Goal: Information Seeking & Learning: Learn about a topic

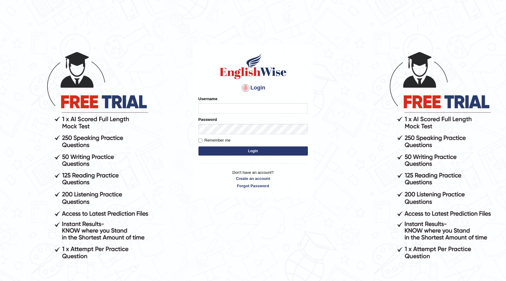
type input "0468472829"
click at [240, 151] on button "Login" at bounding box center [253, 150] width 109 height 9
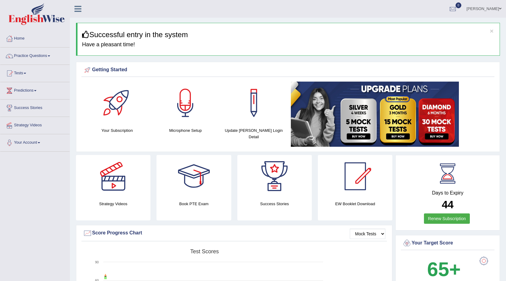
click at [25, 55] on link "Practice Questions" at bounding box center [34, 54] width 69 height 15
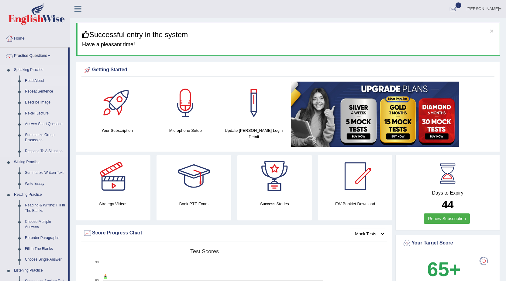
click at [33, 81] on link "Read Aloud" at bounding box center [45, 80] width 46 height 11
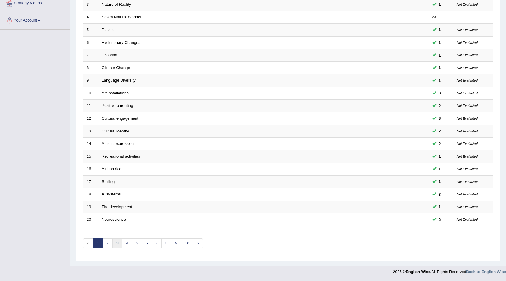
click at [112, 244] on link "3" at bounding box center [117, 243] width 10 height 10
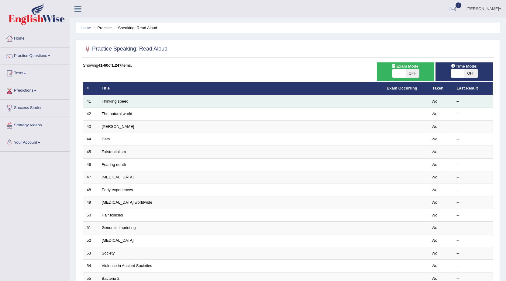
click at [118, 100] on link "Thinking speed" at bounding box center [115, 101] width 27 height 5
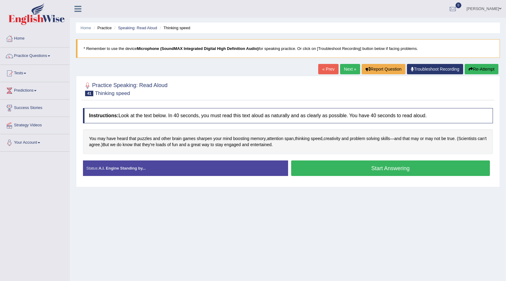
click at [323, 162] on button "Start Answering" at bounding box center [390, 168] width 199 height 16
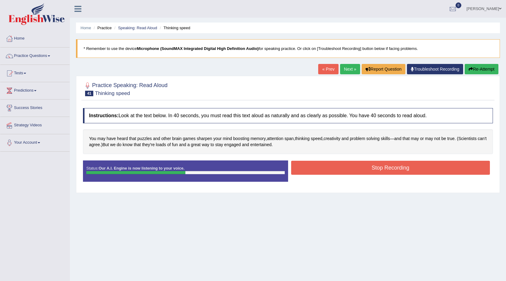
click at [304, 164] on button "Stop Recording" at bounding box center [390, 168] width 199 height 14
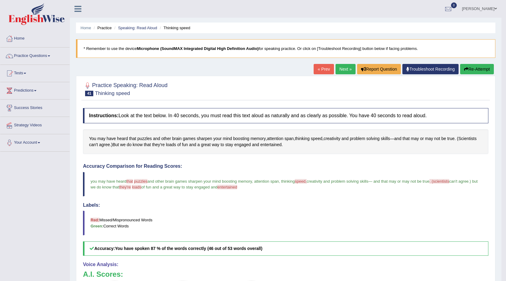
click at [337, 65] on link "Next »" at bounding box center [346, 69] width 20 height 10
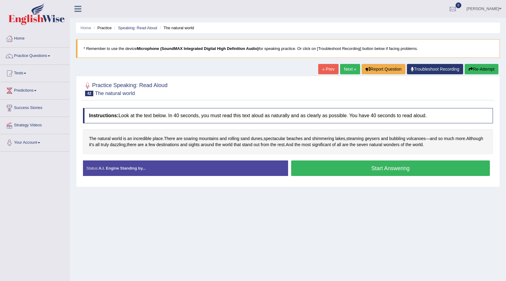
click at [313, 169] on button "Start Answering" at bounding box center [390, 168] width 199 height 16
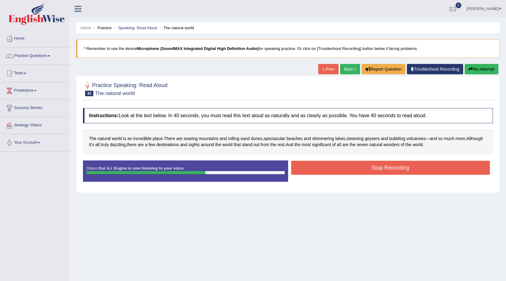
click at [420, 166] on button "Stop Recording" at bounding box center [390, 168] width 199 height 14
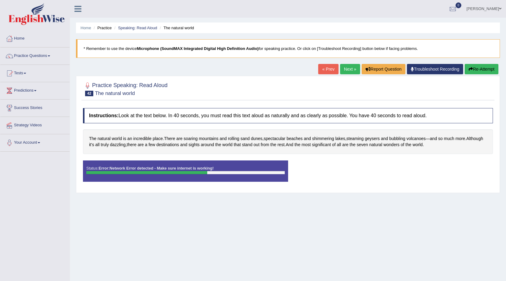
click at [486, 71] on button "Re-Attempt" at bounding box center [482, 69] width 34 height 10
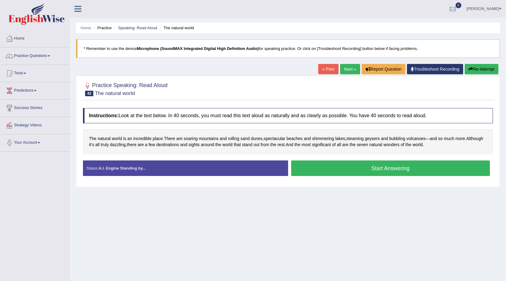
click at [347, 167] on button "Start Answering" at bounding box center [390, 168] width 199 height 16
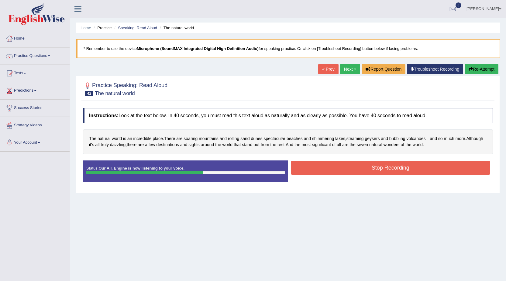
click at [409, 167] on button "Stop Recording" at bounding box center [390, 168] width 199 height 14
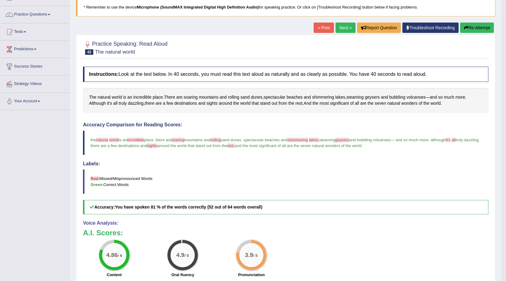
scroll to position [30, 0]
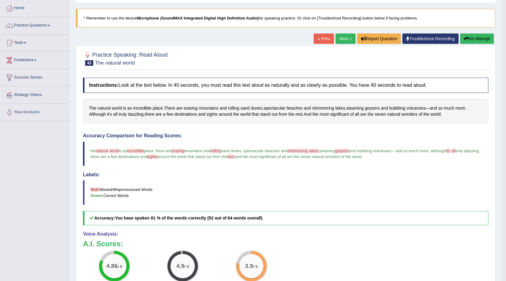
click at [348, 37] on link "Next »" at bounding box center [346, 38] width 20 height 10
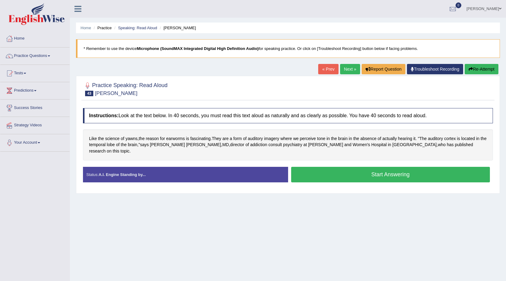
click at [387, 169] on button "Start Answering" at bounding box center [390, 175] width 199 height 16
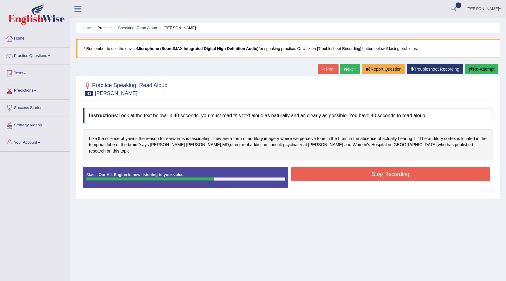
click at [387, 169] on button "Stop Recording" at bounding box center [390, 174] width 199 height 14
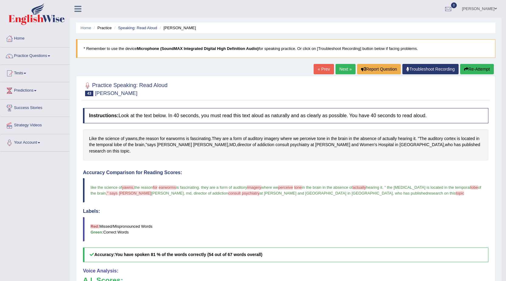
click at [478, 67] on button "Re-Attempt" at bounding box center [477, 69] width 34 height 10
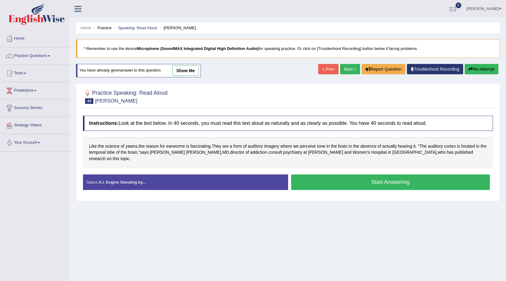
click at [323, 175] on button "Start Answering" at bounding box center [390, 182] width 199 height 16
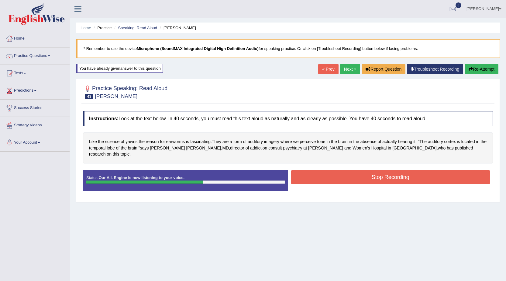
click at [413, 170] on button "Stop Recording" at bounding box center [390, 177] width 199 height 14
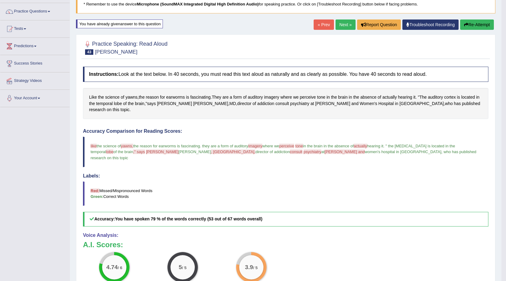
scroll to position [30, 0]
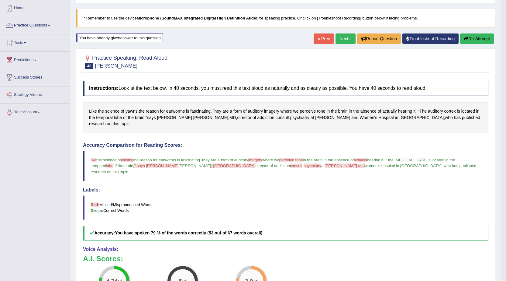
click at [344, 39] on link "Next »" at bounding box center [346, 38] width 20 height 10
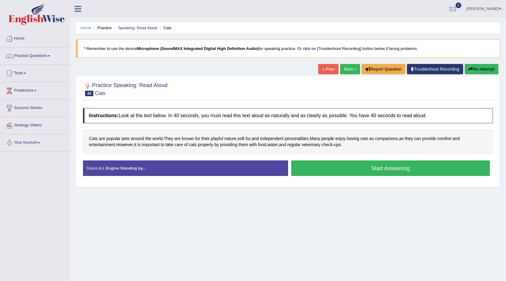
drag, startPoint x: 327, startPoint y: 162, endPoint x: 329, endPoint y: 171, distance: 8.8
click at [329, 171] on button "Start Answering" at bounding box center [390, 168] width 199 height 16
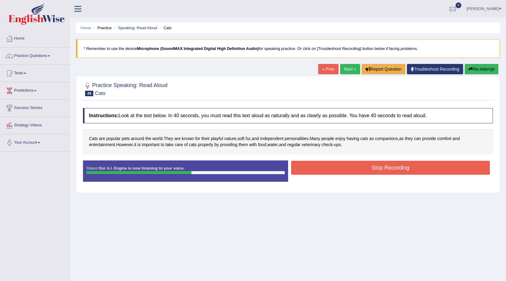
click at [340, 170] on button "Stop Recording" at bounding box center [390, 168] width 199 height 14
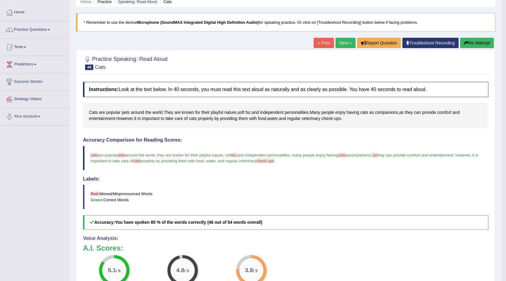
scroll to position [26, 0]
click at [346, 45] on link "Next »" at bounding box center [346, 43] width 20 height 10
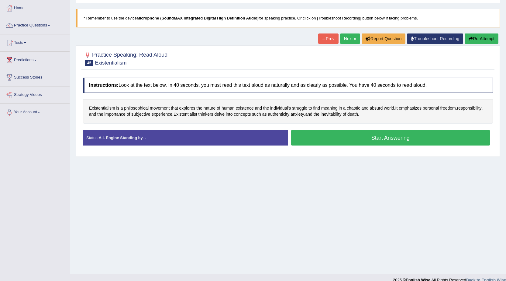
scroll to position [30, 0]
click at [342, 41] on link "Next »" at bounding box center [350, 38] width 20 height 10
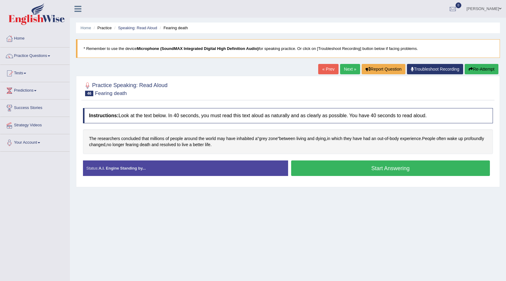
click at [318, 167] on button "Start Answering" at bounding box center [390, 168] width 199 height 16
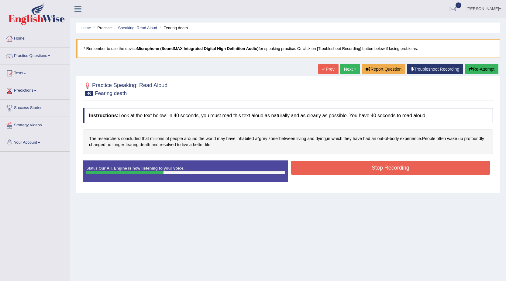
drag, startPoint x: 328, startPoint y: 169, endPoint x: 329, endPoint y: 172, distance: 3.7
click at [329, 172] on button "Stop Recording" at bounding box center [390, 168] width 199 height 14
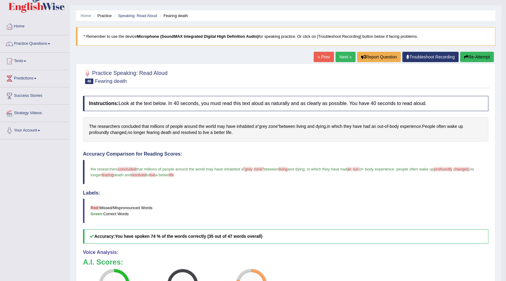
scroll to position [30, 0]
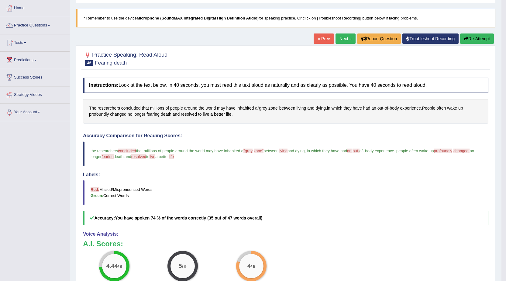
click at [344, 38] on link "Next »" at bounding box center [346, 38] width 20 height 10
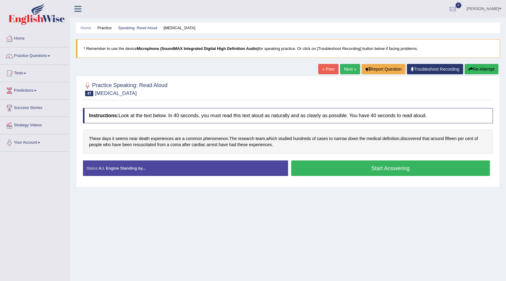
click at [321, 166] on button "Start Answering" at bounding box center [390, 168] width 199 height 16
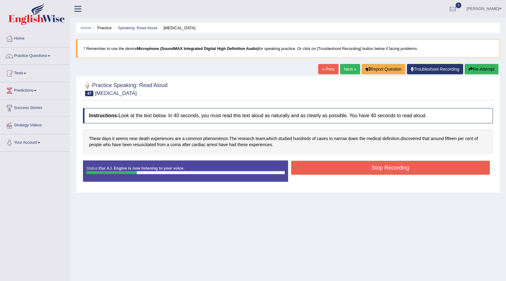
click at [485, 67] on button "Re-Attempt" at bounding box center [482, 69] width 34 height 10
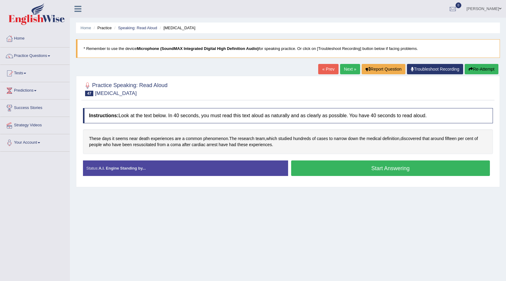
click at [351, 224] on div "Home Practice Speaking: Read Aloud Cardiac arrest * Remember to use the device …" at bounding box center [288, 152] width 436 height 304
click at [357, 169] on button "Start Answering" at bounding box center [390, 168] width 199 height 16
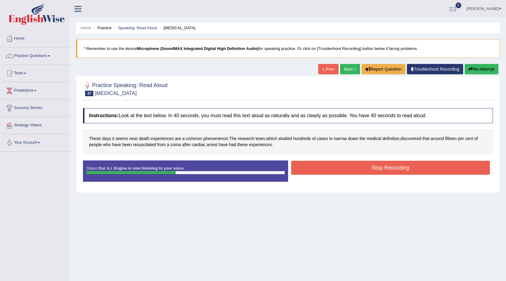
click at [308, 169] on button "Stop Recording" at bounding box center [390, 168] width 199 height 14
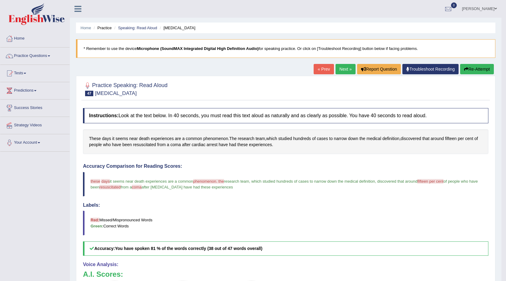
click at [340, 73] on link "Next »" at bounding box center [346, 69] width 20 height 10
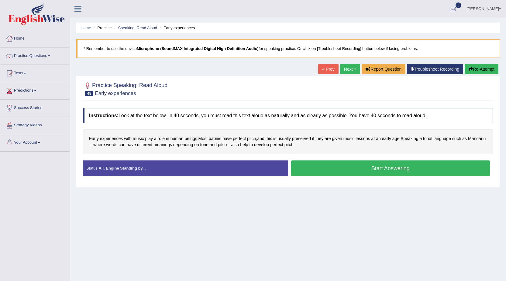
click at [323, 170] on button "Start Answering" at bounding box center [390, 168] width 199 height 16
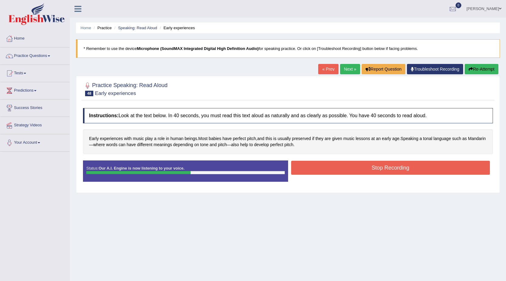
click at [318, 166] on button "Stop Recording" at bounding box center [390, 168] width 199 height 14
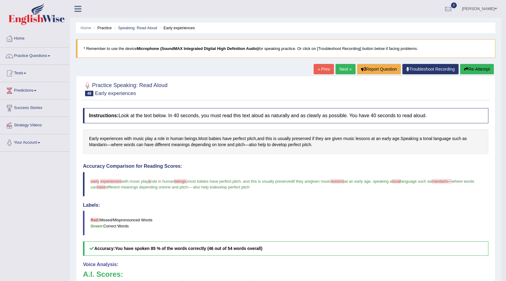
click at [484, 67] on button "Re-Attempt" at bounding box center [477, 69] width 34 height 10
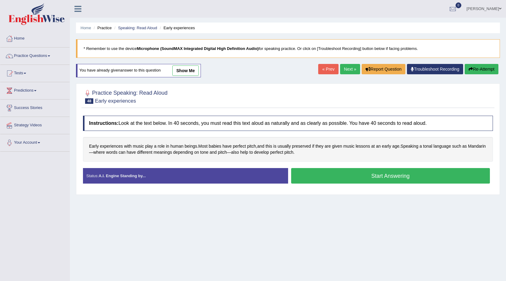
click at [337, 172] on button "Start Answering" at bounding box center [390, 176] width 199 height 16
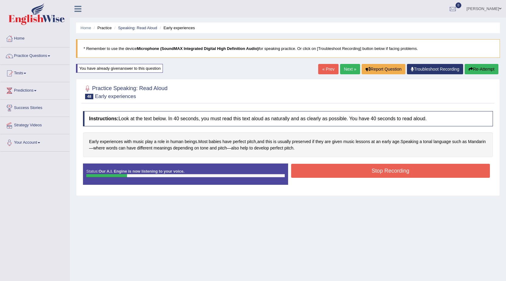
click at [488, 67] on button "Re-Attempt" at bounding box center [482, 69] width 34 height 10
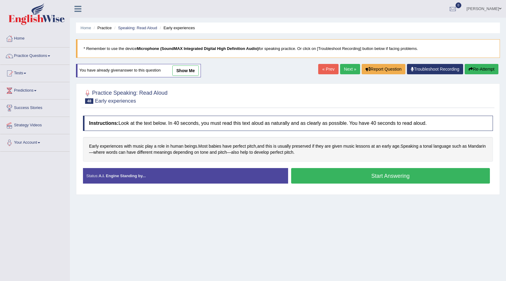
click at [350, 175] on button "Start Answering" at bounding box center [390, 176] width 199 height 16
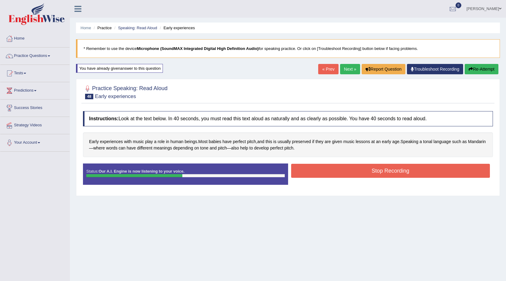
click at [336, 169] on button "Stop Recording" at bounding box center [390, 171] width 199 height 14
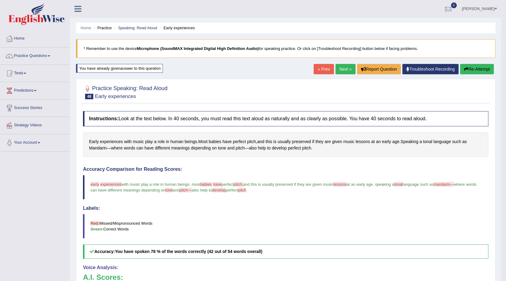
click at [348, 70] on link "Next »" at bounding box center [346, 69] width 20 height 10
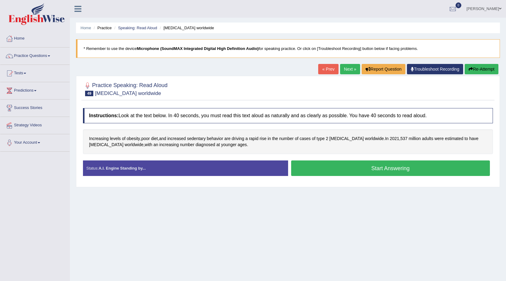
click at [324, 165] on button "Start Answering" at bounding box center [390, 168] width 199 height 16
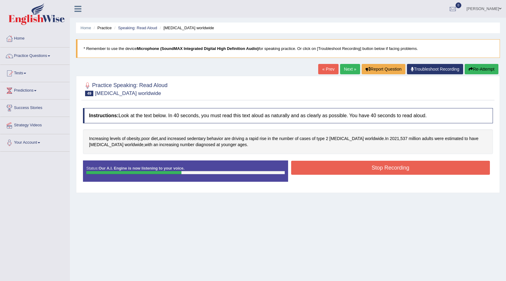
click at [304, 163] on button "Stop Recording" at bounding box center [390, 168] width 199 height 14
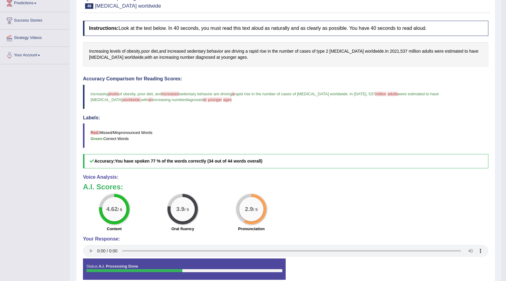
scroll to position [26, 0]
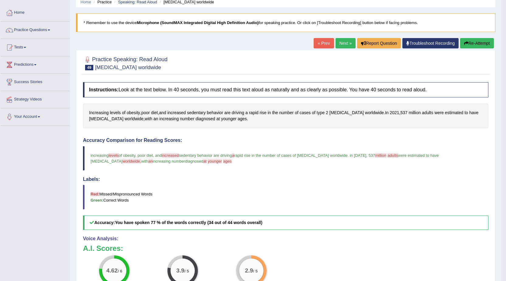
click at [475, 42] on button "Re-Attempt" at bounding box center [477, 43] width 34 height 10
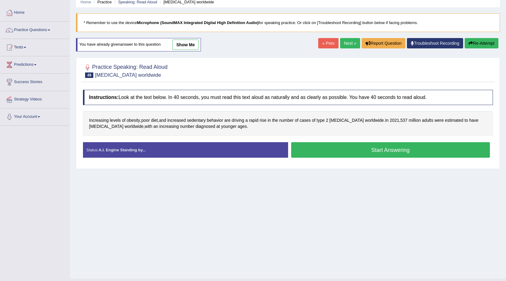
click at [331, 147] on button "Start Answering" at bounding box center [390, 150] width 199 height 16
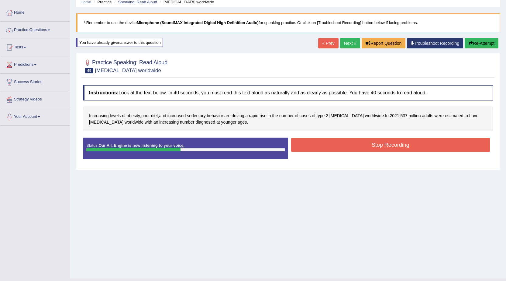
click at [318, 145] on button "Stop Recording" at bounding box center [390, 145] width 199 height 14
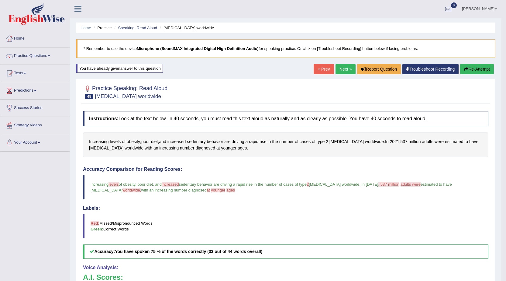
click at [341, 69] on link "Next »" at bounding box center [346, 69] width 20 height 10
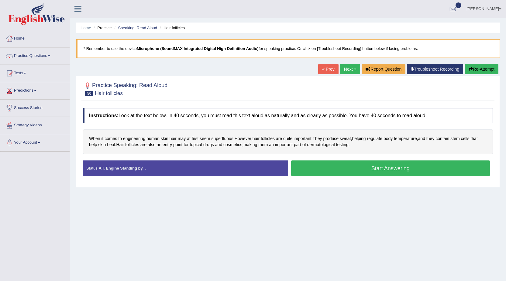
click at [356, 172] on button "Start Answering" at bounding box center [390, 168] width 199 height 16
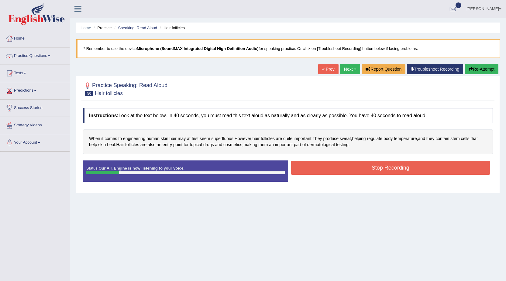
click at [493, 68] on button "Re-Attempt" at bounding box center [482, 69] width 34 height 10
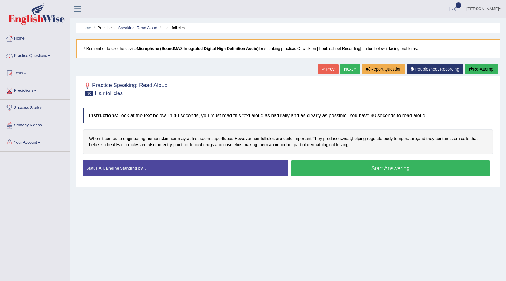
click at [401, 165] on button "Start Answering" at bounding box center [390, 168] width 199 height 16
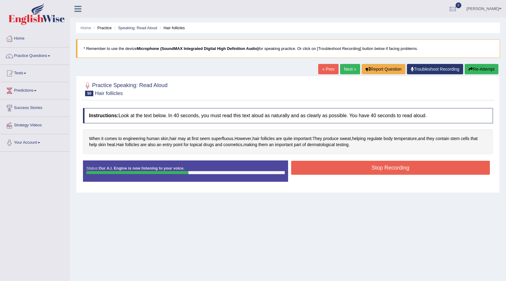
click at [350, 165] on button "Stop Recording" at bounding box center [390, 168] width 199 height 14
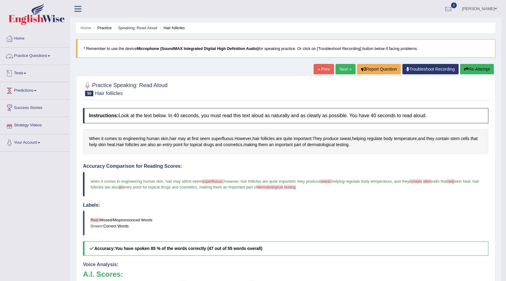
click at [23, 57] on link "Practice Questions" at bounding box center [34, 54] width 69 height 15
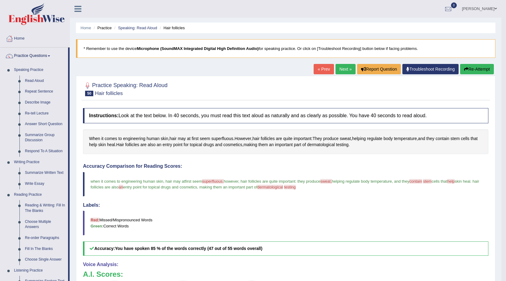
click at [347, 72] on link "Next »" at bounding box center [346, 69] width 20 height 10
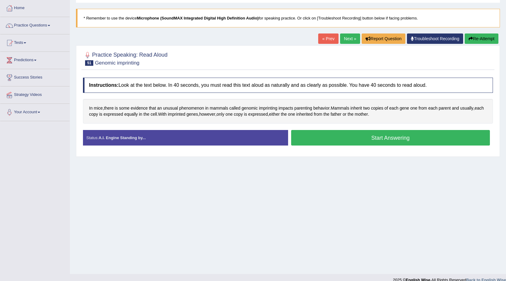
scroll to position [30, 0]
click at [340, 137] on button "Start Answering" at bounding box center [390, 138] width 199 height 16
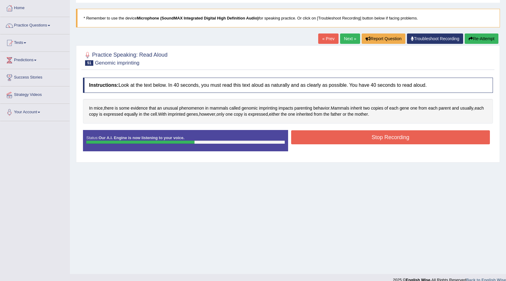
click at [309, 137] on button "Stop Recording" at bounding box center [390, 137] width 199 height 14
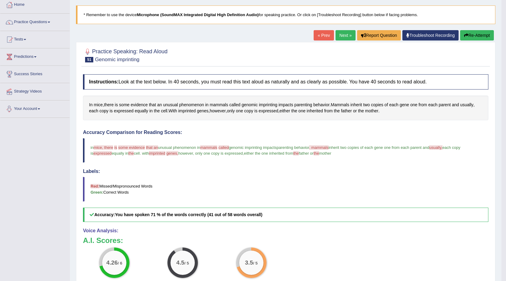
scroll to position [26, 0]
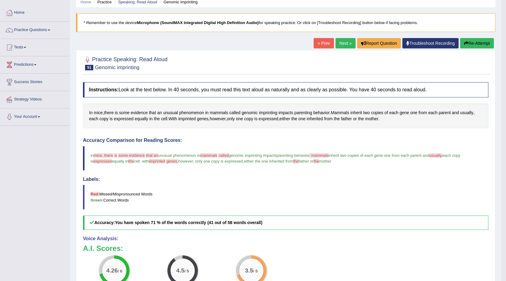
click at [34, 30] on link "Practice Questions" at bounding box center [34, 29] width 69 height 15
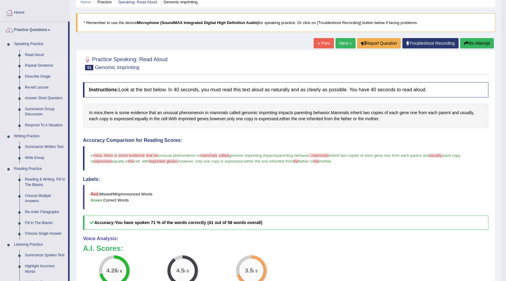
click at [34, 66] on link "Repeat Sentence" at bounding box center [45, 65] width 46 height 11
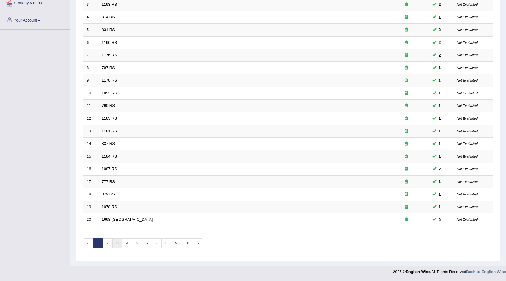
click at [119, 244] on link "3" at bounding box center [117, 243] width 10 height 10
click at [130, 242] on link "4" at bounding box center [127, 243] width 10 height 10
click at [137, 246] on link "5" at bounding box center [137, 243] width 10 height 10
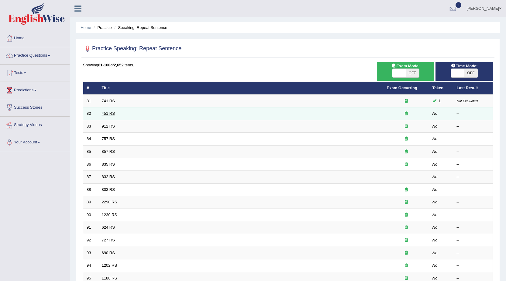
click at [112, 114] on link "451 RS" at bounding box center [108, 113] width 13 height 5
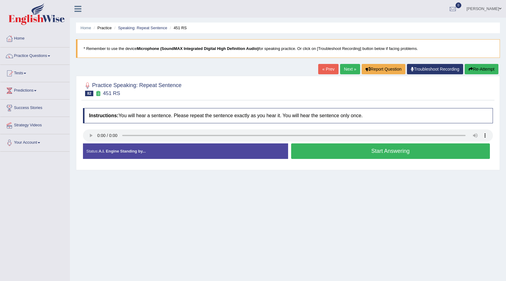
click at [310, 150] on button "Start Answering" at bounding box center [390, 151] width 199 height 16
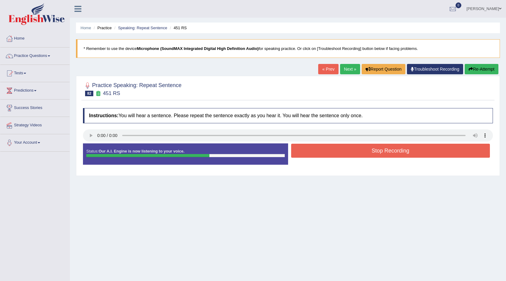
click at [305, 152] on button "Stop Recording" at bounding box center [390, 150] width 199 height 14
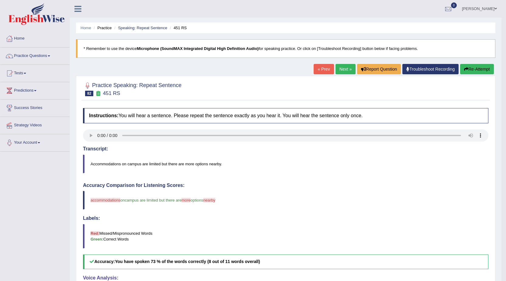
click at [337, 68] on link "Next »" at bounding box center [346, 69] width 20 height 10
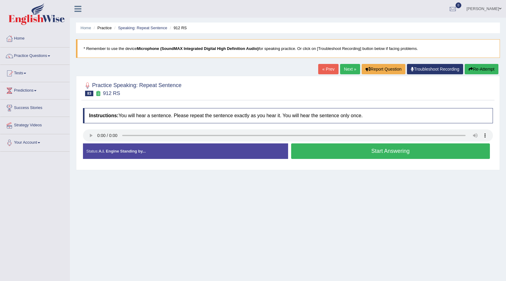
click at [333, 149] on button "Start Answering" at bounding box center [390, 151] width 199 height 16
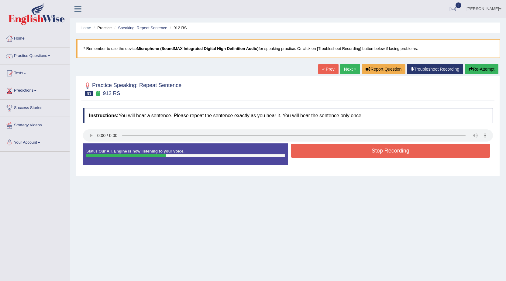
click at [331, 149] on button "Stop Recording" at bounding box center [390, 150] width 199 height 14
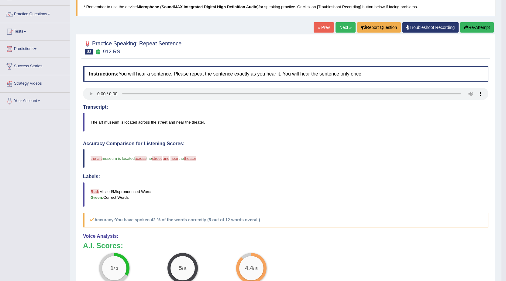
scroll to position [30, 0]
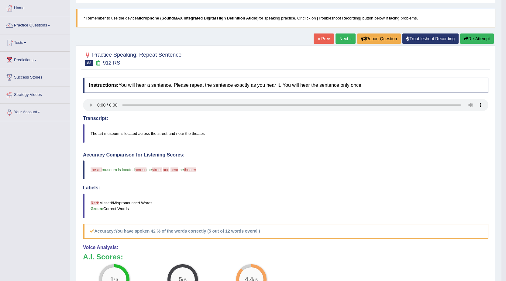
click at [478, 37] on button "Re-Attempt" at bounding box center [477, 38] width 34 height 10
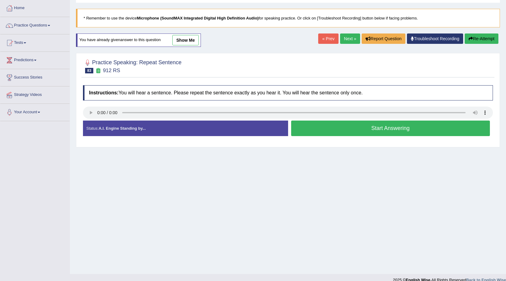
click at [318, 130] on button "Start Answering" at bounding box center [390, 128] width 199 height 16
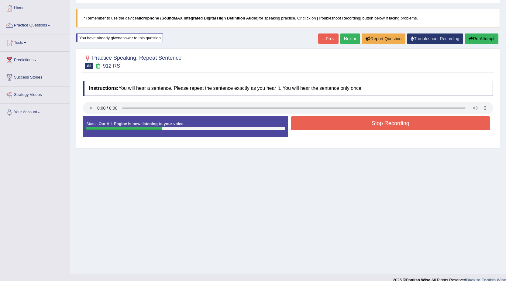
click at [321, 128] on button "Stop Recording" at bounding box center [390, 123] width 199 height 14
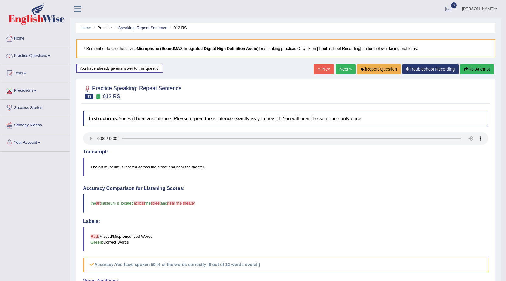
click at [341, 67] on link "Next »" at bounding box center [346, 69] width 20 height 10
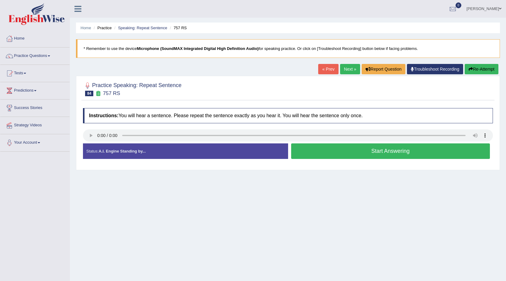
click at [322, 67] on link "« Prev" at bounding box center [328, 69] width 20 height 10
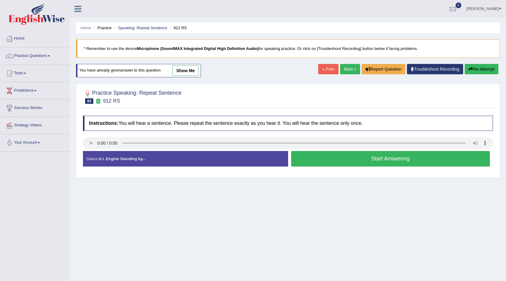
click at [117, 67] on div "You have already given answer to this question show me" at bounding box center [138, 70] width 125 height 13
click at [183, 70] on link "show me" at bounding box center [185, 70] width 26 height 10
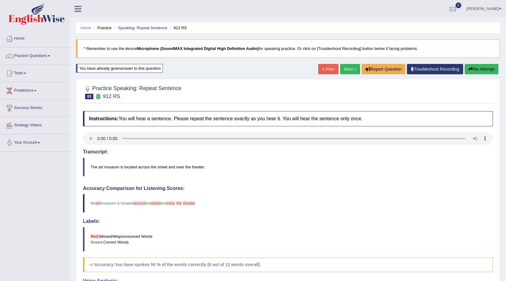
click at [349, 70] on link "Next »" at bounding box center [350, 69] width 20 height 10
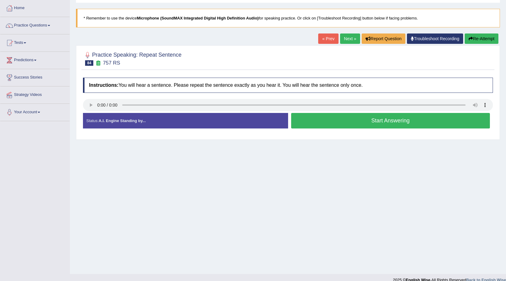
click at [364, 113] on button "Start Answering" at bounding box center [390, 121] width 199 height 16
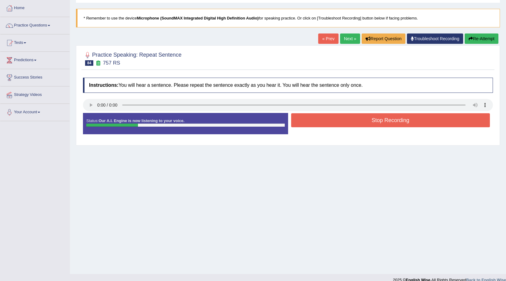
click at [365, 118] on button "Stop Recording" at bounding box center [390, 120] width 199 height 14
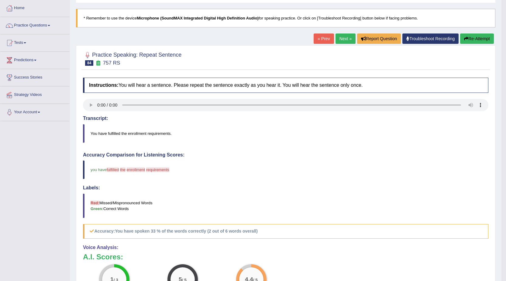
click at [341, 39] on link "Next »" at bounding box center [346, 38] width 20 height 10
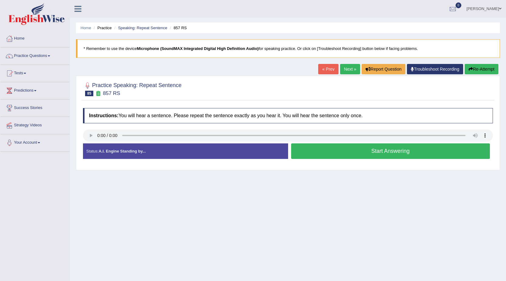
click at [324, 65] on link "« Prev" at bounding box center [328, 69] width 20 height 10
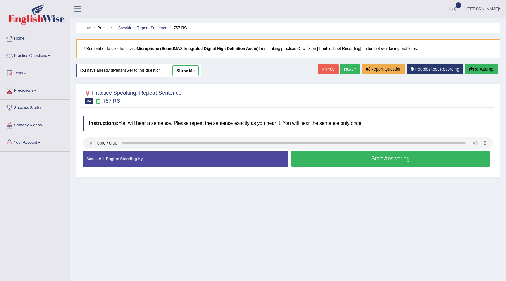
click at [321, 163] on button "Start Answering" at bounding box center [390, 159] width 199 height 16
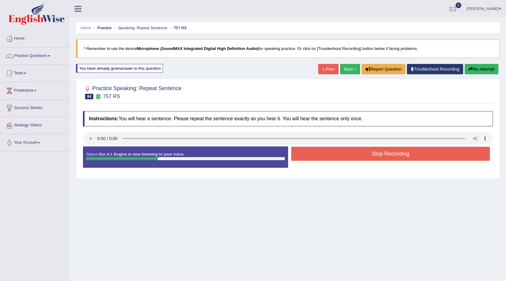
click at [323, 159] on button "Stop Recording" at bounding box center [390, 154] width 199 height 14
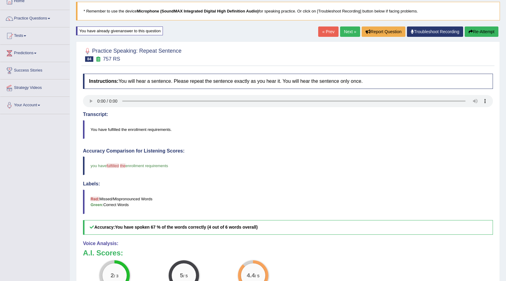
scroll to position [30, 0]
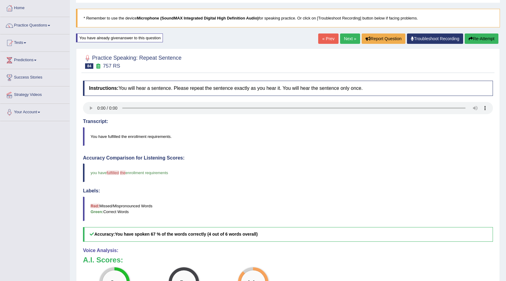
click at [343, 36] on link "Next »" at bounding box center [350, 38] width 20 height 10
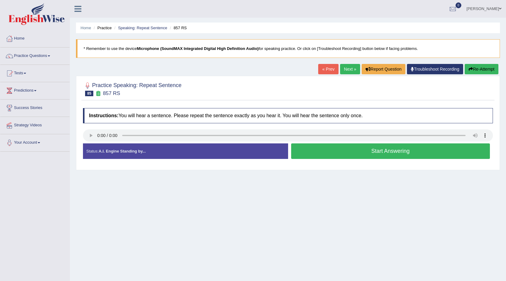
click at [322, 147] on button "Start Answering" at bounding box center [390, 151] width 199 height 16
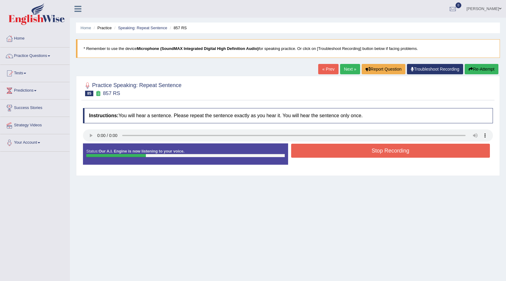
click at [320, 147] on button "Stop Recording" at bounding box center [390, 150] width 199 height 14
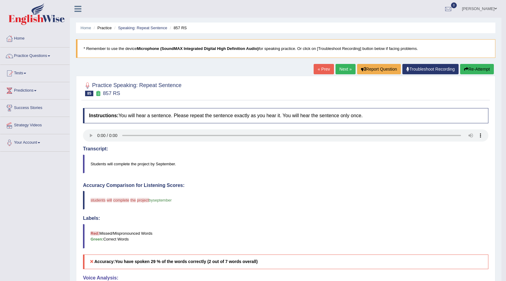
click at [486, 66] on button "Re-Attempt" at bounding box center [477, 69] width 34 height 10
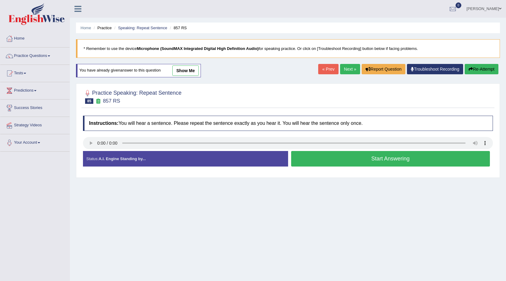
click at [347, 161] on button "Start Answering" at bounding box center [390, 159] width 199 height 16
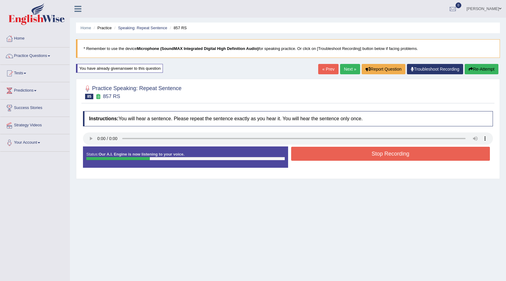
click at [347, 159] on button "Stop Recording" at bounding box center [390, 154] width 199 height 14
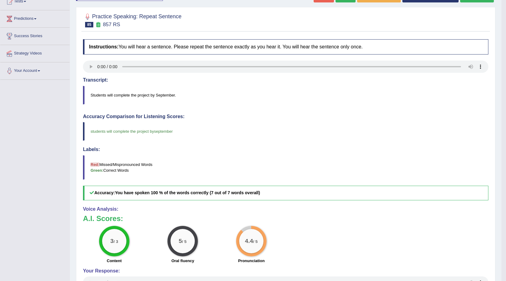
scroll to position [61, 0]
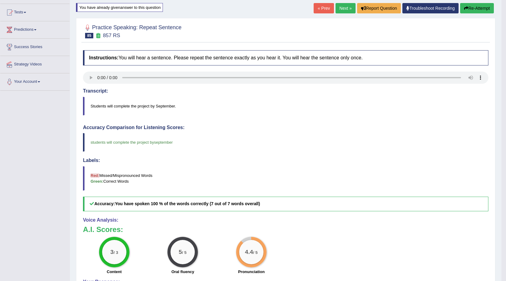
click at [343, 9] on link "Next »" at bounding box center [346, 8] width 20 height 10
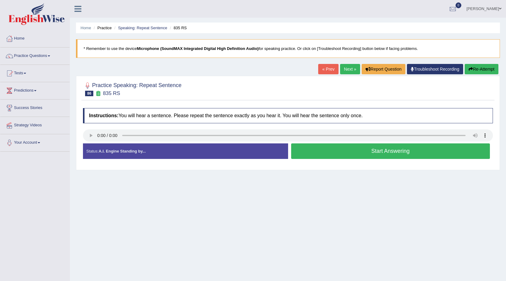
click at [360, 145] on button "Start Answering" at bounding box center [390, 151] width 199 height 16
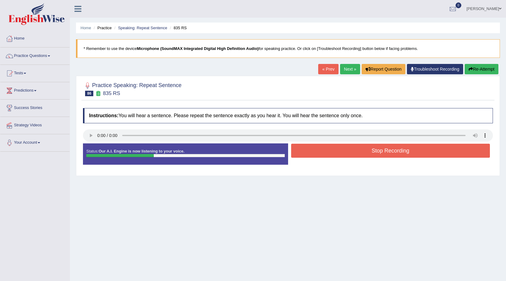
click at [361, 147] on button "Stop Recording" at bounding box center [390, 150] width 199 height 14
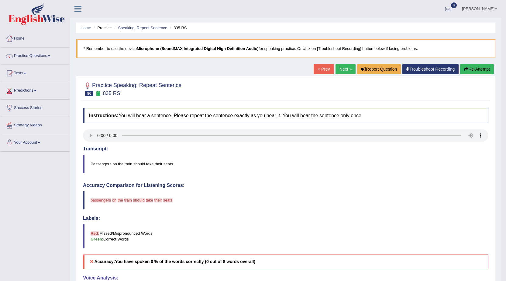
click at [347, 69] on link "Next »" at bounding box center [346, 69] width 20 height 10
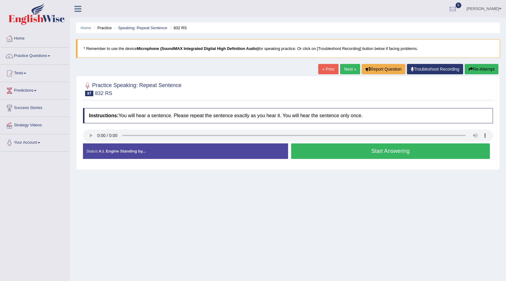
click at [342, 157] on button "Start Answering" at bounding box center [390, 151] width 199 height 16
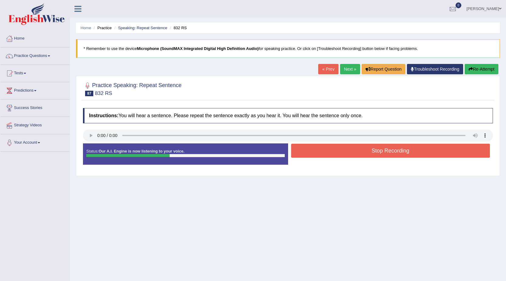
click at [342, 154] on button "Stop Recording" at bounding box center [390, 150] width 199 height 14
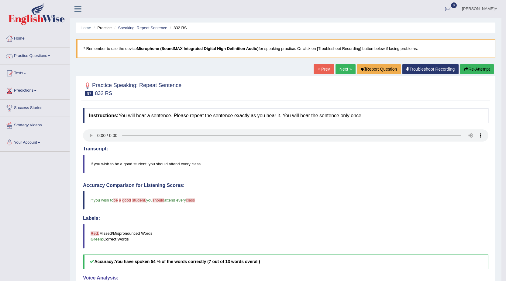
click at [339, 69] on link "Next »" at bounding box center [346, 69] width 20 height 10
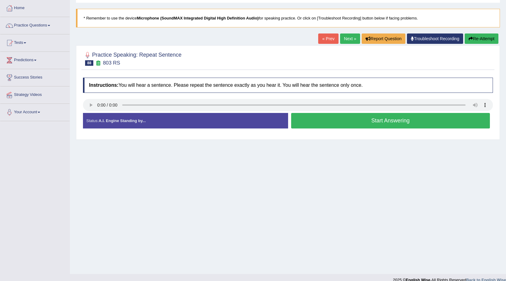
click at [317, 121] on button "Start Answering" at bounding box center [390, 121] width 199 height 16
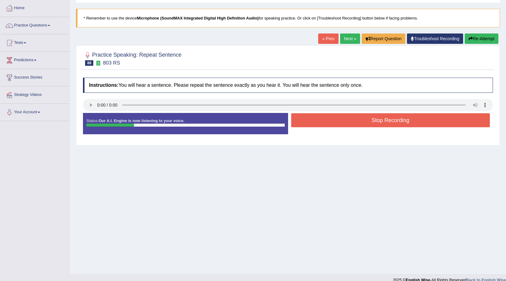
click at [317, 121] on button "Stop Recording" at bounding box center [390, 120] width 199 height 14
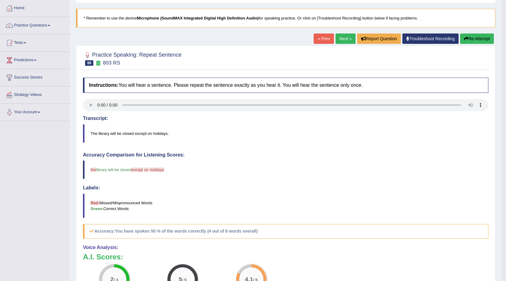
scroll to position [61, 0]
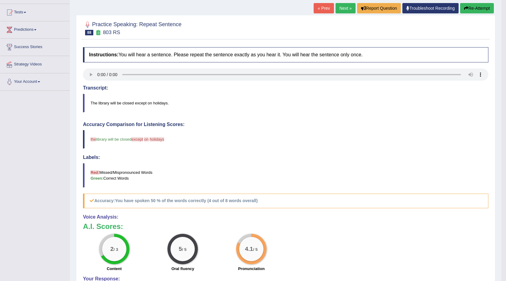
click at [345, 4] on link "Next »" at bounding box center [346, 8] width 20 height 10
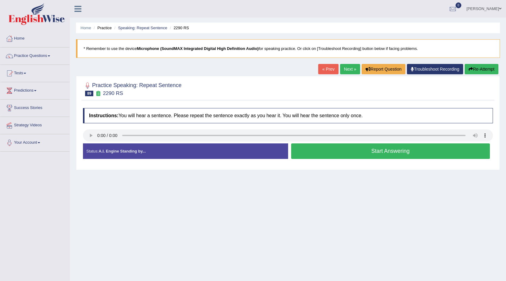
click at [386, 154] on button "Start Answering" at bounding box center [390, 151] width 199 height 16
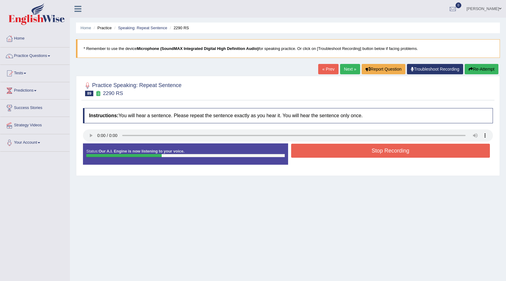
click at [386, 154] on button "Stop Recording" at bounding box center [390, 150] width 199 height 14
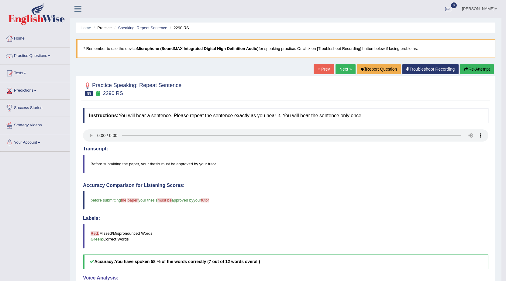
click at [350, 69] on link "Next »" at bounding box center [346, 69] width 20 height 10
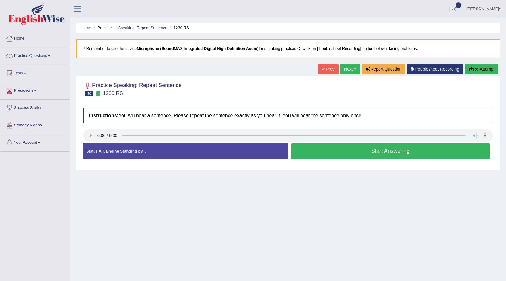
click at [420, 147] on button "Start Answering" at bounding box center [390, 151] width 199 height 16
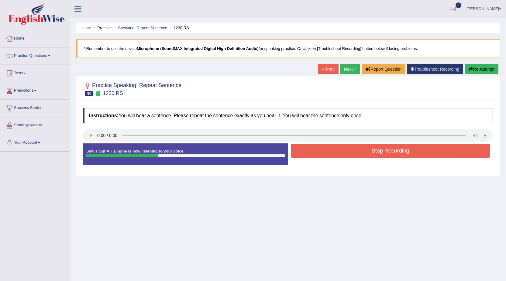
click at [415, 148] on button "Stop Recording" at bounding box center [390, 150] width 199 height 14
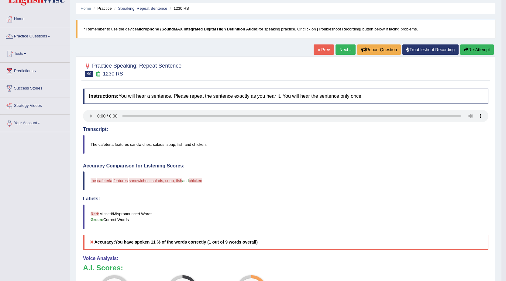
scroll to position [30, 0]
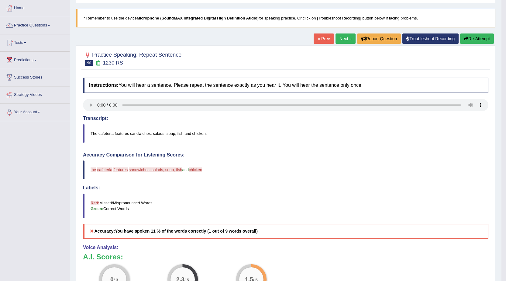
click at [476, 38] on button "Re-Attempt" at bounding box center [477, 38] width 34 height 10
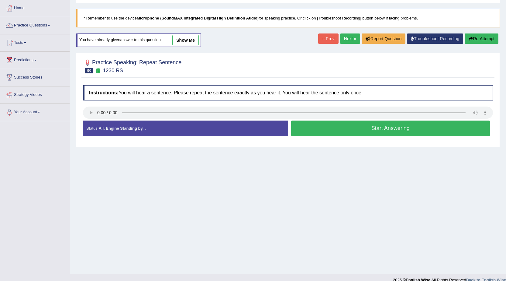
scroll to position [30, 0]
click at [382, 121] on button "Start Answering" at bounding box center [390, 128] width 199 height 16
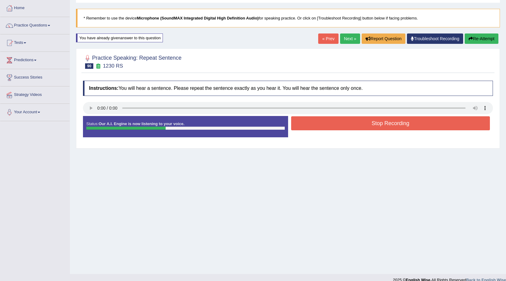
click at [404, 124] on button "Stop Recording" at bounding box center [390, 123] width 199 height 14
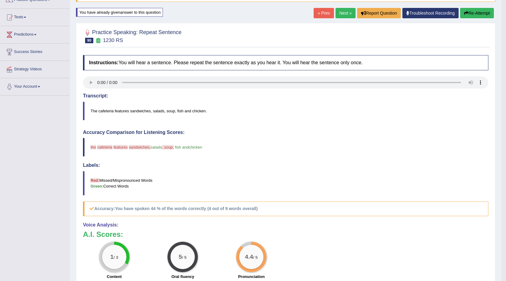
scroll to position [0, 0]
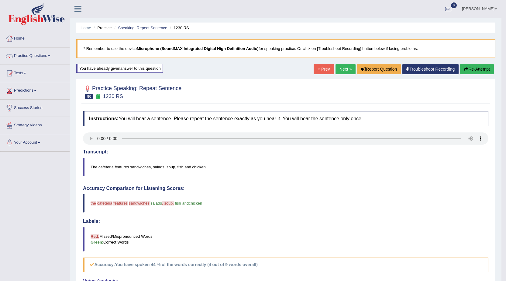
click at [343, 72] on link "Next »" at bounding box center [346, 69] width 20 height 10
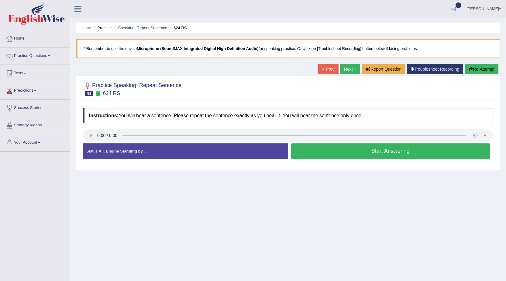
click at [350, 152] on button "Start Answering" at bounding box center [390, 151] width 199 height 16
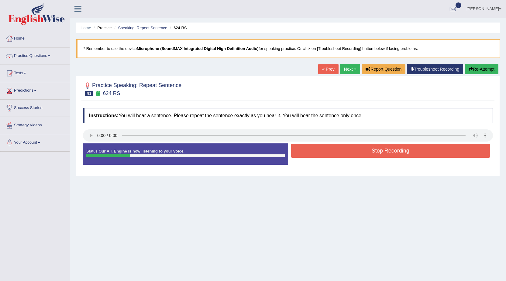
click at [350, 152] on button "Stop Recording" at bounding box center [390, 150] width 199 height 14
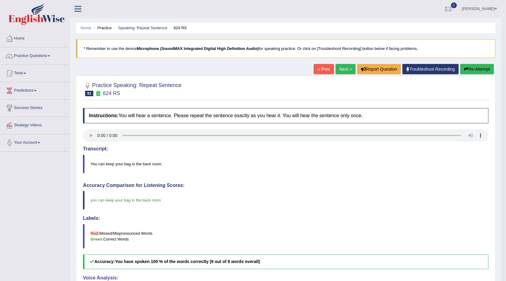
click at [338, 71] on link "Next »" at bounding box center [346, 69] width 20 height 10
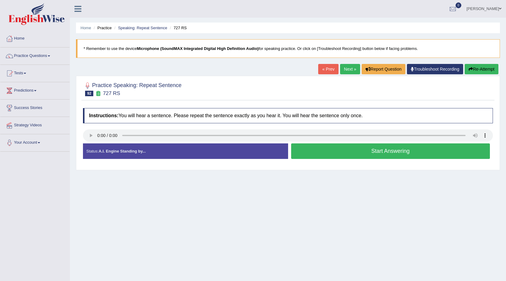
click at [328, 147] on button "Start Answering" at bounding box center [390, 151] width 199 height 16
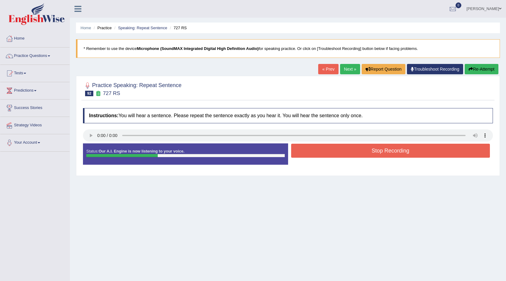
click at [328, 147] on button "Stop Recording" at bounding box center [390, 150] width 199 height 14
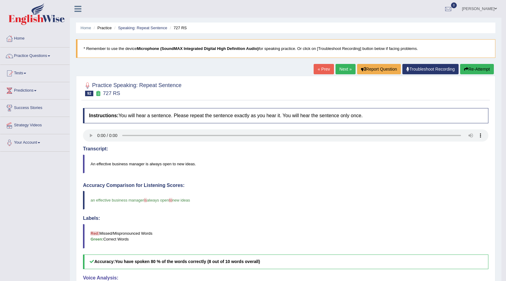
scroll to position [30, 0]
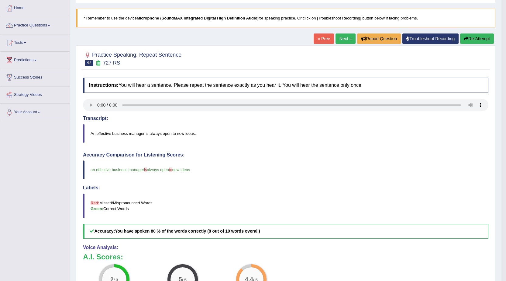
click at [338, 39] on link "Next »" at bounding box center [346, 38] width 20 height 10
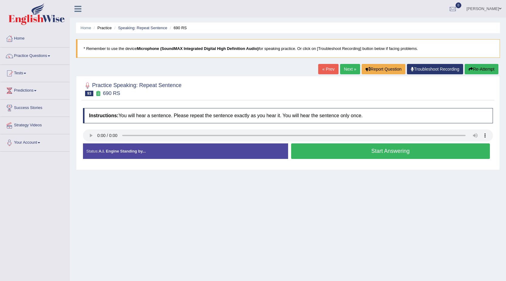
click at [340, 147] on button "Start Answering" at bounding box center [390, 151] width 199 height 16
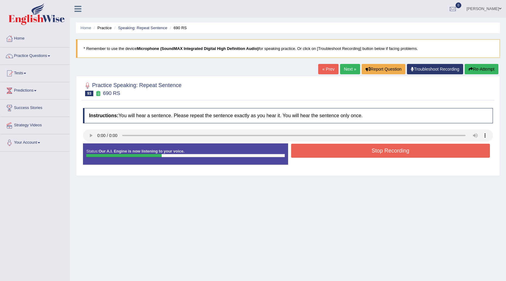
click at [340, 147] on button "Stop Recording" at bounding box center [390, 150] width 199 height 14
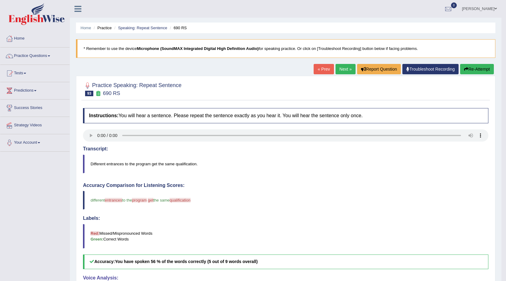
click at [468, 69] on button "Re-Attempt" at bounding box center [477, 69] width 34 height 10
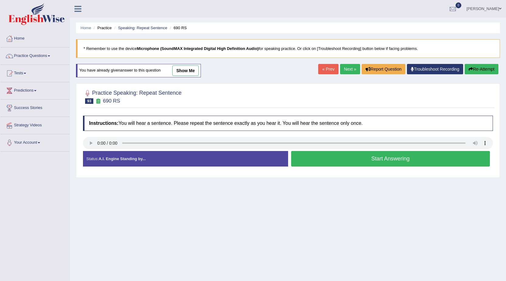
click at [412, 162] on button "Start Answering" at bounding box center [390, 159] width 199 height 16
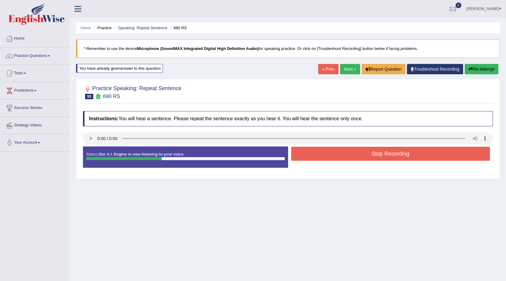
click at [406, 150] on button "Stop Recording" at bounding box center [390, 154] width 199 height 14
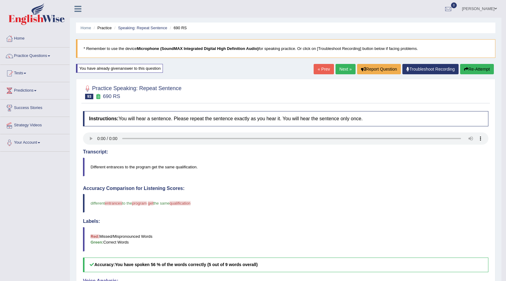
click at [346, 71] on link "Next »" at bounding box center [346, 69] width 20 height 10
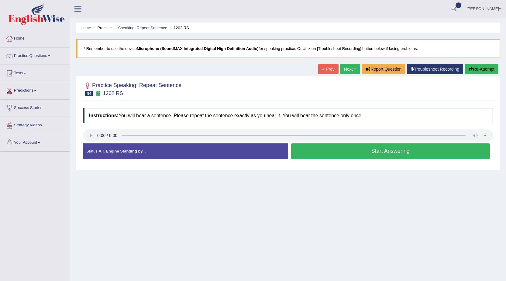
click at [373, 153] on button "Start Answering" at bounding box center [390, 151] width 199 height 16
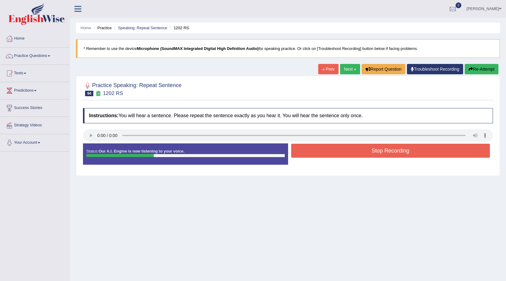
click at [373, 153] on button "Stop Recording" at bounding box center [390, 150] width 199 height 14
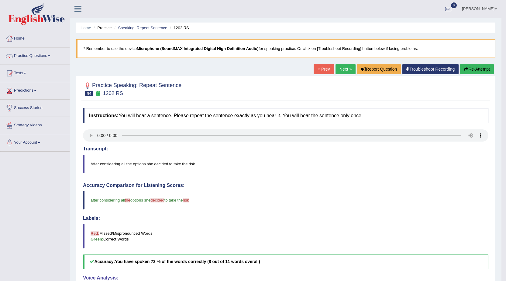
click at [344, 71] on link "Next »" at bounding box center [346, 69] width 20 height 10
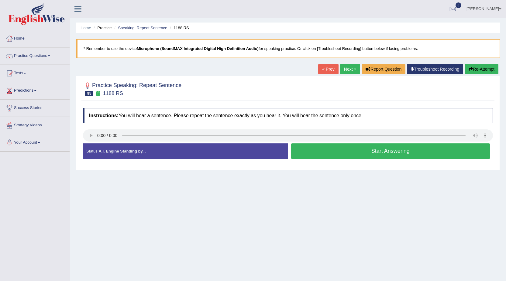
click at [387, 152] on button "Start Answering" at bounding box center [390, 151] width 199 height 16
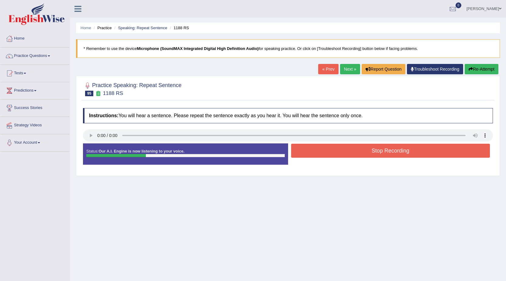
click at [389, 152] on button "Stop Recording" at bounding box center [390, 150] width 199 height 14
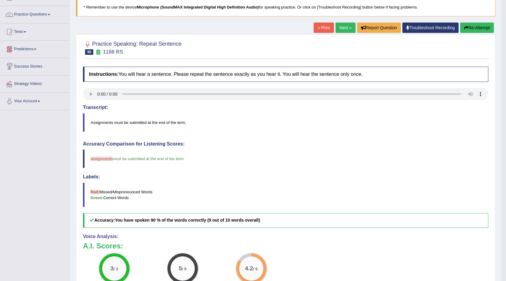
scroll to position [30, 0]
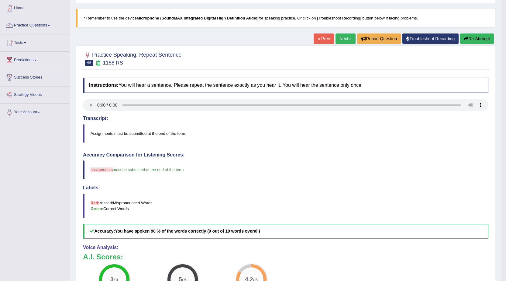
click at [23, 24] on link "Practice Questions" at bounding box center [34, 24] width 69 height 15
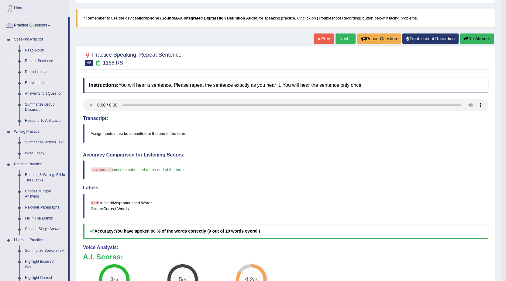
click at [44, 61] on link "Repeat Sentence" at bounding box center [45, 61] width 46 height 11
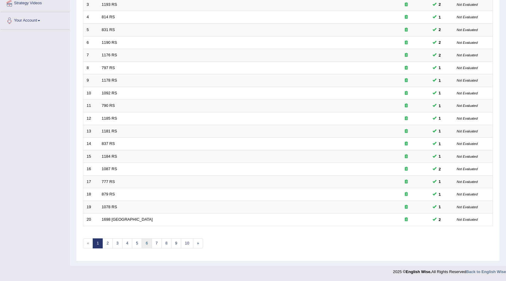
click at [148, 243] on link "6" at bounding box center [147, 243] width 10 height 10
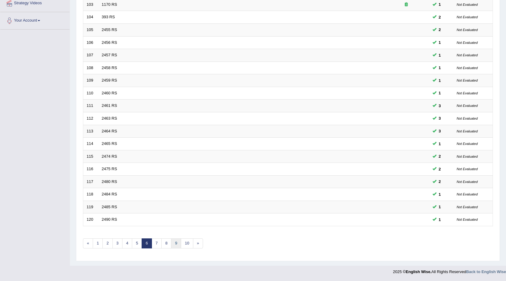
click at [179, 241] on link "9" at bounding box center [176, 243] width 10 height 10
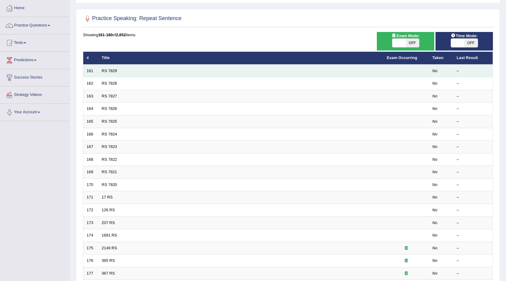
click at [137, 69] on td "RS 7829" at bounding box center [240, 70] width 285 height 13
click at [160, 72] on td "RS 7829" at bounding box center [240, 70] width 285 height 13
click at [134, 70] on td "RS 7829" at bounding box center [240, 70] width 285 height 13
click at [100, 71] on td "RS 7829" at bounding box center [240, 70] width 285 height 13
click at [105, 71] on link "RS 7829" at bounding box center [110, 70] width 16 height 5
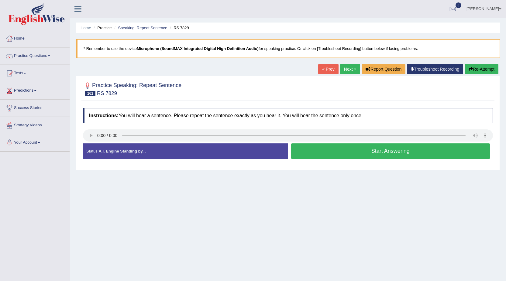
click at [385, 157] on button "Start Answering" at bounding box center [390, 151] width 199 height 16
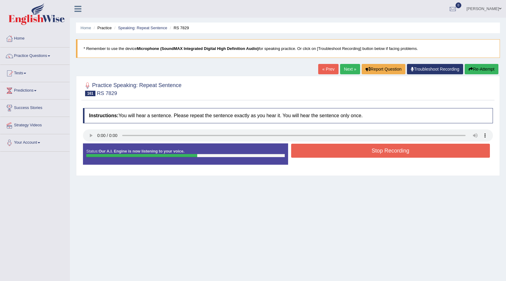
click at [383, 148] on button "Stop Recording" at bounding box center [390, 150] width 199 height 14
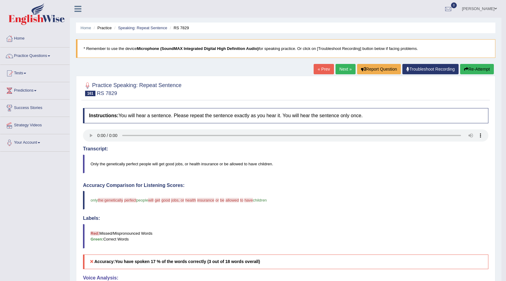
click at [480, 71] on button "Re-Attempt" at bounding box center [477, 69] width 34 height 10
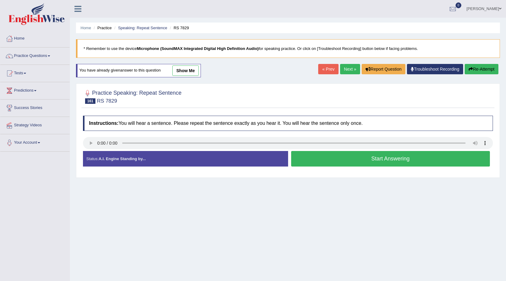
click at [338, 161] on button "Start Answering" at bounding box center [390, 159] width 199 height 16
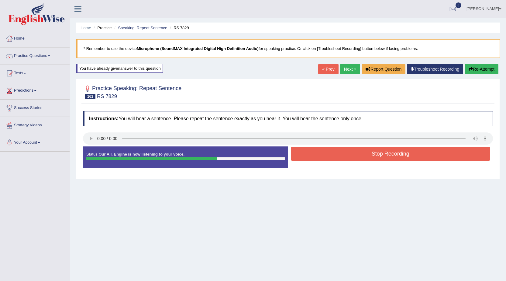
click at [351, 155] on button "Stop Recording" at bounding box center [390, 154] width 199 height 14
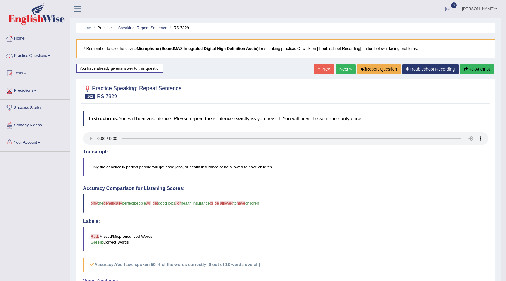
click at [344, 66] on link "Next »" at bounding box center [346, 69] width 20 height 10
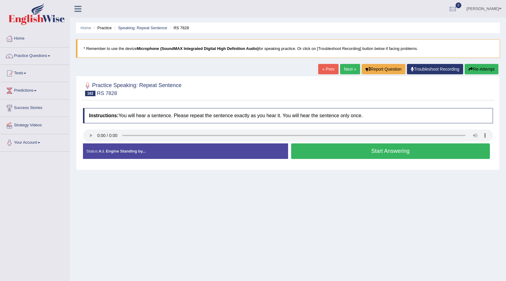
click at [344, 148] on button "Start Answering" at bounding box center [390, 151] width 199 height 16
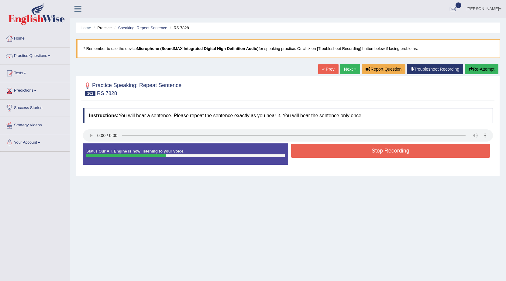
click at [343, 148] on button "Stop Recording" at bounding box center [390, 150] width 199 height 14
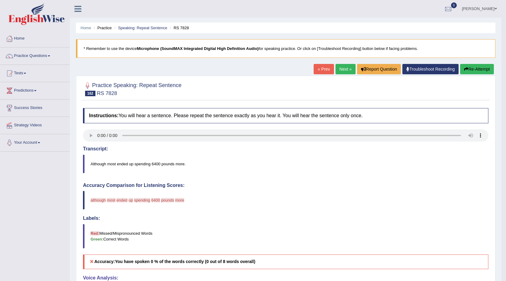
click at [475, 68] on button "Re-Attempt" at bounding box center [477, 69] width 34 height 10
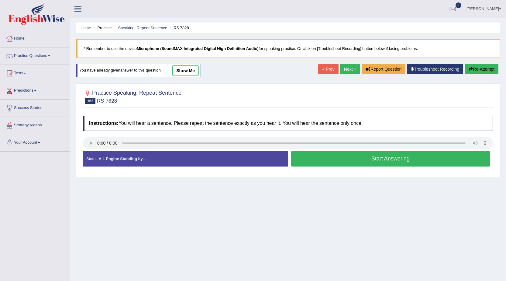
click at [328, 164] on button "Start Answering" at bounding box center [390, 159] width 199 height 16
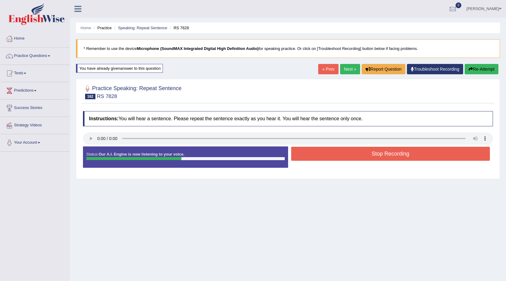
click at [331, 160] on button "Stop Recording" at bounding box center [390, 154] width 199 height 14
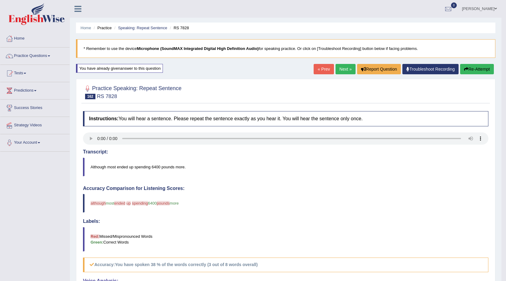
click at [338, 65] on link "Next »" at bounding box center [346, 69] width 20 height 10
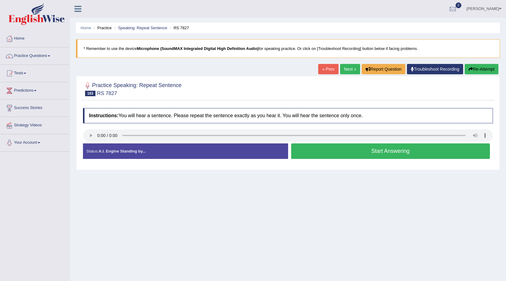
click at [349, 69] on link "Next »" at bounding box center [350, 69] width 20 height 10
click at [361, 153] on button "Start Answering" at bounding box center [390, 151] width 199 height 16
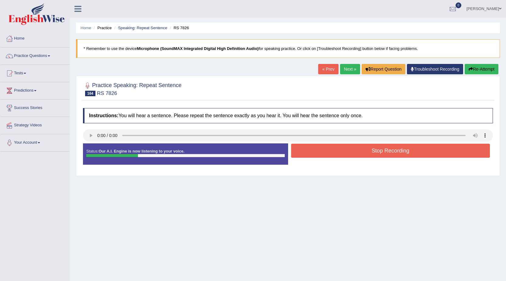
click at [361, 153] on button "Stop Recording" at bounding box center [390, 150] width 199 height 14
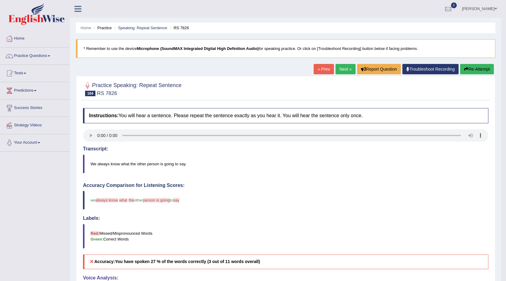
click at [482, 68] on button "Re-Attempt" at bounding box center [477, 69] width 34 height 10
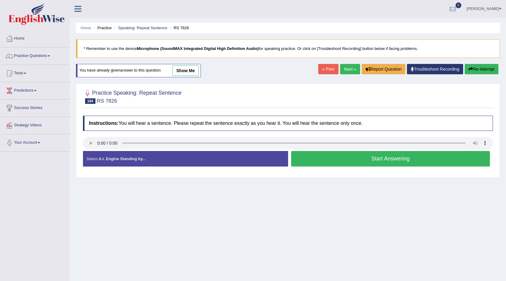
click at [392, 158] on button "Start Answering" at bounding box center [390, 159] width 199 height 16
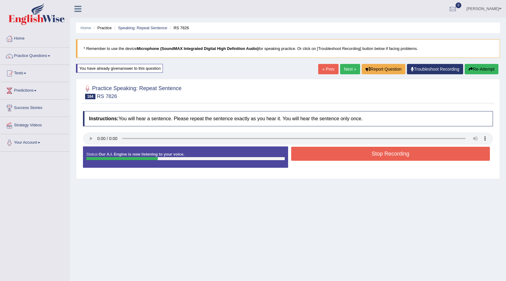
click at [392, 157] on button "Stop Recording" at bounding box center [390, 154] width 199 height 14
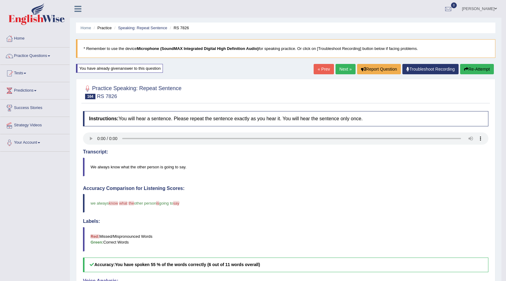
click at [342, 70] on link "Next »" at bounding box center [346, 69] width 20 height 10
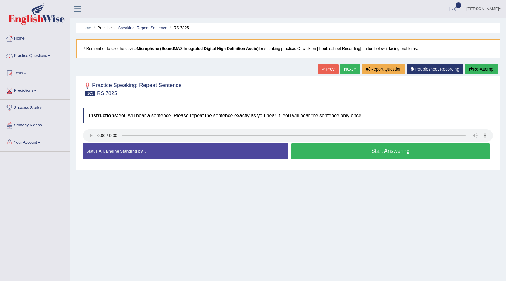
click at [350, 155] on button "Start Answering" at bounding box center [390, 151] width 199 height 16
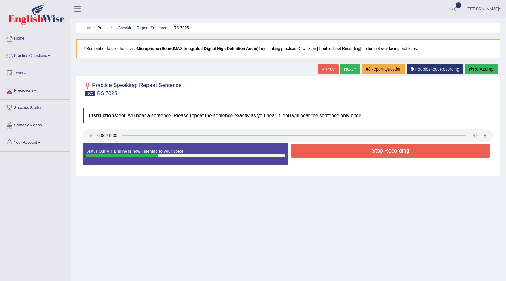
click at [350, 155] on button "Stop Recording" at bounding box center [390, 150] width 199 height 14
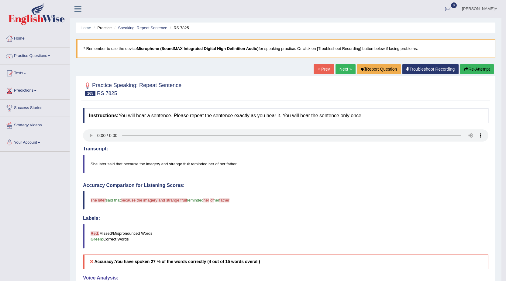
click at [482, 68] on button "Re-Attempt" at bounding box center [477, 69] width 34 height 10
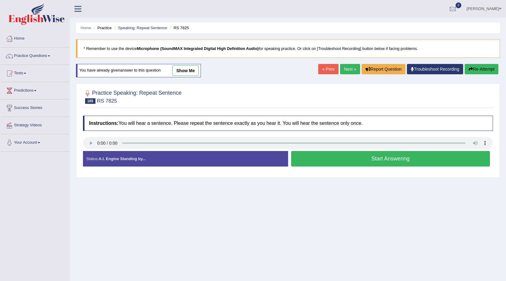
click at [324, 155] on button "Start Answering" at bounding box center [390, 159] width 199 height 16
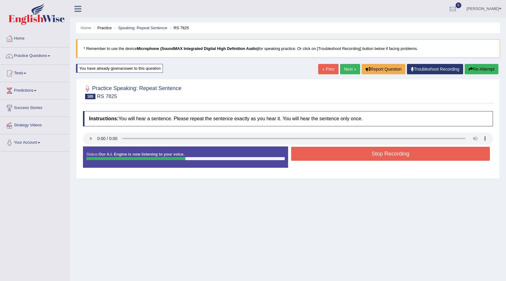
click at [324, 155] on button "Stop Recording" at bounding box center [390, 154] width 199 height 14
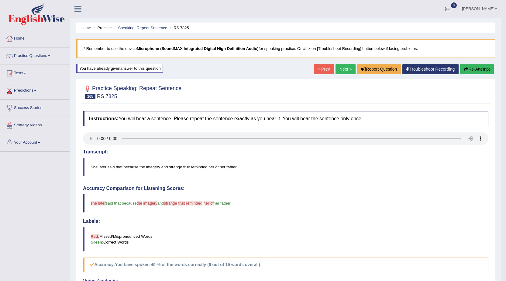
click at [338, 70] on link "Next »" at bounding box center [346, 69] width 20 height 10
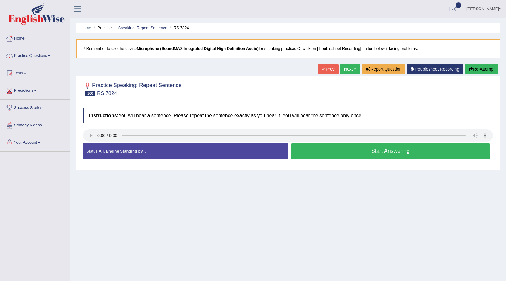
click at [339, 148] on button "Start Answering" at bounding box center [390, 151] width 199 height 16
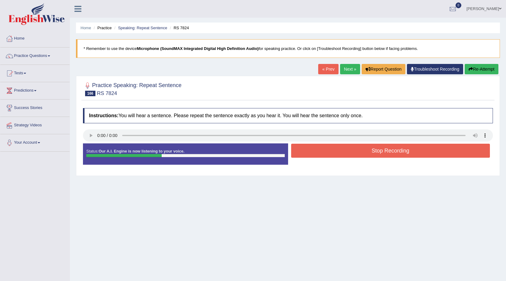
click at [342, 148] on button "Stop Recording" at bounding box center [390, 150] width 199 height 14
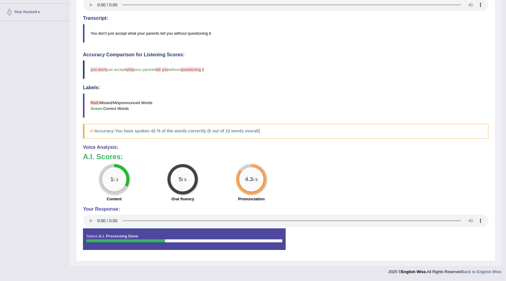
scroll to position [9, 0]
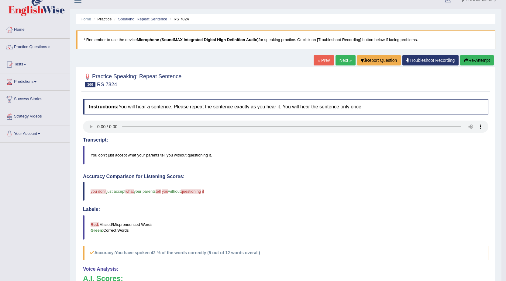
click at [347, 62] on link "Next »" at bounding box center [346, 60] width 20 height 10
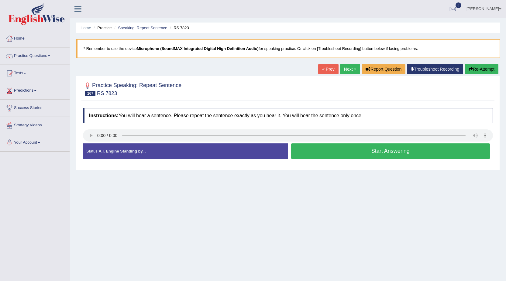
click at [330, 154] on button "Start Answering" at bounding box center [390, 151] width 199 height 16
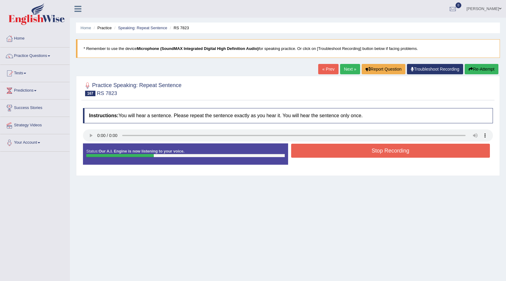
click at [330, 154] on button "Stop Recording" at bounding box center [390, 150] width 199 height 14
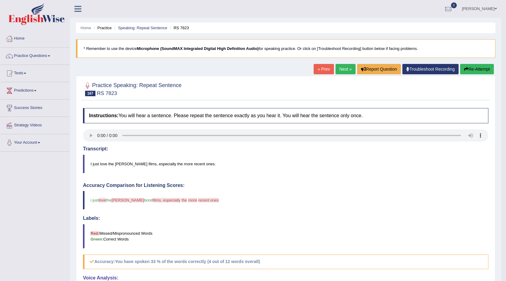
click at [321, 67] on link "« Prev" at bounding box center [324, 69] width 20 height 10
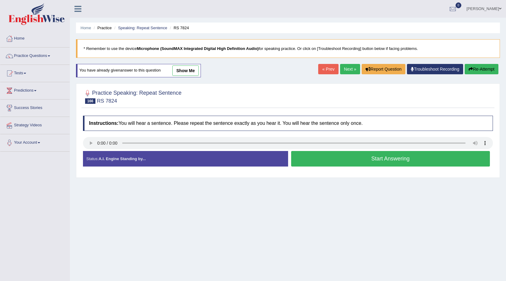
click at [329, 159] on button "Start Answering" at bounding box center [390, 159] width 199 height 16
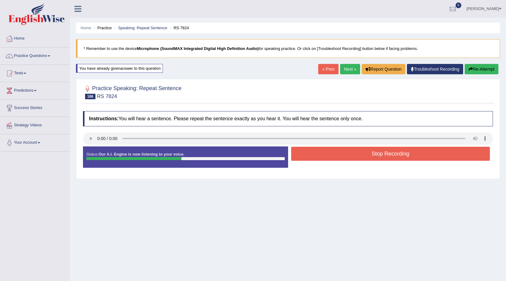
click at [333, 160] on button "Stop Recording" at bounding box center [390, 154] width 199 height 14
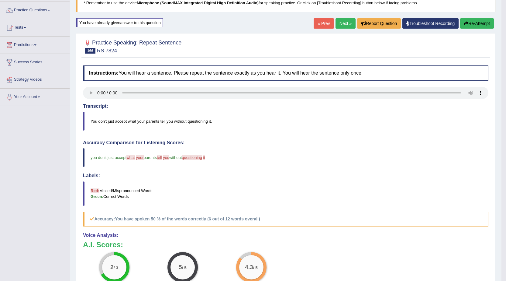
scroll to position [42, 0]
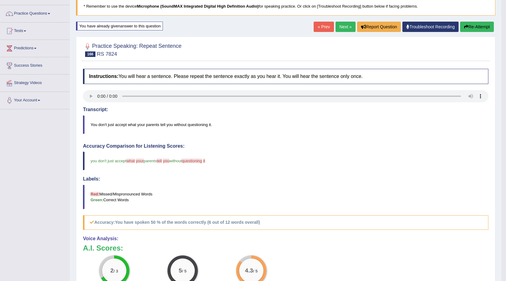
click at [340, 26] on link "Next »" at bounding box center [346, 27] width 20 height 10
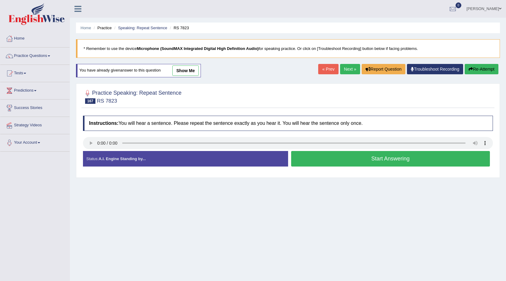
click at [359, 154] on button "Start Answering" at bounding box center [390, 159] width 199 height 16
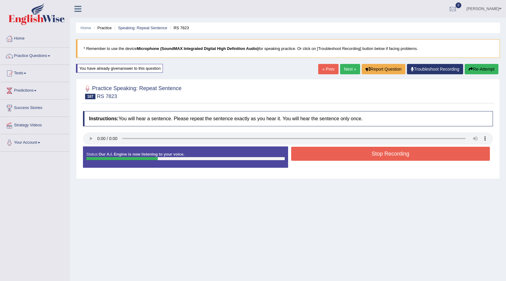
click at [368, 150] on button "Stop Recording" at bounding box center [390, 154] width 199 height 14
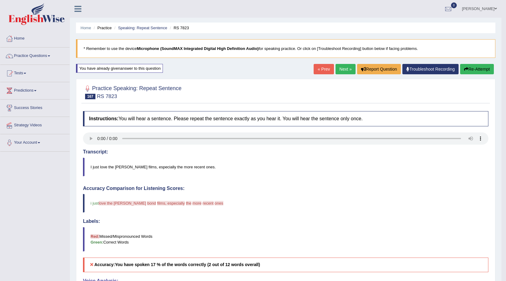
click at [481, 71] on button "Re-Attempt" at bounding box center [477, 69] width 34 height 10
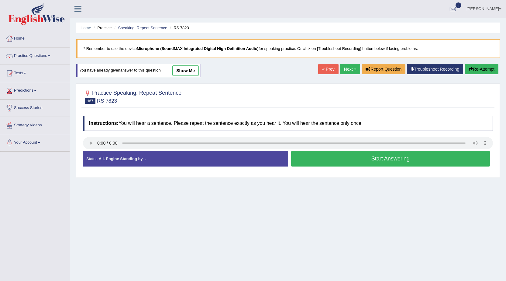
click at [320, 158] on button "Start Answering" at bounding box center [390, 159] width 199 height 16
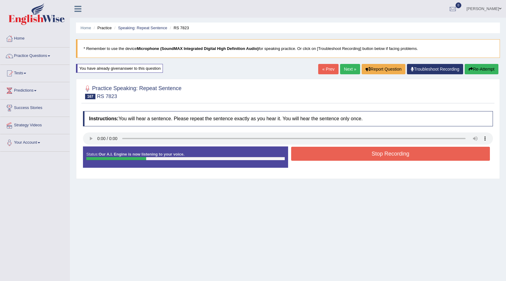
click at [361, 151] on button "Stop Recording" at bounding box center [390, 154] width 199 height 14
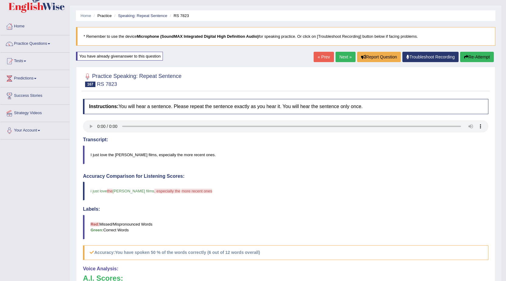
scroll to position [12, 0]
click at [341, 57] on link "Next »" at bounding box center [346, 57] width 20 height 10
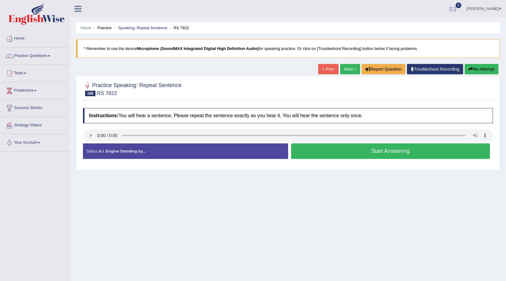
click at [330, 153] on button "Start Answering" at bounding box center [390, 151] width 199 height 16
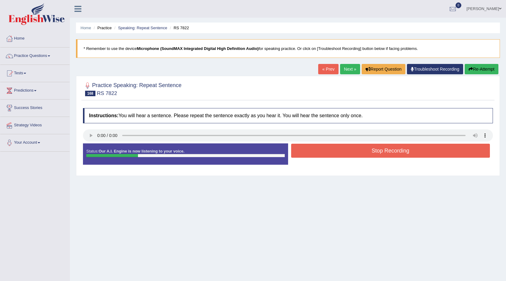
click at [330, 153] on button "Stop Recording" at bounding box center [390, 150] width 199 height 14
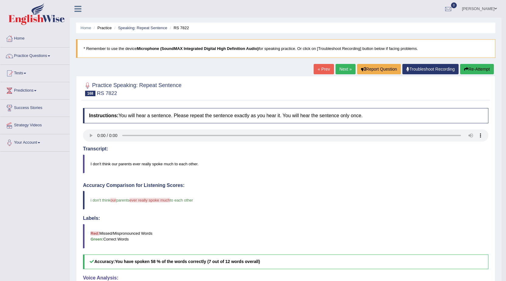
click at [344, 67] on link "Next »" at bounding box center [346, 69] width 20 height 10
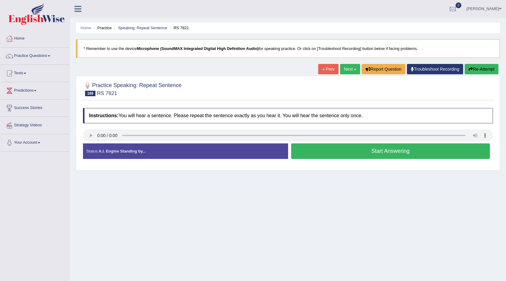
click at [320, 154] on button "Start Answering" at bounding box center [390, 151] width 199 height 16
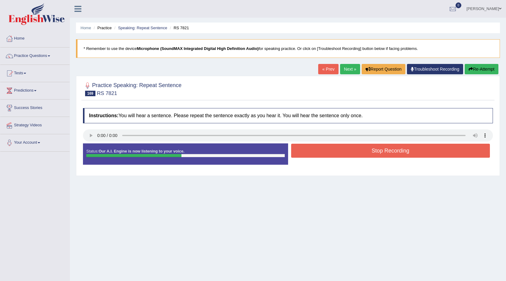
click at [322, 154] on button "Stop Recording" at bounding box center [390, 150] width 199 height 14
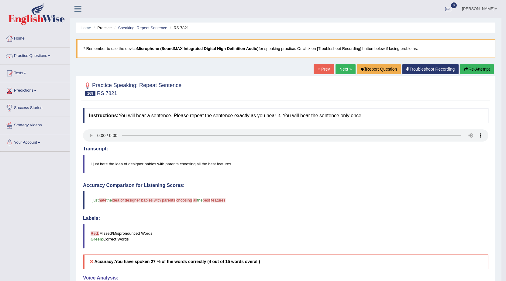
click at [479, 67] on button "Re-Attempt" at bounding box center [477, 69] width 34 height 10
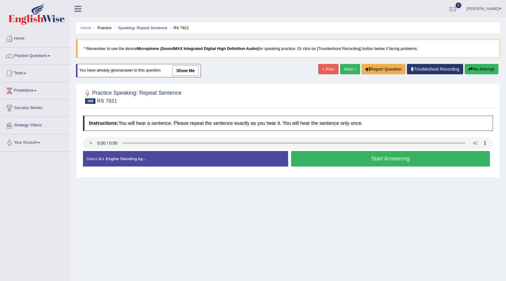
click at [353, 159] on button "Start Answering" at bounding box center [390, 159] width 199 height 16
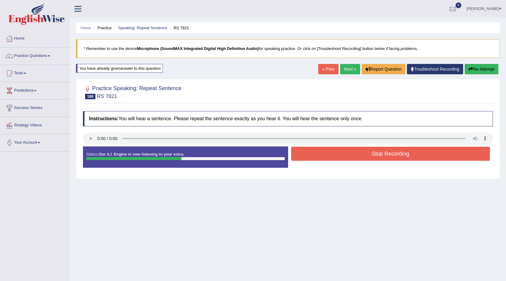
click at [378, 151] on button "Stop Recording" at bounding box center [390, 154] width 199 height 14
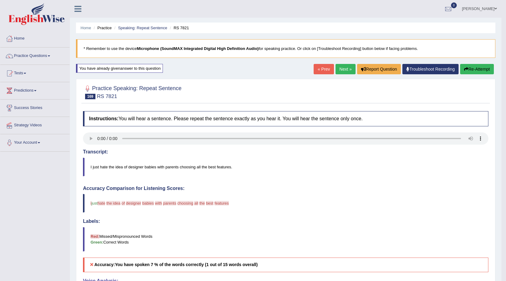
click at [481, 69] on button "Re-Attempt" at bounding box center [477, 69] width 34 height 10
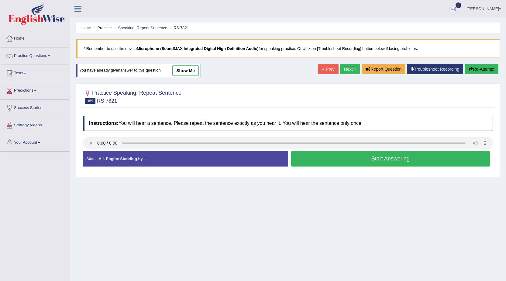
click at [333, 164] on button "Start Answering" at bounding box center [390, 159] width 199 height 16
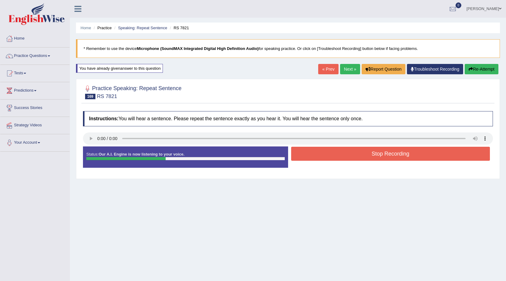
click at [340, 155] on button "Stop Recording" at bounding box center [390, 154] width 199 height 14
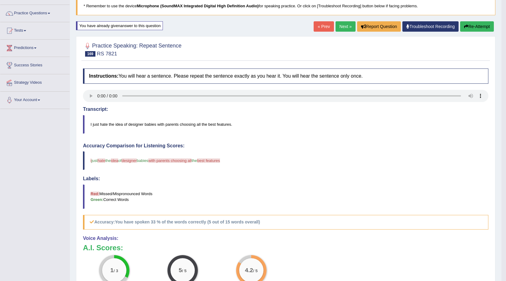
scroll to position [30, 0]
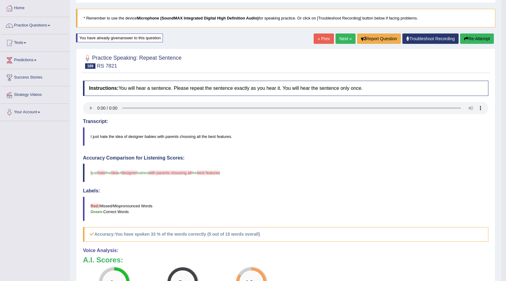
click at [487, 40] on button "Re-Attempt" at bounding box center [477, 38] width 34 height 10
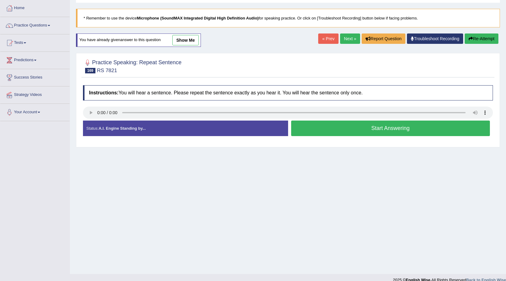
click at [412, 122] on button "Start Answering" at bounding box center [390, 128] width 199 height 16
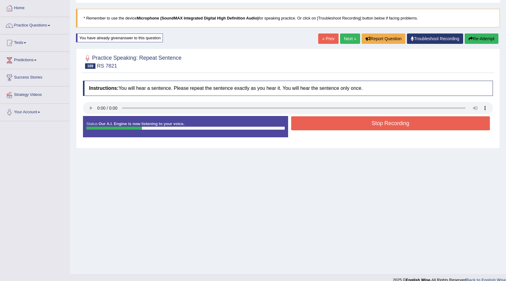
click at [410, 123] on button "Stop Recording" at bounding box center [390, 123] width 199 height 14
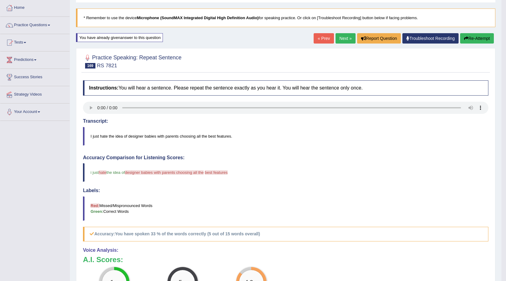
scroll to position [30, 0]
click at [341, 37] on link "Next »" at bounding box center [346, 38] width 20 height 10
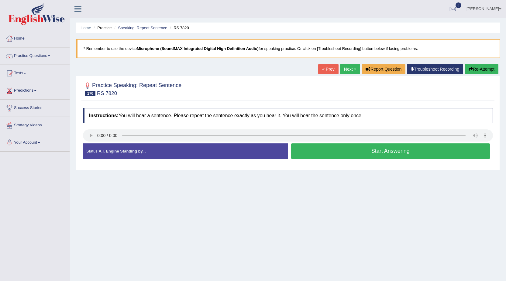
click at [383, 152] on button "Start Answering" at bounding box center [390, 151] width 199 height 16
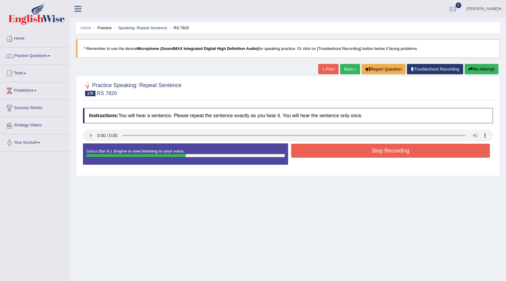
click at [383, 152] on button "Stop Recording" at bounding box center [390, 150] width 199 height 14
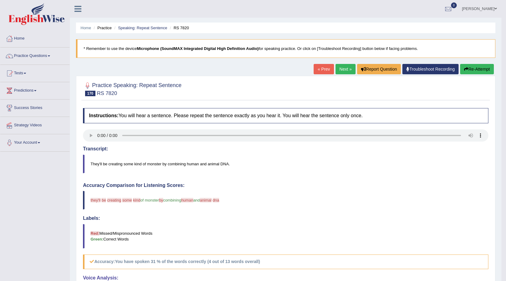
click at [468, 69] on button "Re-Attempt" at bounding box center [477, 69] width 34 height 10
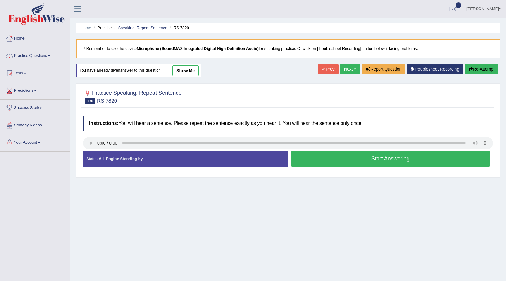
click at [369, 157] on button "Start Answering" at bounding box center [390, 159] width 199 height 16
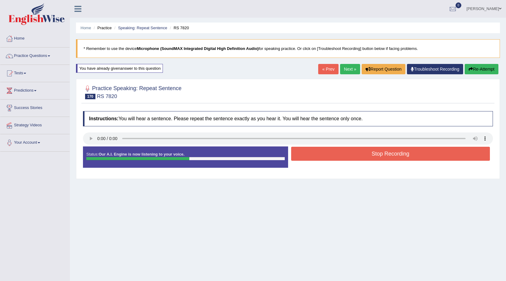
click at [368, 156] on button "Stop Recording" at bounding box center [390, 154] width 199 height 14
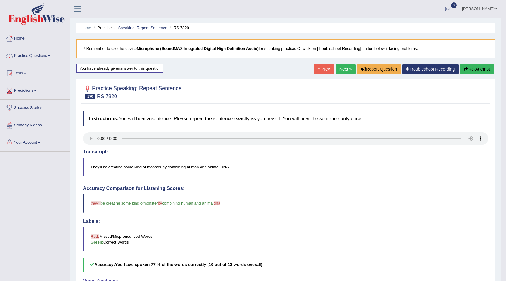
click at [348, 68] on link "Next »" at bounding box center [346, 69] width 20 height 10
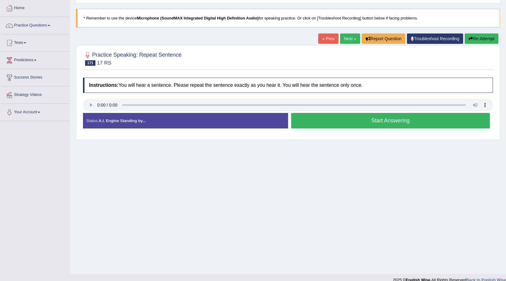
click at [334, 116] on button "Start Answering" at bounding box center [390, 121] width 199 height 16
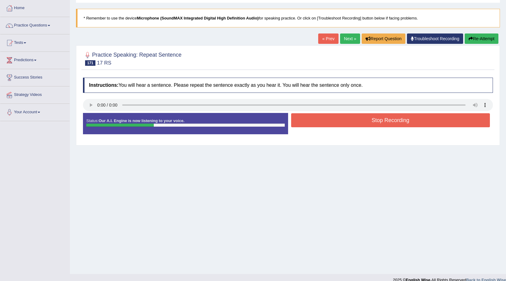
click at [336, 116] on button "Stop Recording" at bounding box center [390, 120] width 199 height 14
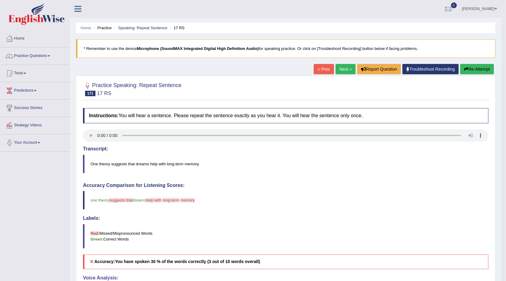
click at [475, 68] on button "Re-Attempt" at bounding box center [477, 69] width 34 height 10
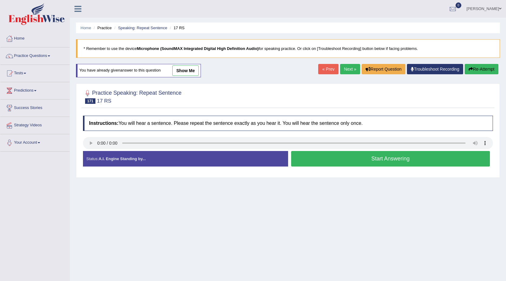
click at [349, 167] on div "Start Answering" at bounding box center [390, 159] width 205 height 17
click at [345, 155] on button "Start Answering" at bounding box center [390, 159] width 199 height 16
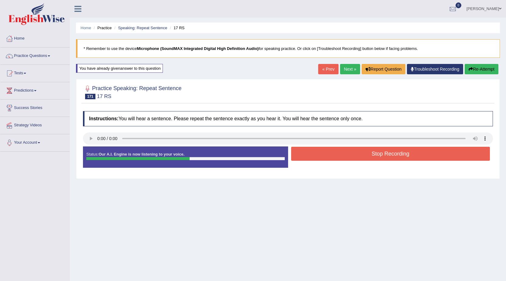
click at [503, 65] on div "Home Practice Speaking: Repeat Sentence 17 RS * Remember to use the device Micr…" at bounding box center [288, 152] width 436 height 304
click at [489, 67] on button "Re-Attempt" at bounding box center [482, 69] width 34 height 10
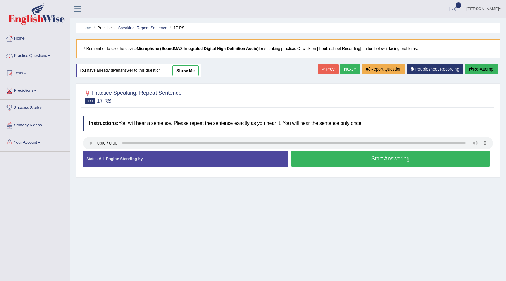
click at [346, 159] on button "Start Answering" at bounding box center [390, 159] width 199 height 16
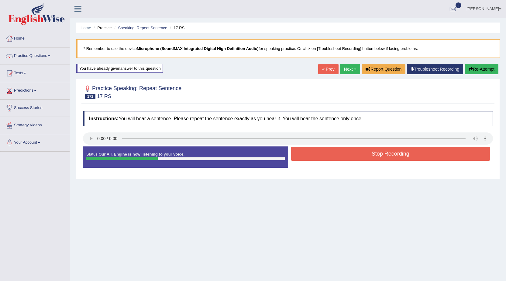
click at [346, 157] on button "Stop Recording" at bounding box center [390, 154] width 199 height 14
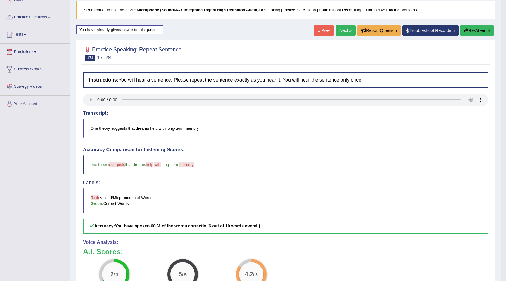
scroll to position [30, 0]
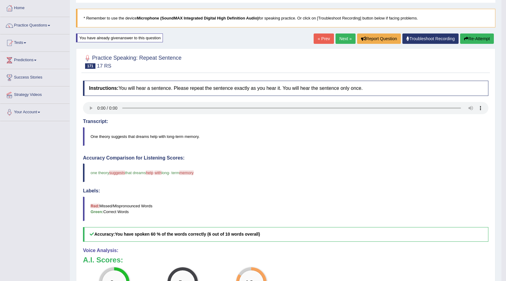
click at [337, 37] on link "Next »" at bounding box center [346, 38] width 20 height 10
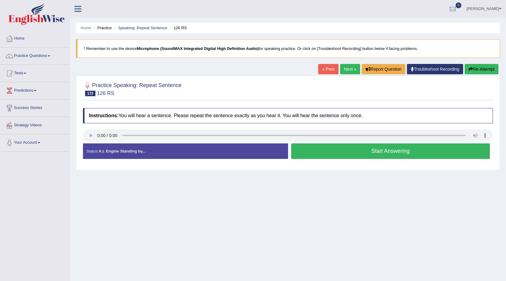
click at [365, 156] on button "Start Answering" at bounding box center [390, 151] width 199 height 16
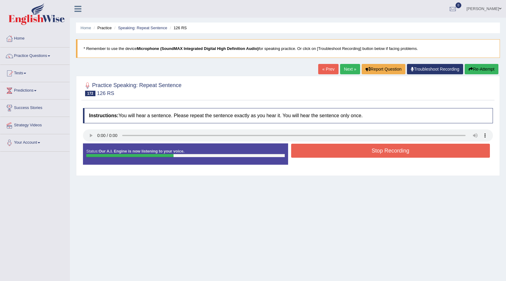
click at [369, 151] on button "Stop Recording" at bounding box center [390, 150] width 199 height 14
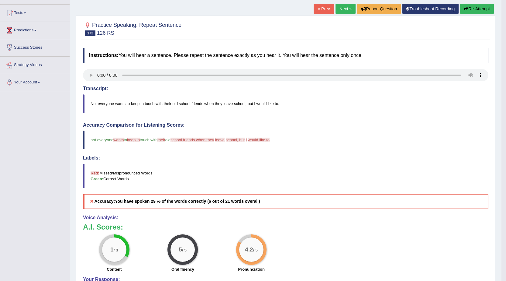
scroll to position [30, 0]
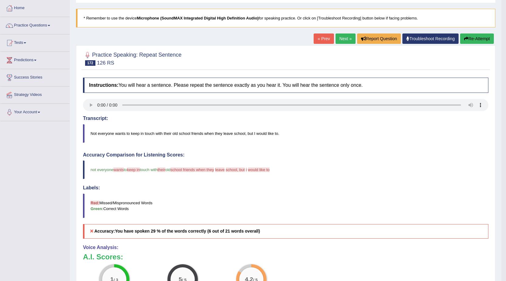
click at [479, 38] on button "Re-Attempt" at bounding box center [477, 38] width 34 height 10
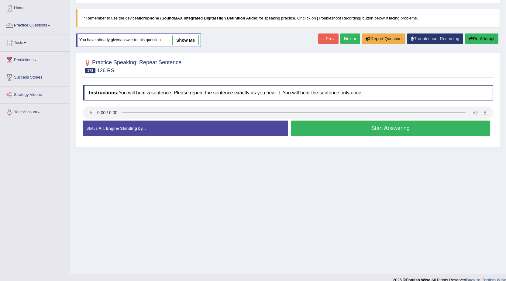
scroll to position [30, 0]
click at [317, 127] on button "Start Answering" at bounding box center [390, 128] width 199 height 16
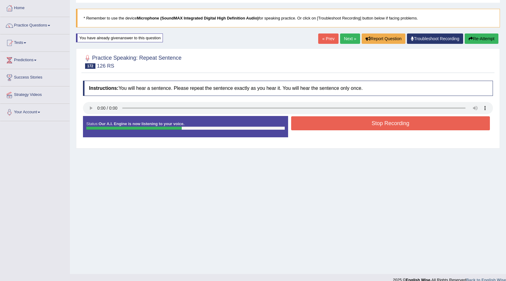
click at [319, 127] on button "Stop Recording" at bounding box center [390, 123] width 199 height 14
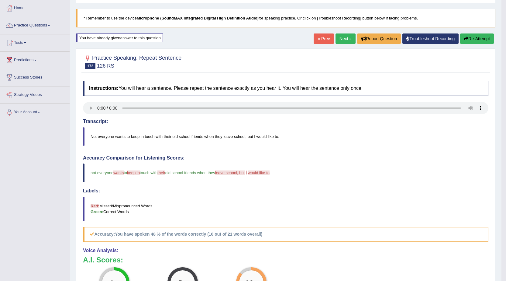
click at [337, 36] on link "Next »" at bounding box center [346, 38] width 20 height 10
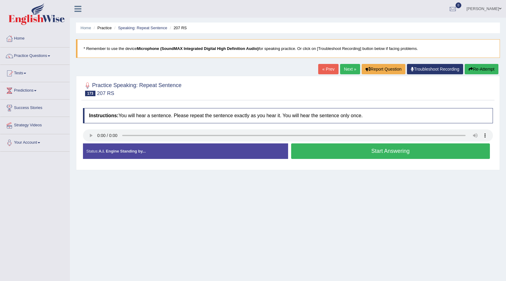
click at [396, 152] on button "Start Answering" at bounding box center [390, 151] width 199 height 16
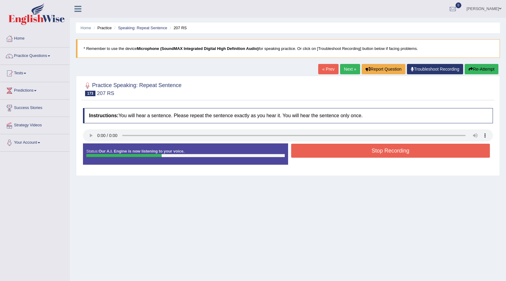
click at [396, 152] on button "Stop Recording" at bounding box center [390, 150] width 199 height 14
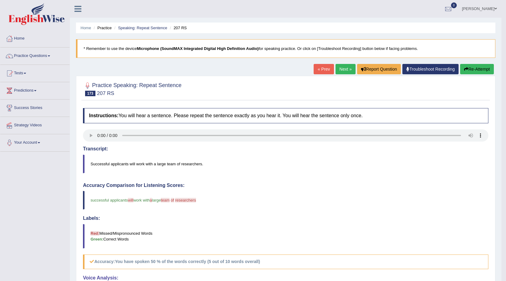
click at [481, 68] on button "Re-Attempt" at bounding box center [477, 69] width 34 height 10
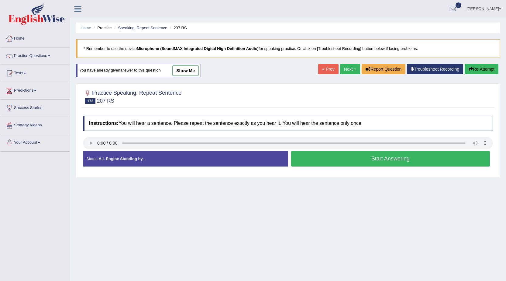
click at [355, 162] on button "Start Answering" at bounding box center [390, 159] width 199 height 16
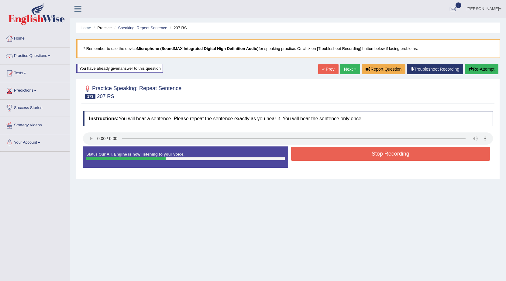
click at [356, 156] on button "Stop Recording" at bounding box center [390, 154] width 199 height 14
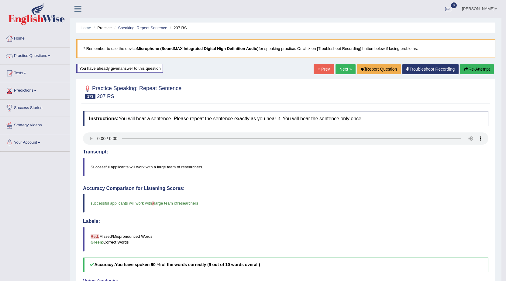
click at [340, 68] on link "Next »" at bounding box center [346, 69] width 20 height 10
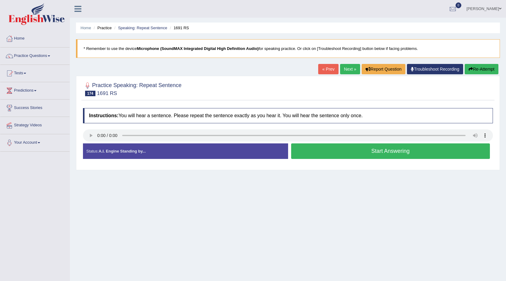
click at [362, 161] on div "Status: A.I. Engine Standing by... Start Answering Stop Recording" at bounding box center [288, 154] width 410 height 22
click at [362, 155] on button "Start Answering" at bounding box center [390, 151] width 199 height 16
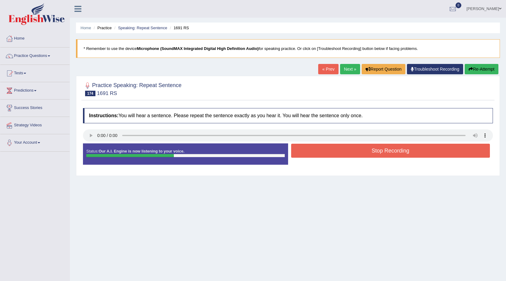
click at [366, 151] on button "Stop Recording" at bounding box center [390, 150] width 199 height 14
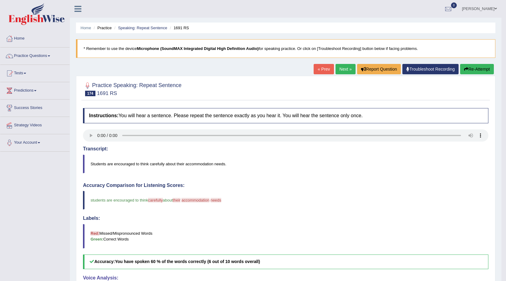
click at [348, 72] on link "Next »" at bounding box center [346, 69] width 20 height 10
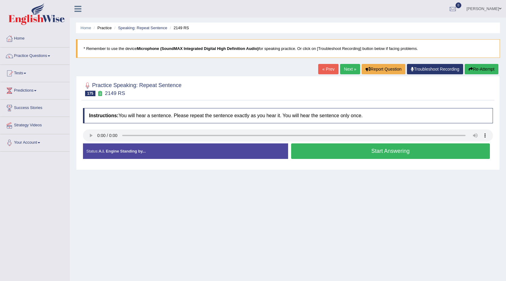
click at [310, 151] on button "Start Answering" at bounding box center [390, 151] width 199 height 16
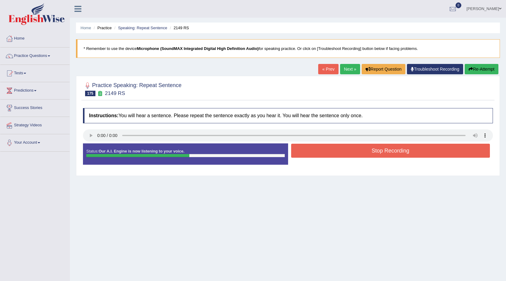
click at [310, 151] on button "Stop Recording" at bounding box center [390, 150] width 199 height 14
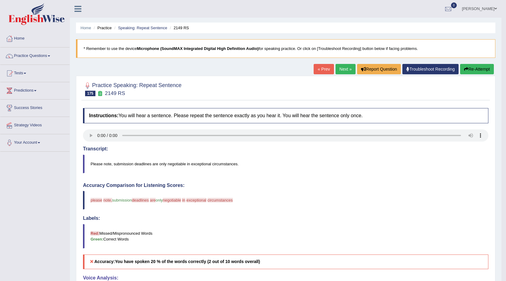
click at [472, 67] on button "Re-Attempt" at bounding box center [477, 69] width 34 height 10
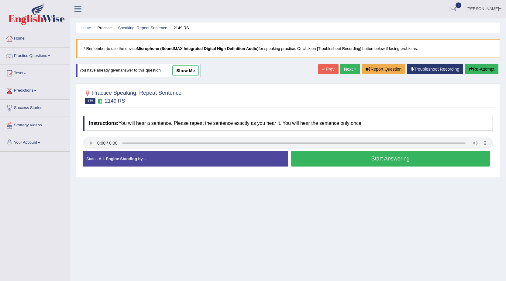
click at [324, 157] on button "Start Answering" at bounding box center [390, 159] width 199 height 16
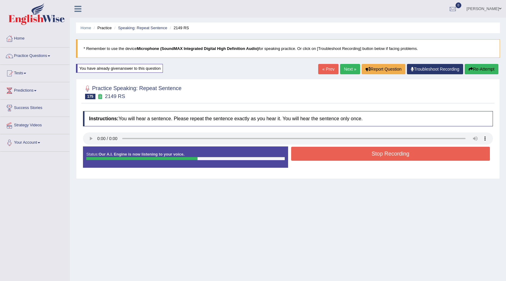
click at [342, 153] on button "Stop Recording" at bounding box center [390, 154] width 199 height 14
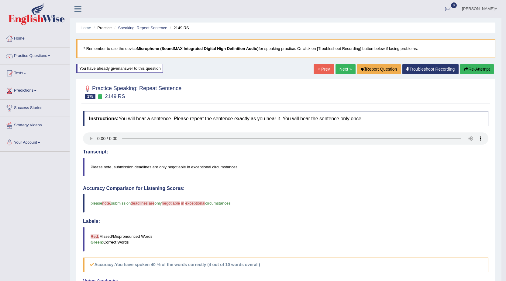
click at [336, 69] on link "Next »" at bounding box center [346, 69] width 20 height 10
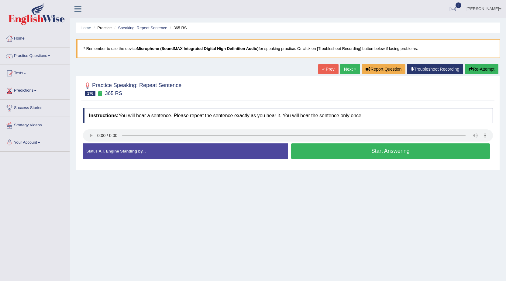
click at [331, 155] on button "Start Answering" at bounding box center [390, 151] width 199 height 16
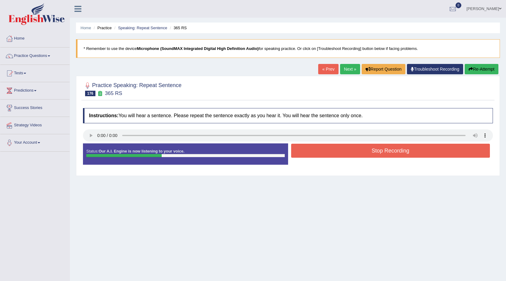
click at [333, 152] on button "Stop Recording" at bounding box center [390, 150] width 199 height 14
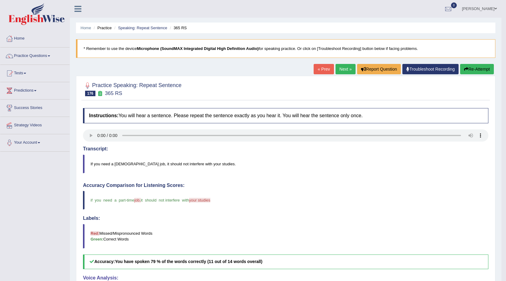
click at [338, 69] on link "Next »" at bounding box center [346, 69] width 20 height 10
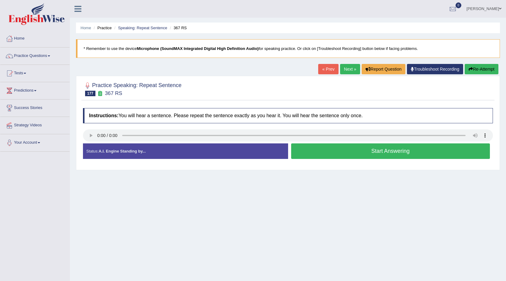
click at [355, 154] on button "Start Answering" at bounding box center [390, 151] width 199 height 16
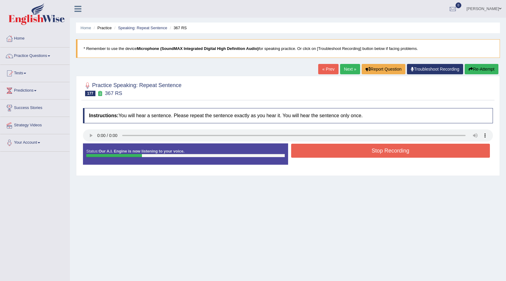
click at [355, 154] on button "Stop Recording" at bounding box center [390, 150] width 199 height 14
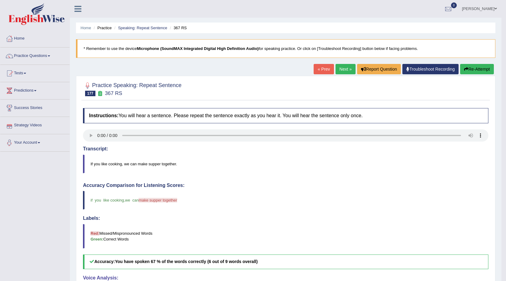
click at [101, 125] on div "Instructions: You will hear a sentence. Please repeat the sentence exactly as y…" at bounding box center [285, 246] width 409 height 283
click at [344, 68] on link "Next »" at bounding box center [346, 69] width 20 height 10
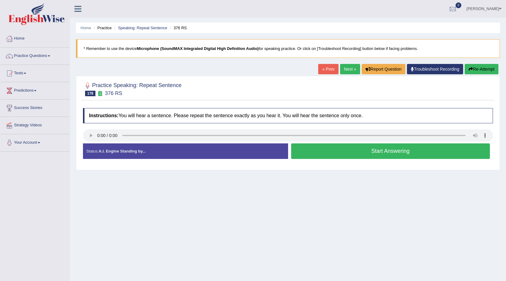
click at [372, 154] on button "Start Answering" at bounding box center [390, 151] width 199 height 16
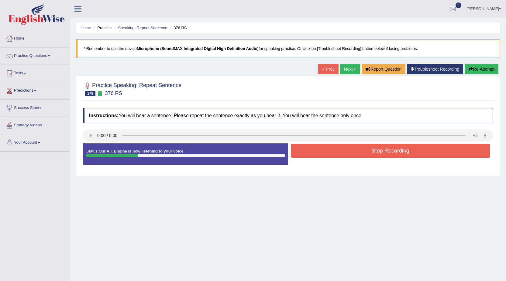
click at [367, 150] on button "Stop Recording" at bounding box center [390, 150] width 199 height 14
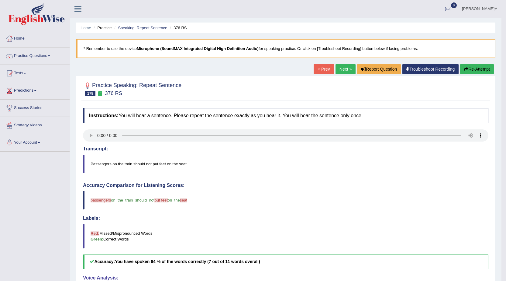
click at [344, 70] on link "Next »" at bounding box center [346, 69] width 20 height 10
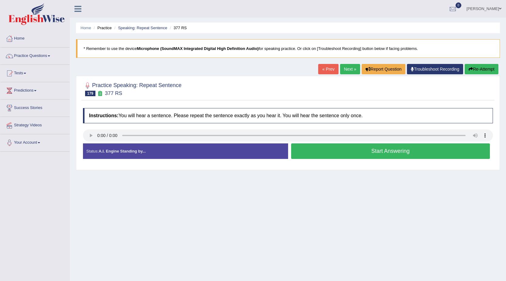
click at [376, 151] on button "Start Answering" at bounding box center [390, 151] width 199 height 16
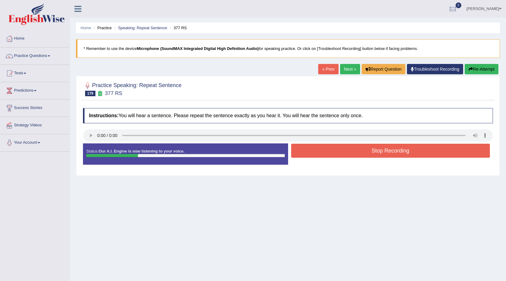
click at [377, 151] on button "Stop Recording" at bounding box center [390, 150] width 199 height 14
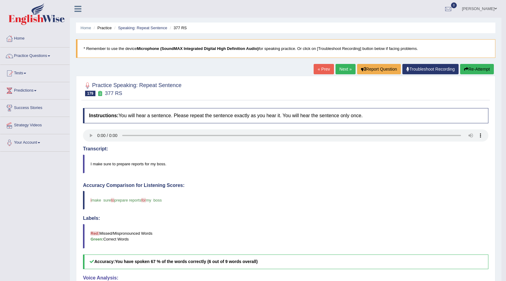
click at [350, 69] on link "Next »" at bounding box center [346, 69] width 20 height 10
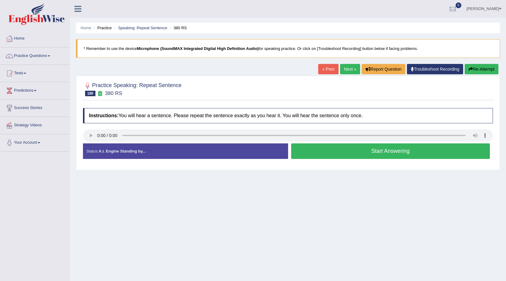
click at [323, 146] on button "Start Answering" at bounding box center [390, 151] width 199 height 16
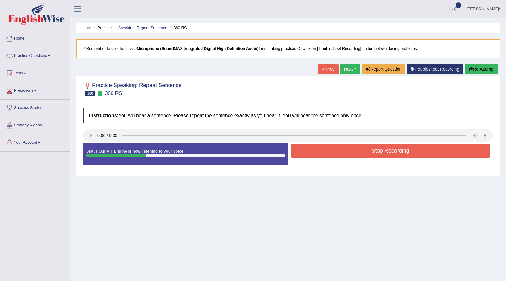
click at [325, 147] on button "Stop Recording" at bounding box center [390, 150] width 199 height 14
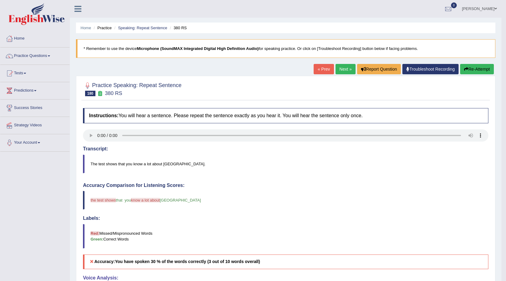
click at [484, 72] on button "Re-Attempt" at bounding box center [477, 69] width 34 height 10
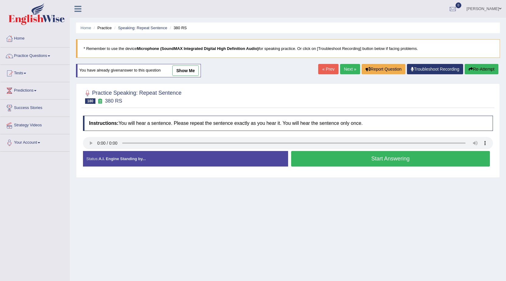
click at [376, 160] on button "Start Answering" at bounding box center [390, 159] width 199 height 16
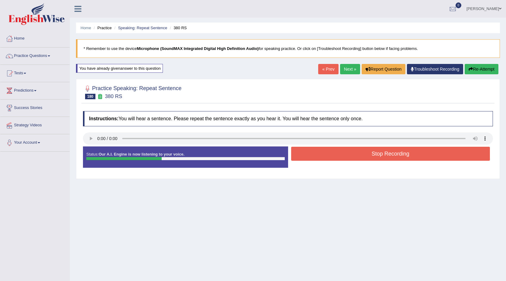
click at [355, 153] on button "Stop Recording" at bounding box center [390, 154] width 199 height 14
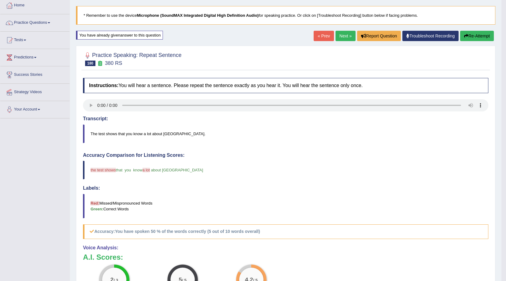
scroll to position [30, 0]
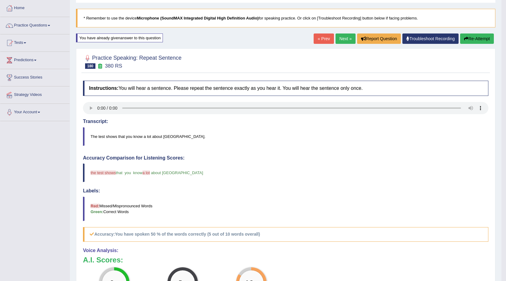
click at [343, 38] on link "Next »" at bounding box center [346, 38] width 20 height 10
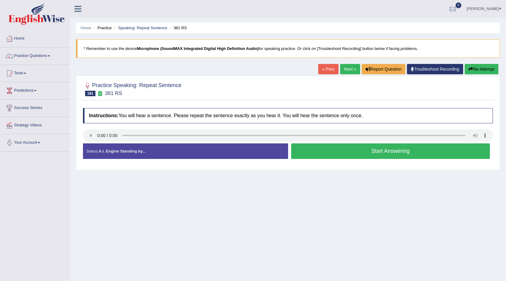
click at [377, 148] on button "Start Answering" at bounding box center [390, 151] width 199 height 16
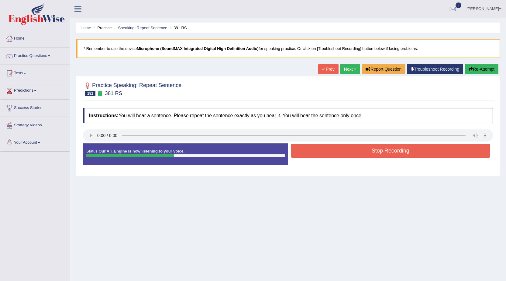
click at [377, 148] on button "Stop Recording" at bounding box center [390, 150] width 199 height 14
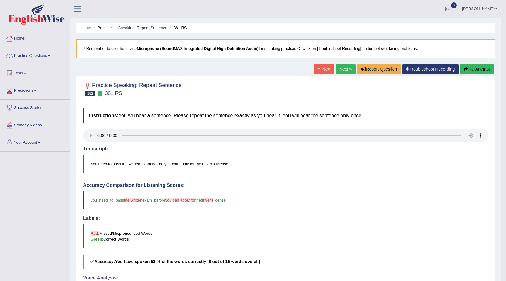
click at [340, 67] on link "Next »" at bounding box center [346, 69] width 20 height 10
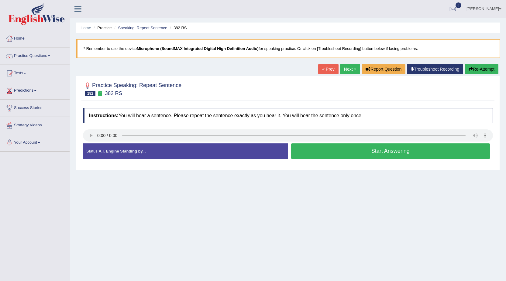
click at [90, 142] on div at bounding box center [288, 136] width 410 height 14
click at [312, 145] on button "Start Answering" at bounding box center [390, 151] width 199 height 16
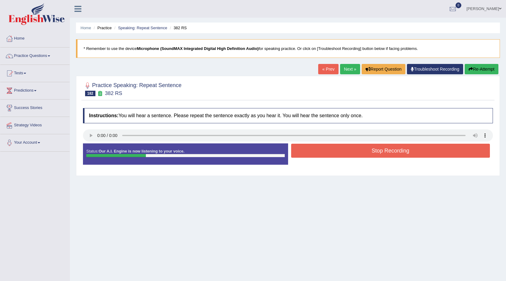
click at [312, 147] on button "Stop Recording" at bounding box center [390, 150] width 199 height 14
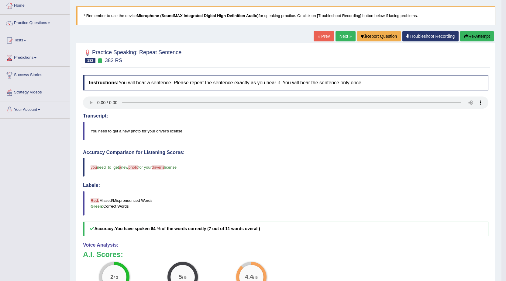
scroll to position [30, 0]
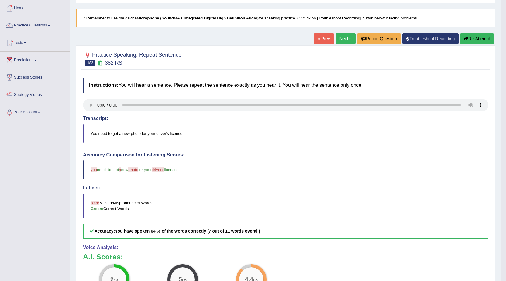
click at [345, 37] on link "Next »" at bounding box center [346, 38] width 20 height 10
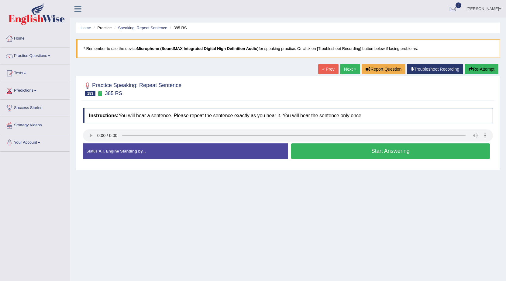
click at [347, 151] on button "Start Answering" at bounding box center [390, 151] width 199 height 16
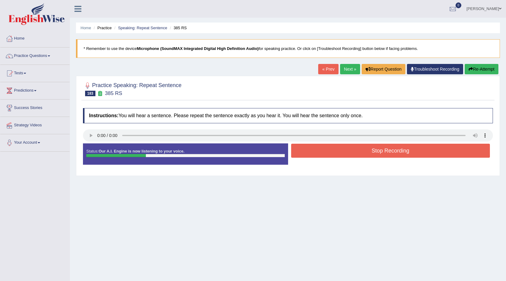
click at [347, 152] on button "Stop Recording" at bounding box center [390, 150] width 199 height 14
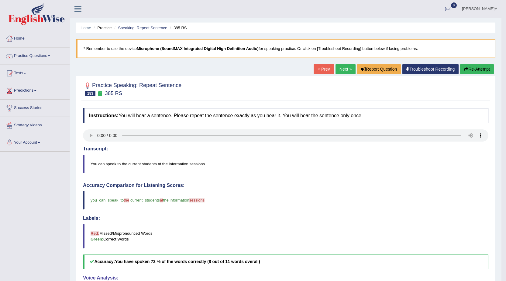
click at [344, 71] on link "Next »" at bounding box center [346, 69] width 20 height 10
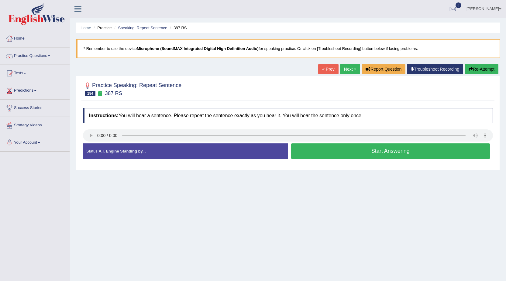
click at [314, 152] on button "Start Answering" at bounding box center [390, 151] width 199 height 16
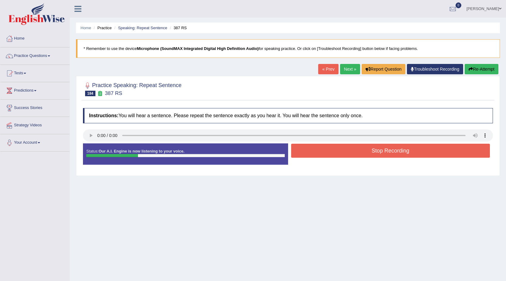
click at [314, 153] on button "Stop Recording" at bounding box center [390, 150] width 199 height 14
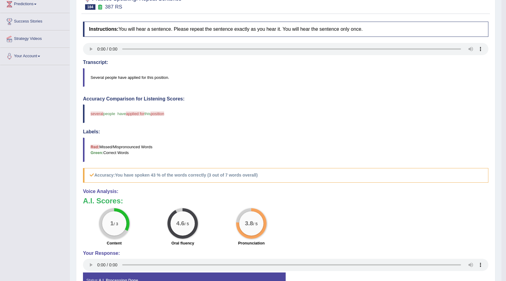
scroll to position [30, 0]
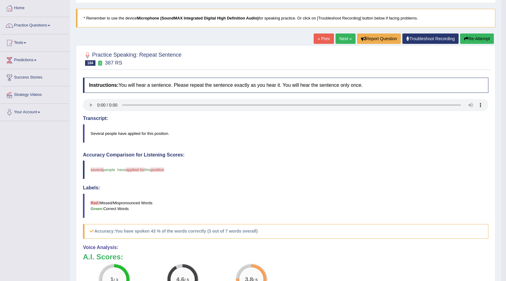
click at [469, 36] on button "Re-Attempt" at bounding box center [477, 38] width 34 height 10
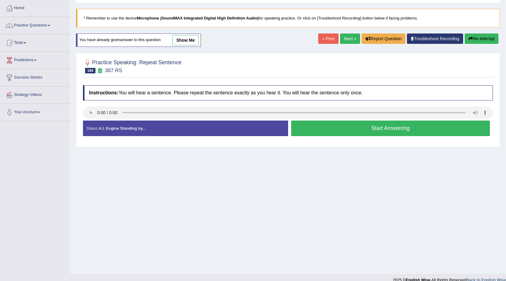
click at [388, 128] on button "Start Answering" at bounding box center [390, 128] width 199 height 16
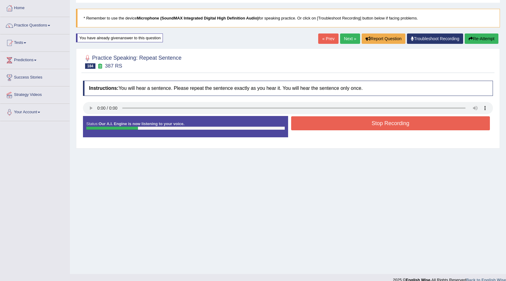
click at [388, 125] on button "Stop Recording" at bounding box center [390, 123] width 199 height 14
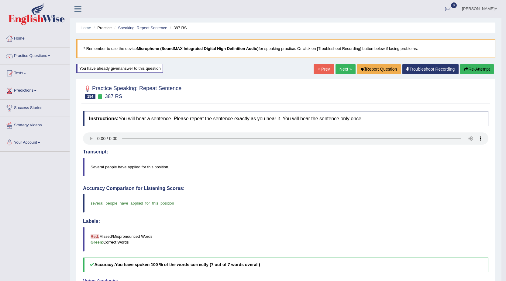
click at [344, 70] on link "Next »" at bounding box center [346, 69] width 20 height 10
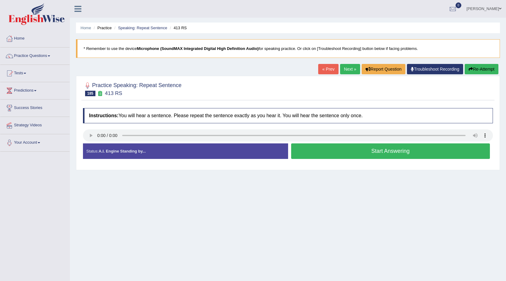
click at [374, 146] on button "Start Answering" at bounding box center [390, 151] width 199 height 16
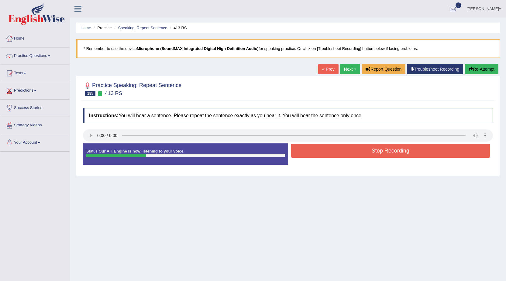
click at [388, 145] on button "Stop Recording" at bounding box center [390, 150] width 199 height 14
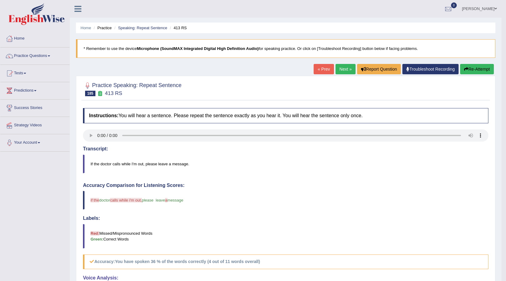
click at [479, 70] on button "Re-Attempt" at bounding box center [477, 69] width 34 height 10
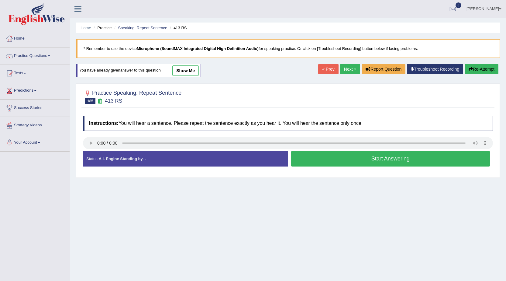
click at [312, 163] on button "Start Answering" at bounding box center [390, 159] width 199 height 16
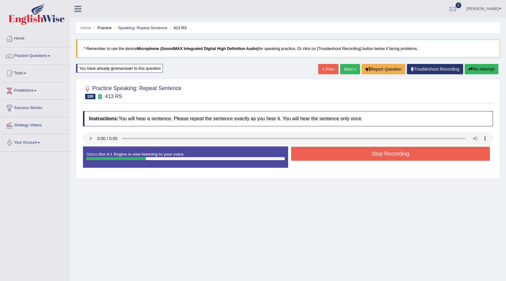
click at [335, 159] on button "Stop Recording" at bounding box center [390, 154] width 199 height 14
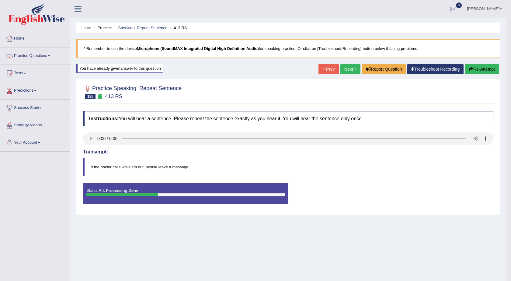
click at [91, 141] on body "Toggle navigation Home Practice Questions Speaking Practice Read Aloud Repeat S…" at bounding box center [255, 140] width 511 height 281
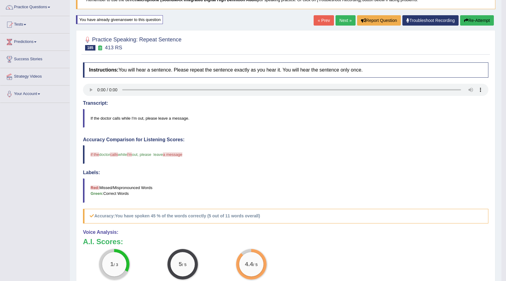
scroll to position [30, 0]
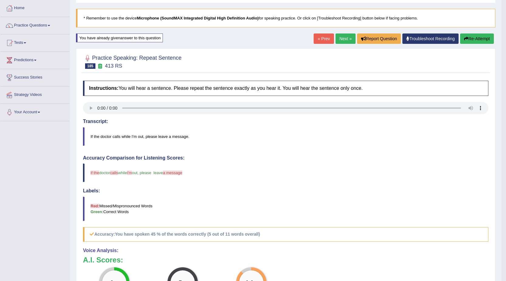
click at [339, 41] on link "Next »" at bounding box center [346, 38] width 20 height 10
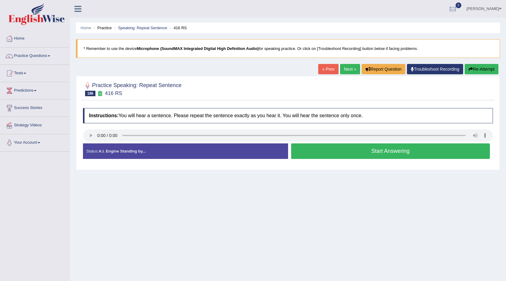
click at [332, 160] on div "Status: A.I. Engine Standing by... Start Answering Stop Recording" at bounding box center [288, 154] width 410 height 22
click at [332, 159] on div "Start Answering" at bounding box center [390, 151] width 205 height 17
click at [332, 152] on button "Start Answering" at bounding box center [390, 151] width 199 height 16
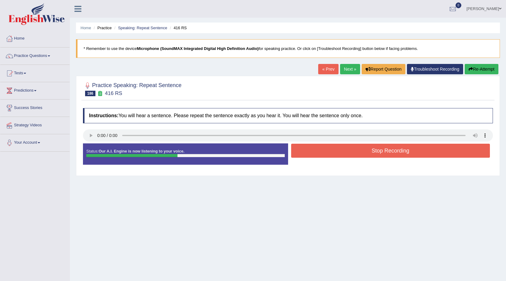
click at [332, 153] on button "Stop Recording" at bounding box center [390, 150] width 199 height 14
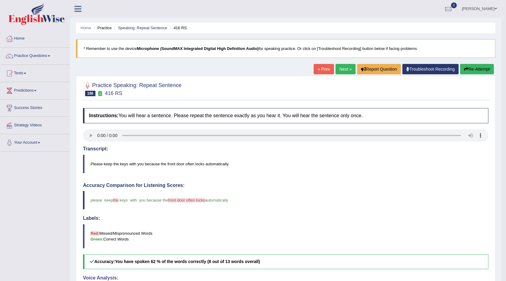
click at [348, 69] on link "Next »" at bounding box center [346, 69] width 20 height 10
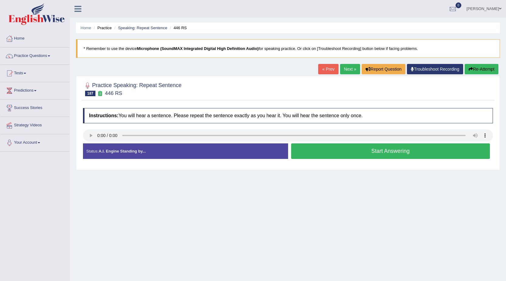
click at [348, 148] on button "Start Answering" at bounding box center [390, 151] width 199 height 16
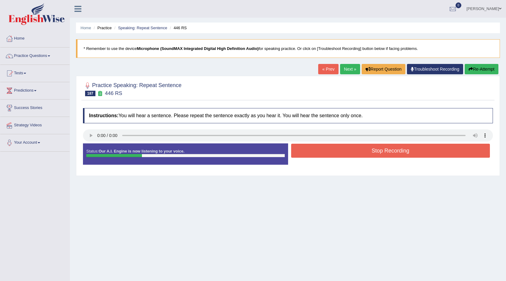
click at [348, 149] on button "Stop Recording" at bounding box center [390, 150] width 199 height 14
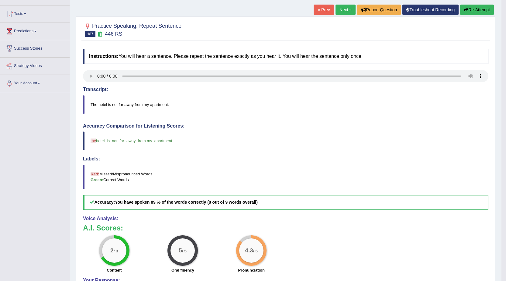
scroll to position [61, 0]
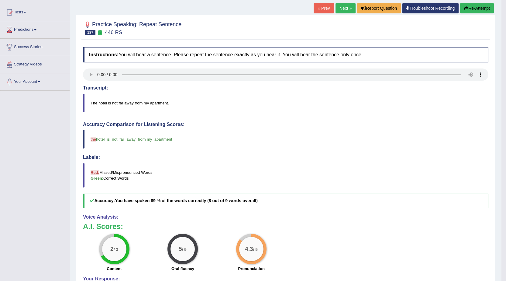
click at [344, 6] on link "Next »" at bounding box center [346, 8] width 20 height 10
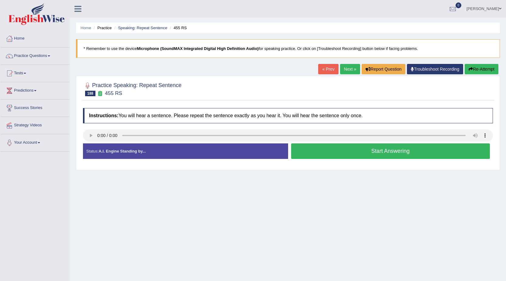
click at [370, 151] on button "Start Answering" at bounding box center [390, 151] width 199 height 16
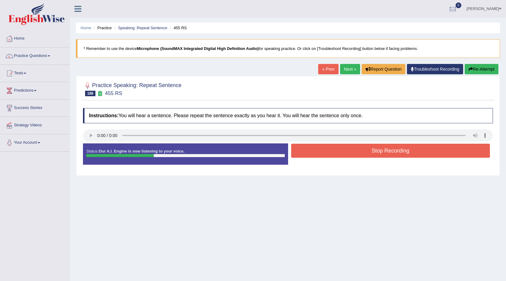
click at [370, 151] on button "Stop Recording" at bounding box center [390, 150] width 199 height 14
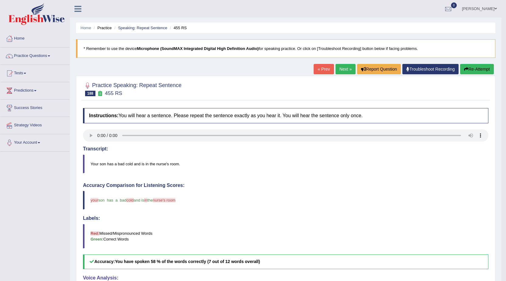
click at [343, 72] on link "Next »" at bounding box center [346, 69] width 20 height 10
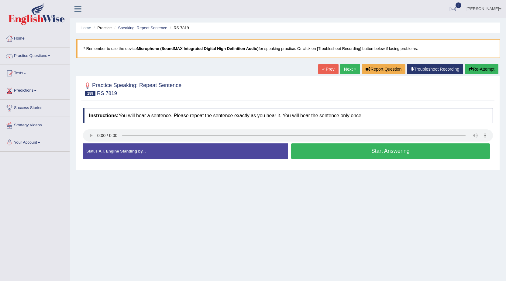
click at [433, 156] on button "Start Answering" at bounding box center [390, 151] width 199 height 16
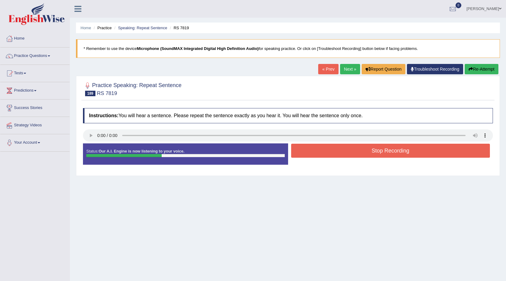
click at [427, 154] on button "Stop Recording" at bounding box center [390, 150] width 199 height 14
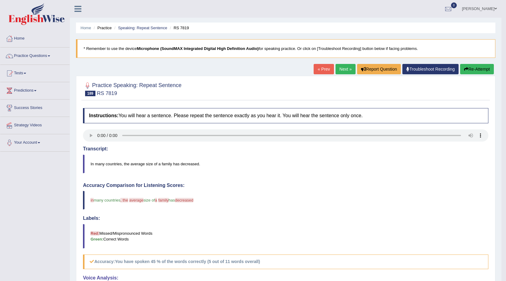
click at [481, 69] on button "Re-Attempt" at bounding box center [477, 69] width 34 height 10
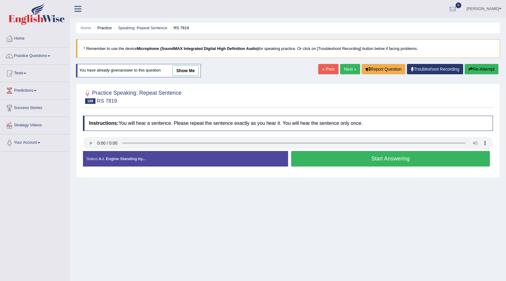
click at [323, 155] on button "Start Answering" at bounding box center [390, 159] width 199 height 16
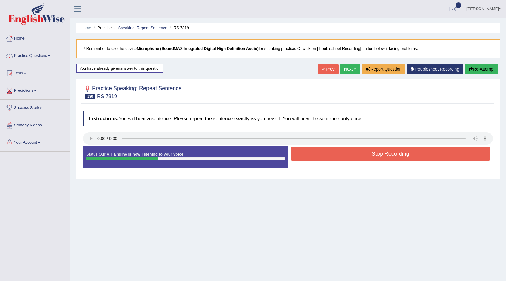
click at [324, 157] on button "Stop Recording" at bounding box center [390, 154] width 199 height 14
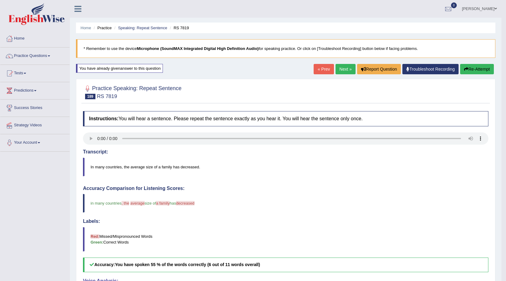
click at [341, 70] on link "Next »" at bounding box center [346, 69] width 20 height 10
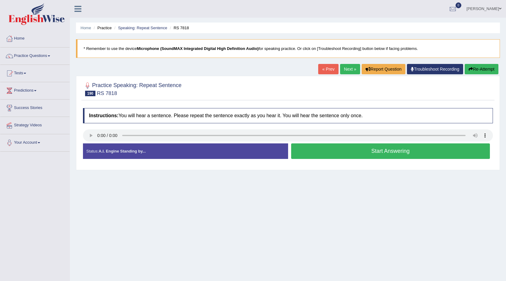
click at [323, 151] on button "Start Answering" at bounding box center [390, 151] width 199 height 16
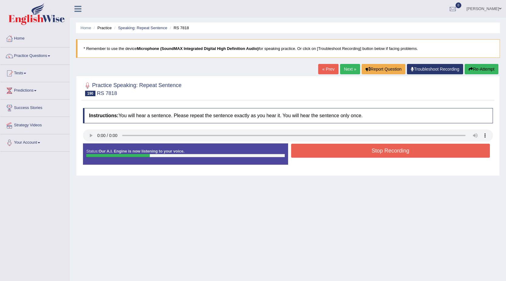
click at [328, 148] on button "Stop Recording" at bounding box center [390, 150] width 199 height 14
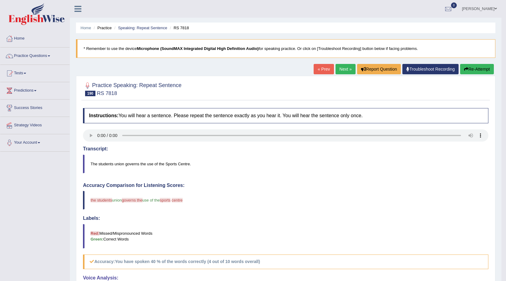
click at [479, 71] on button "Re-Attempt" at bounding box center [477, 69] width 34 height 10
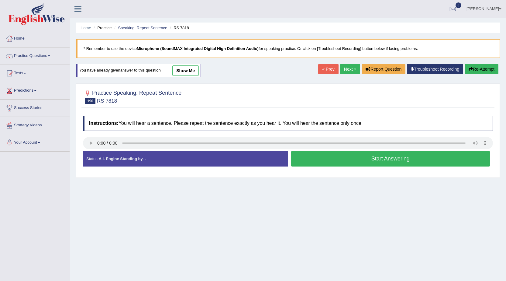
click at [419, 159] on button "Start Answering" at bounding box center [390, 159] width 199 height 16
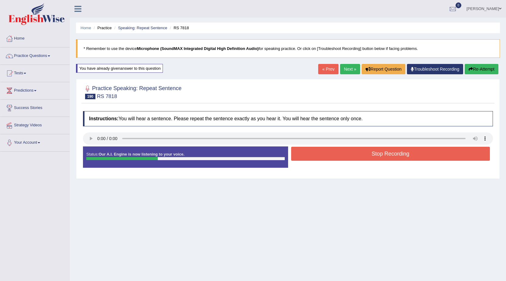
click at [401, 155] on button "Stop Recording" at bounding box center [390, 154] width 199 height 14
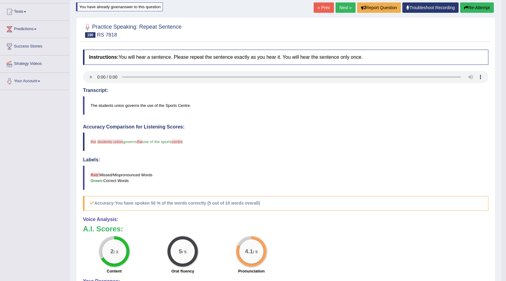
scroll to position [61, 0]
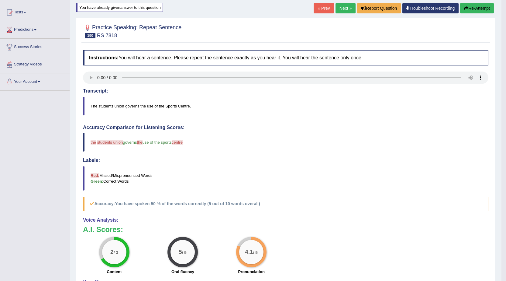
click at [342, 10] on link "Next »" at bounding box center [346, 8] width 20 height 10
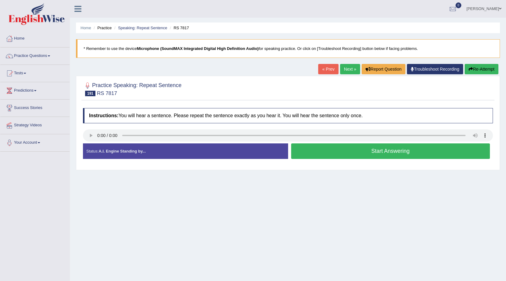
click at [331, 157] on button "Start Answering" at bounding box center [390, 151] width 199 height 16
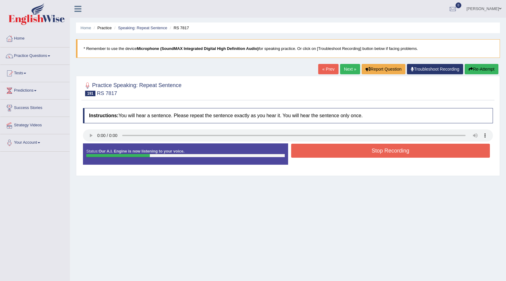
click at [335, 152] on button "Stop Recording" at bounding box center [390, 150] width 199 height 14
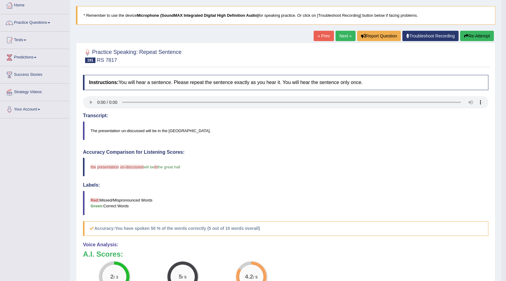
scroll to position [30, 0]
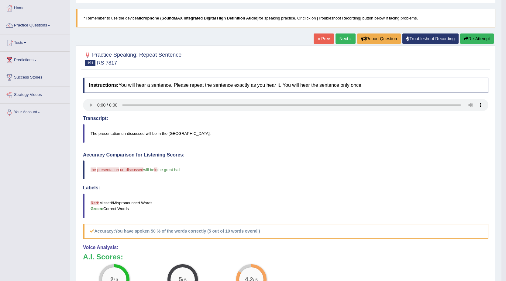
click at [338, 35] on link "Next »" at bounding box center [346, 38] width 20 height 10
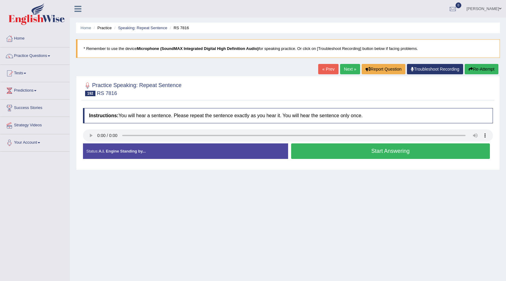
click at [419, 147] on div "Instructions: You will hear a sentence. Please repeat the sentence exactly as y…" at bounding box center [287, 136] width 413 height 62
click at [419, 147] on button "Start Answering" at bounding box center [390, 151] width 199 height 16
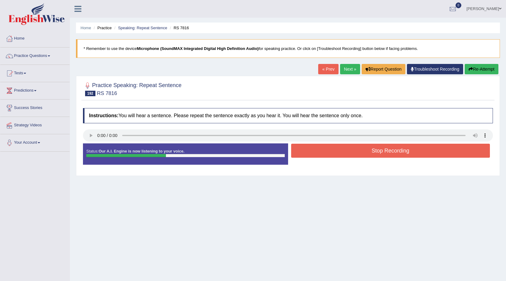
click at [427, 150] on button "Stop Recording" at bounding box center [390, 150] width 199 height 14
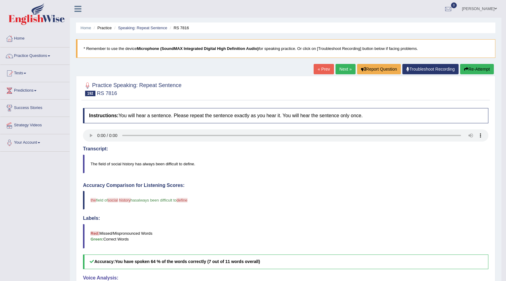
click at [481, 67] on button "Re-Attempt" at bounding box center [477, 69] width 34 height 10
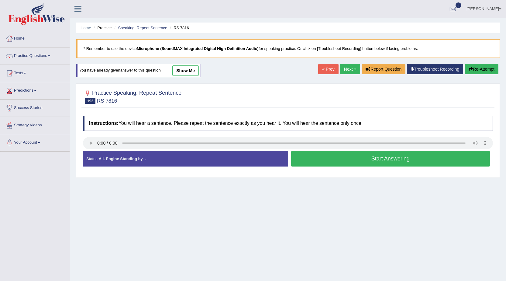
click button "Start Answering"
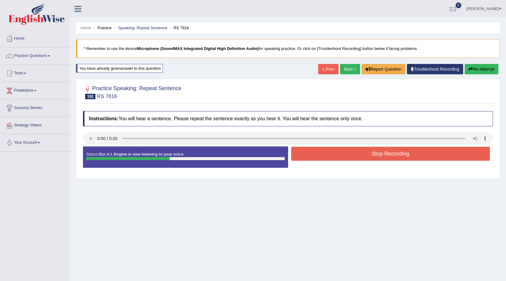
click button "Stop Recording"
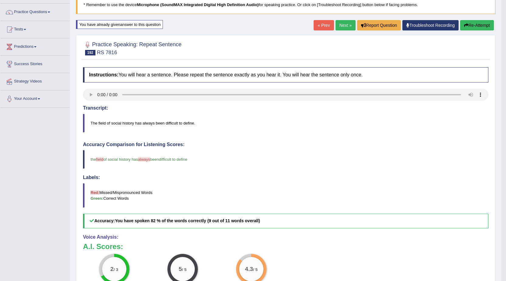
scroll to position [30, 0]
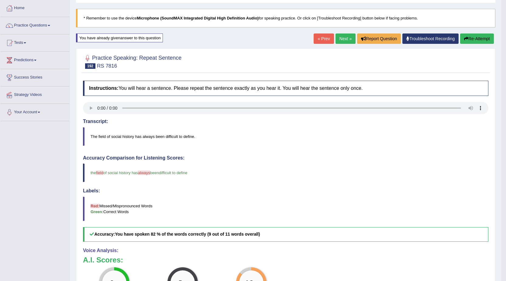
click link "Next »"
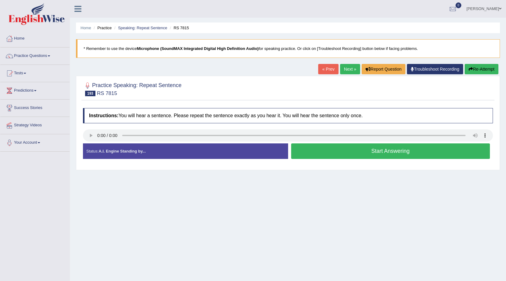
click at [388, 150] on button "Start Answering" at bounding box center [390, 151] width 199 height 16
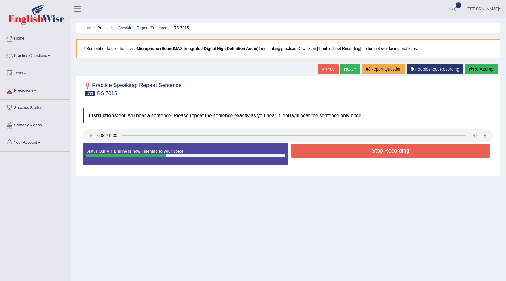
click at [383, 153] on button "Stop Recording" at bounding box center [390, 150] width 199 height 14
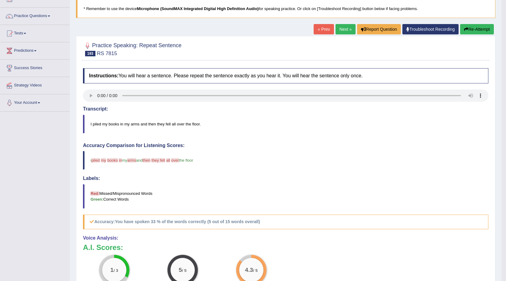
scroll to position [30, 0]
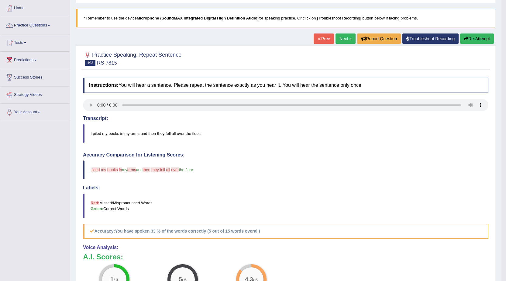
click at [482, 40] on button "Re-Attempt" at bounding box center [477, 38] width 34 height 10
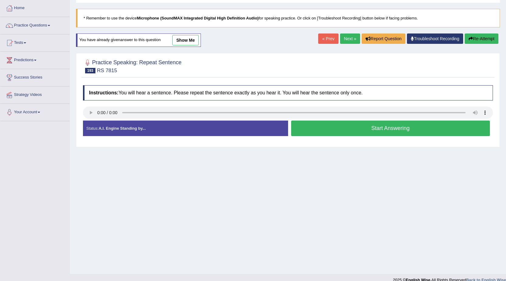
click at [392, 123] on button "Start Answering" at bounding box center [390, 128] width 199 height 16
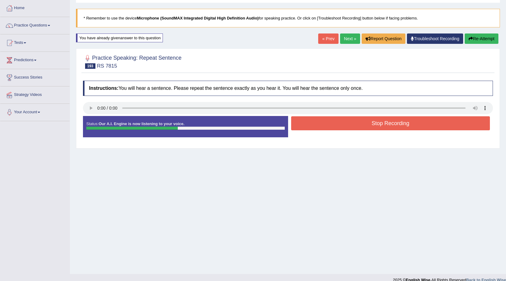
click at [397, 126] on button "Stop Recording" at bounding box center [390, 123] width 199 height 14
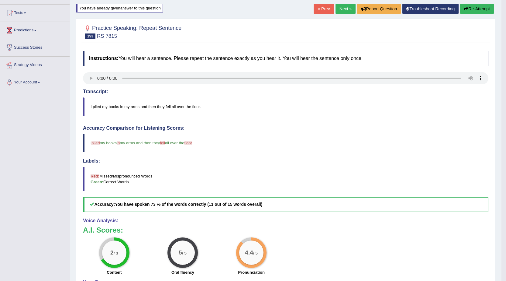
scroll to position [30, 0]
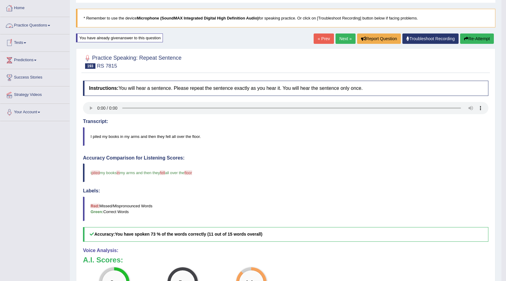
click at [17, 27] on link "Practice Questions" at bounding box center [34, 24] width 69 height 15
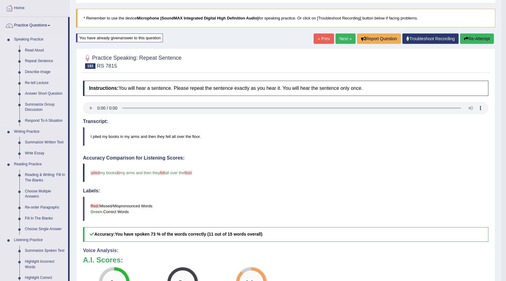
click at [42, 74] on link "Describe Image" at bounding box center [45, 72] width 46 height 11
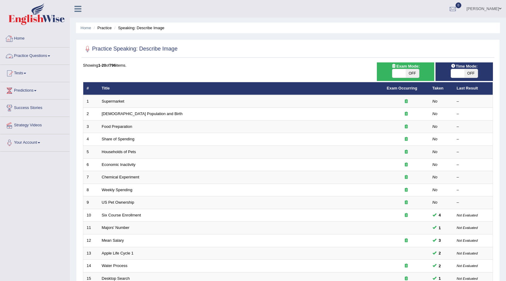
click at [40, 58] on link "Practice Questions" at bounding box center [34, 54] width 69 height 15
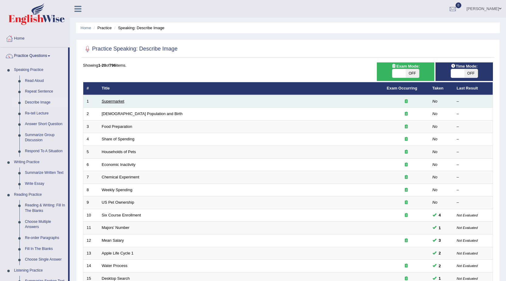
click at [111, 102] on link "Supermarket" at bounding box center [113, 101] width 22 height 5
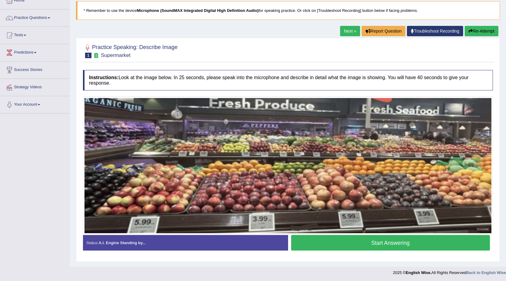
scroll to position [39, 0]
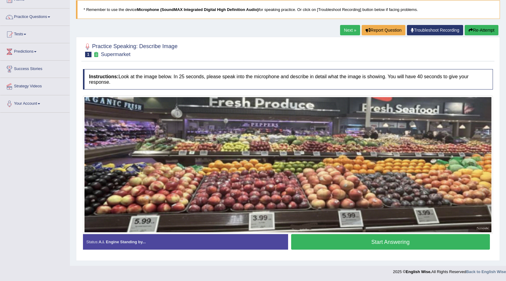
click at [415, 244] on button "Start Answering" at bounding box center [390, 242] width 199 height 16
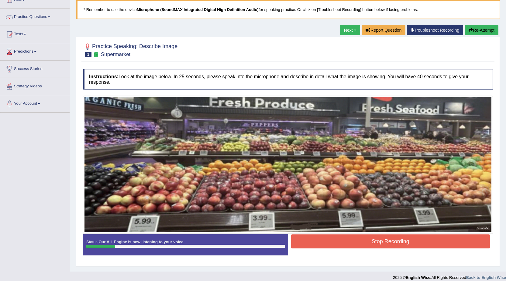
click at [477, 31] on button "Re-Attempt" at bounding box center [482, 30] width 34 height 10
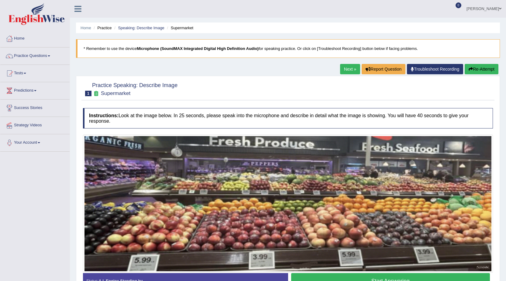
scroll to position [39, 0]
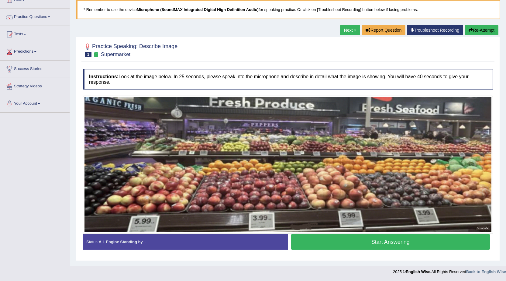
click at [399, 140] on img at bounding box center [288, 164] width 407 height 135
click at [392, 242] on button "Start Answering" at bounding box center [390, 242] width 199 height 16
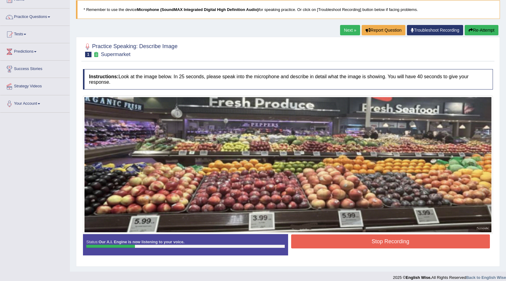
click at [322, 235] on button "Stop Recording" at bounding box center [390, 241] width 199 height 14
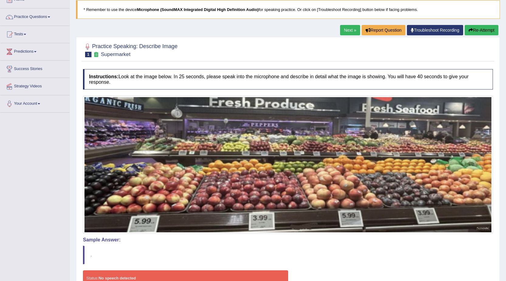
click at [478, 25] on button "Re-Attempt" at bounding box center [482, 30] width 34 height 10
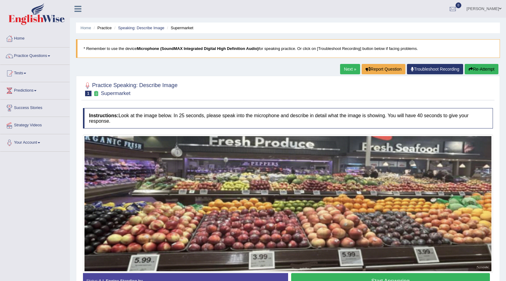
scroll to position [39, 0]
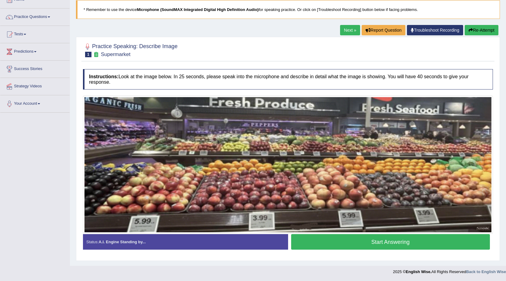
click at [324, 239] on button "Start Answering" at bounding box center [390, 242] width 199 height 16
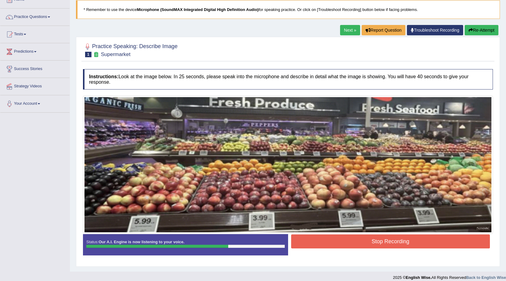
click at [323, 239] on button "Stop Recording" at bounding box center [390, 241] width 199 height 14
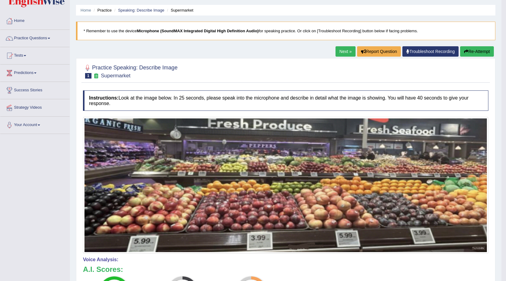
scroll to position [9, 0]
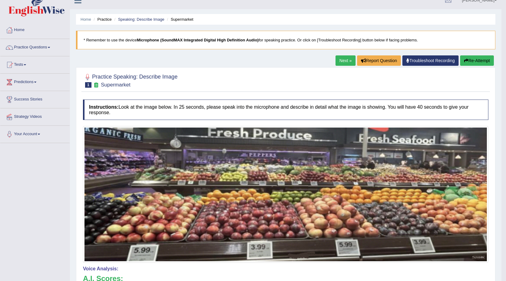
click at [472, 61] on button "Re-Attempt" at bounding box center [477, 60] width 34 height 10
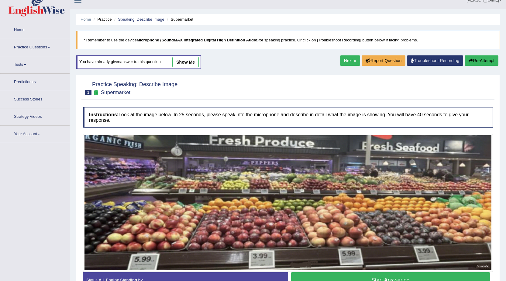
scroll to position [43, 0]
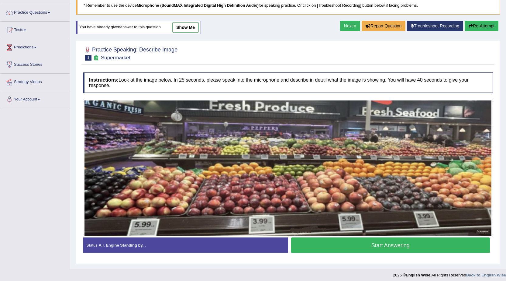
click at [334, 243] on button "Start Answering" at bounding box center [390, 245] width 199 height 16
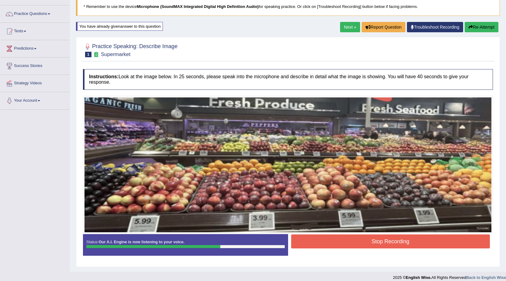
click at [341, 234] on button "Stop Recording" at bounding box center [390, 241] width 199 height 14
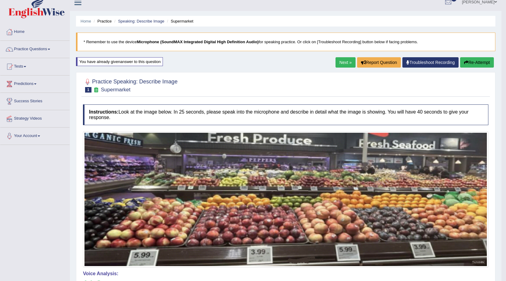
scroll to position [0, 0]
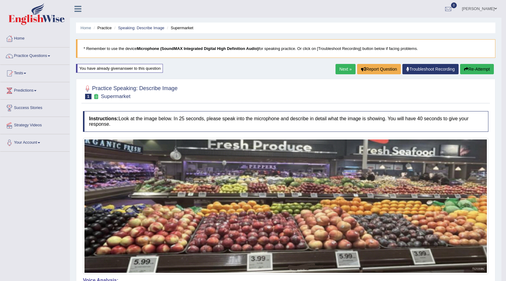
click at [343, 69] on link "Next »" at bounding box center [346, 69] width 20 height 10
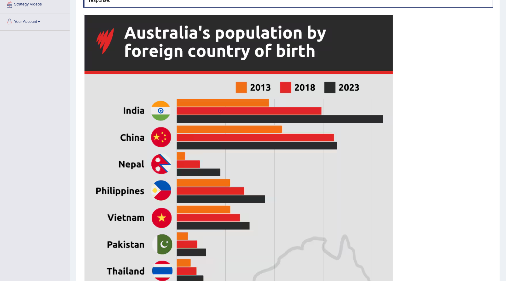
scroll to position [54, 0]
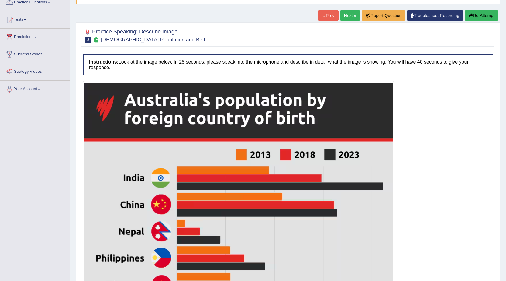
click at [350, 15] on link "Next »" at bounding box center [350, 15] width 20 height 10
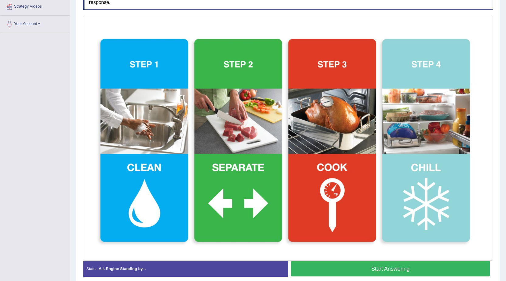
scroll to position [122, 0]
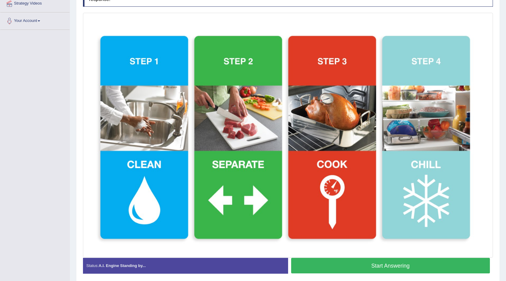
click at [321, 263] on button "Start Answering" at bounding box center [390, 265] width 199 height 16
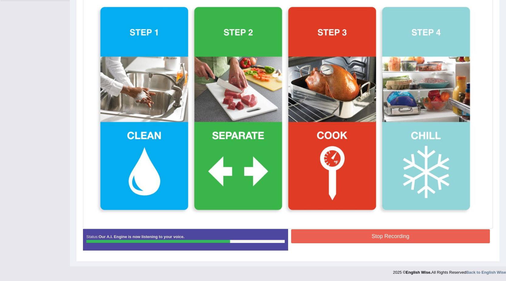
scroll to position [151, 0]
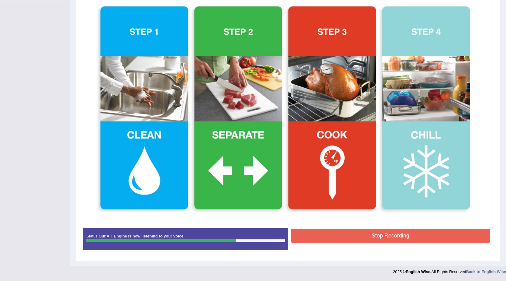
click at [329, 239] on button "Stop Recording" at bounding box center [390, 235] width 199 height 14
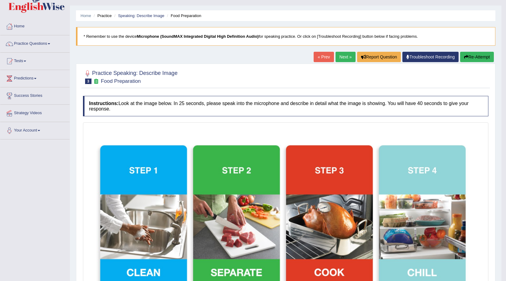
scroll to position [30, 0]
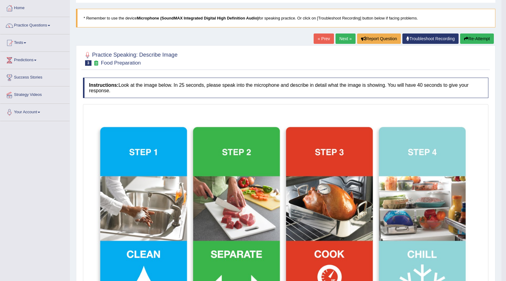
click at [337, 39] on link "Next »" at bounding box center [346, 38] width 20 height 10
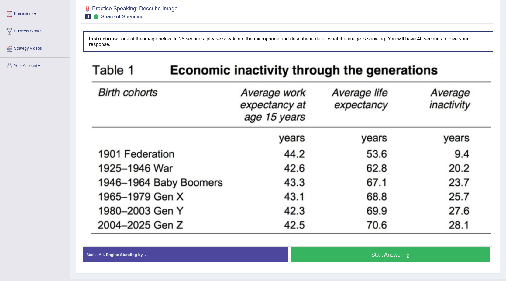
scroll to position [89, 0]
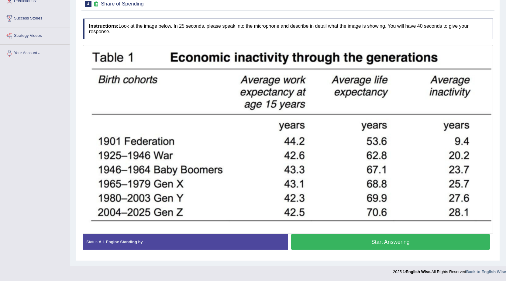
click at [329, 244] on button "Start Answering" at bounding box center [390, 242] width 199 height 16
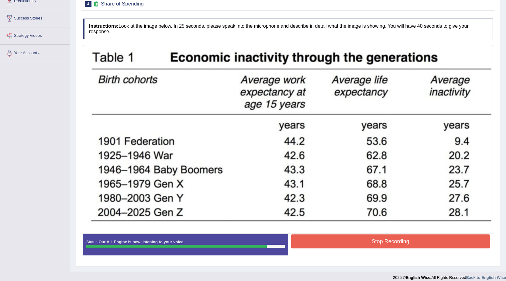
click at [314, 238] on button "Stop Recording" at bounding box center [390, 241] width 199 height 14
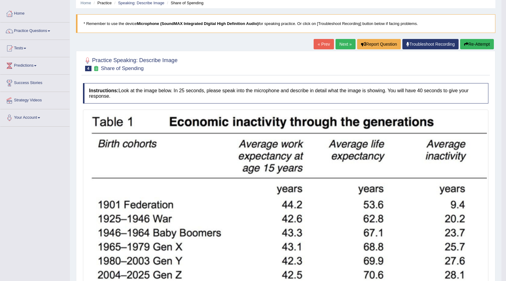
scroll to position [0, 0]
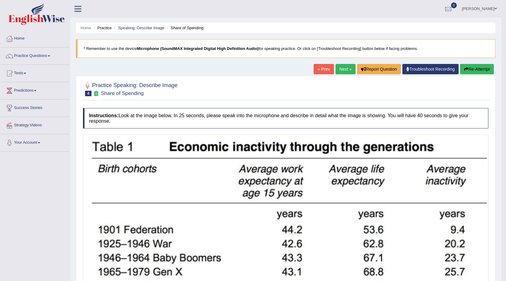
click at [472, 69] on button "Re-Attempt" at bounding box center [477, 69] width 34 height 10
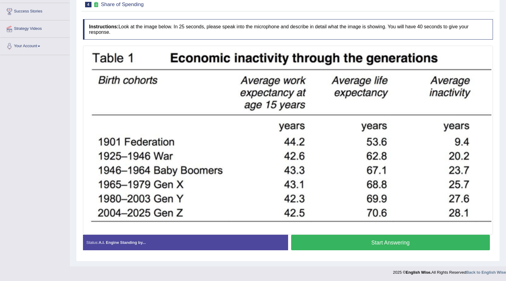
scroll to position [97, 0]
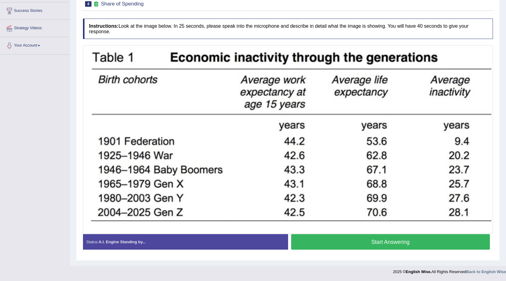
click at [339, 243] on button "Start Answering" at bounding box center [390, 242] width 199 height 16
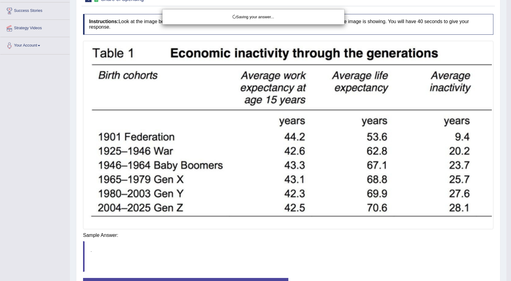
click at [333, 184] on body "Toggle navigation Home Practice Questions Speaking Practice Read Aloud Repeat S…" at bounding box center [255, 43] width 511 height 281
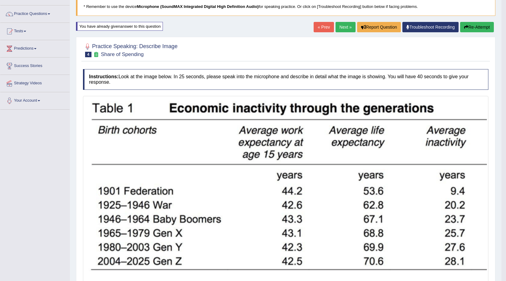
scroll to position [0, 0]
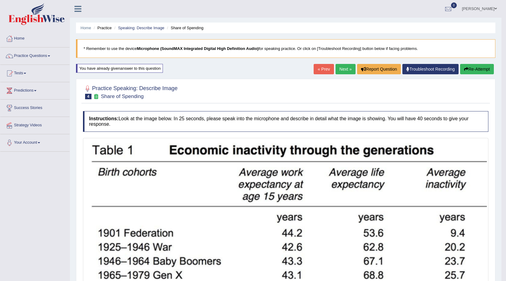
click at [341, 66] on link "Next »" at bounding box center [346, 69] width 20 height 10
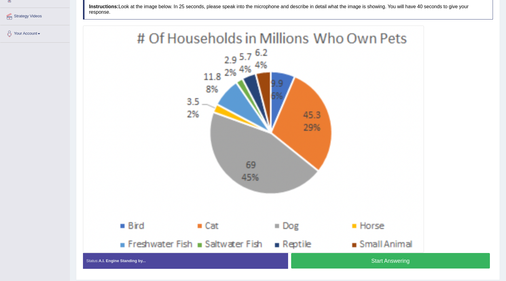
scroll to position [122, 0]
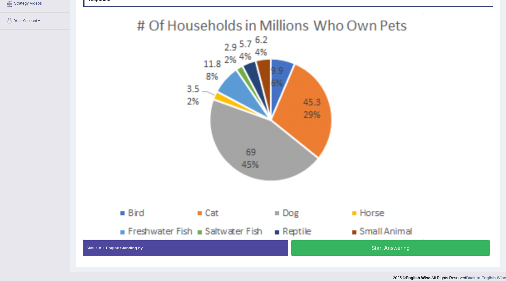
click at [317, 248] on button "Start Answering" at bounding box center [390, 248] width 199 height 16
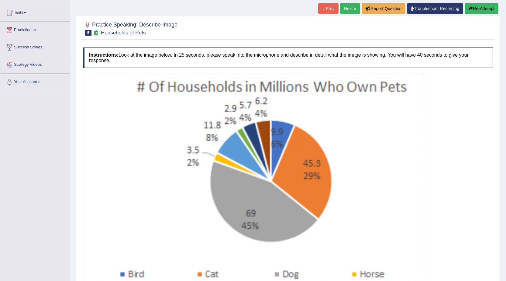
scroll to position [0, 0]
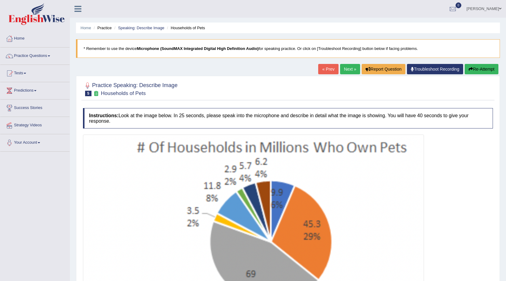
click at [484, 67] on button "Re-Attempt" at bounding box center [482, 69] width 34 height 10
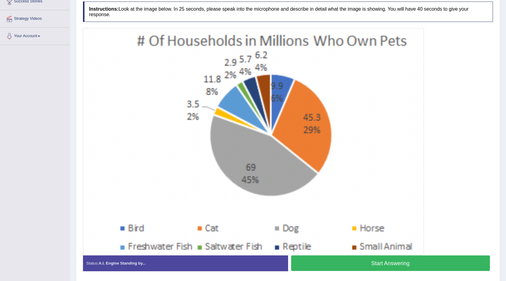
scroll to position [122, 0]
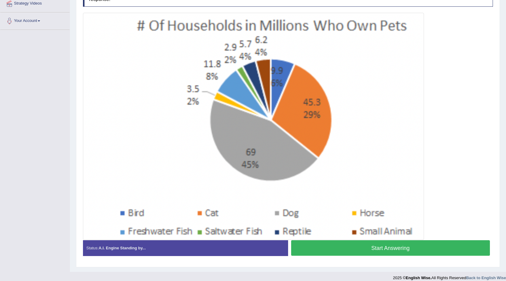
click at [351, 248] on button "Start Answering" at bounding box center [390, 248] width 199 height 16
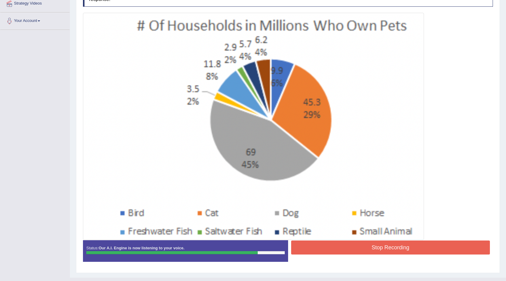
click at [351, 248] on button "Stop Recording" at bounding box center [390, 247] width 199 height 14
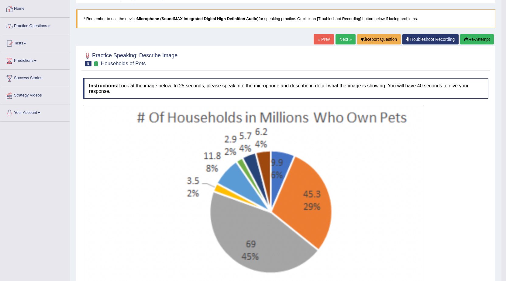
scroll to position [0, 0]
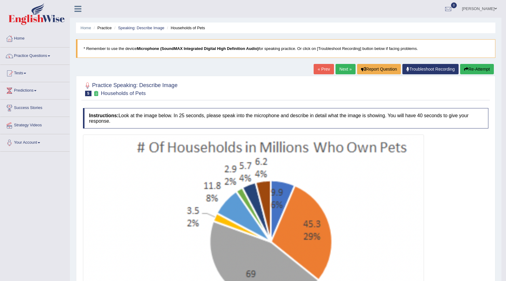
click at [32, 56] on link "Practice Questions" at bounding box center [34, 54] width 69 height 15
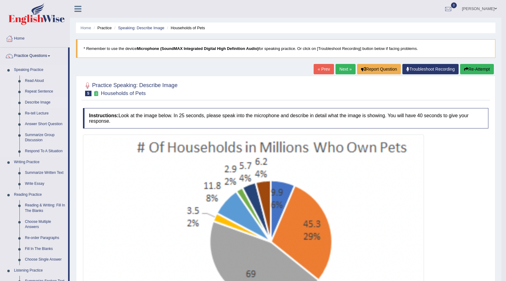
click at [30, 104] on link "Describe Image" at bounding box center [45, 102] width 46 height 11
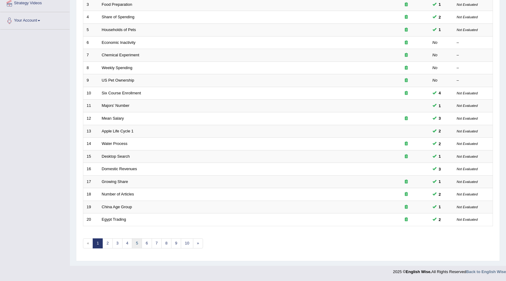
click at [137, 240] on link "5" at bounding box center [137, 243] width 10 height 10
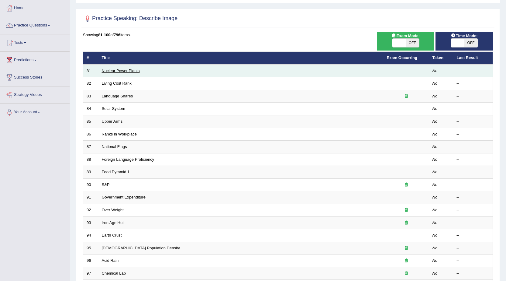
click at [117, 72] on link "Nuclear Power Plants" at bounding box center [121, 70] width 38 height 5
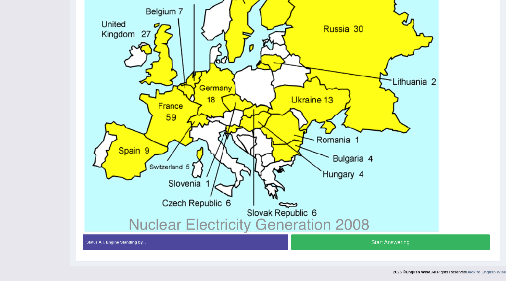
scroll to position [228, 0]
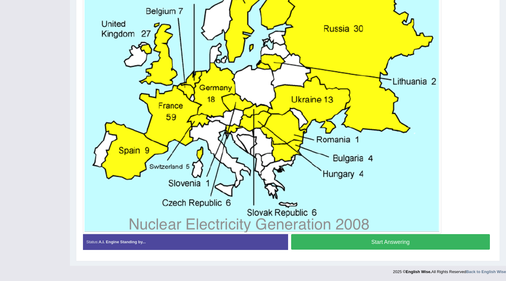
click at [302, 241] on button "Start Answering" at bounding box center [390, 242] width 199 height 16
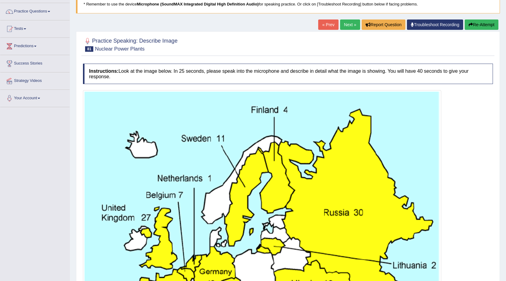
scroll to position [0, 0]
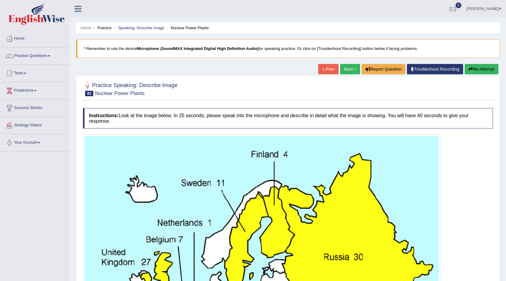
click at [472, 67] on button "Re-Attempt" at bounding box center [482, 69] width 34 height 10
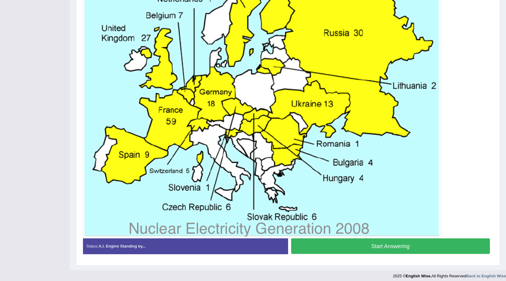
scroll to position [198, 0]
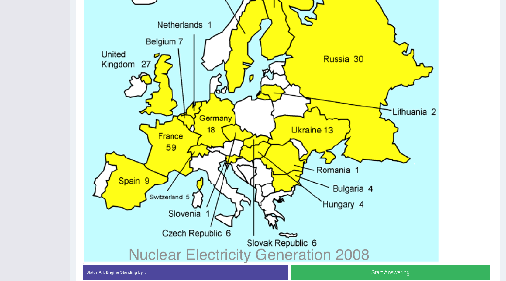
click at [347, 272] on button "Start Answering" at bounding box center [390, 272] width 199 height 16
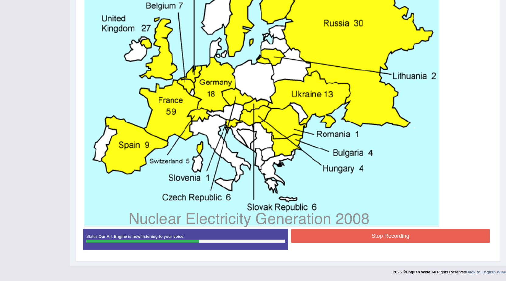
scroll to position [234, 0]
click at [326, 232] on button "Stop Recording" at bounding box center [390, 235] width 199 height 14
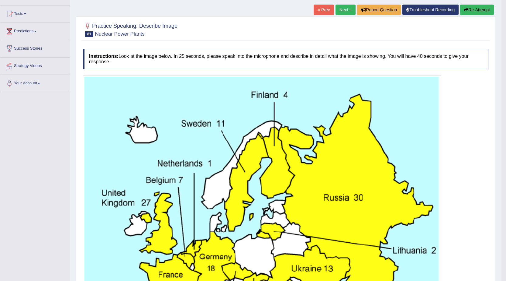
scroll to position [51, 0]
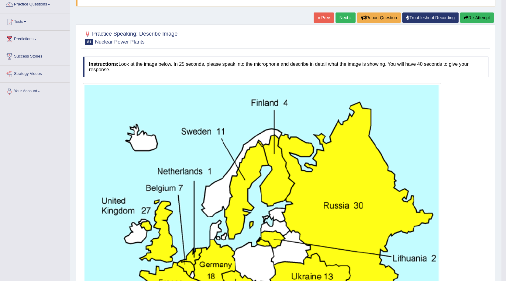
click at [478, 19] on button "Re-Attempt" at bounding box center [477, 17] width 34 height 10
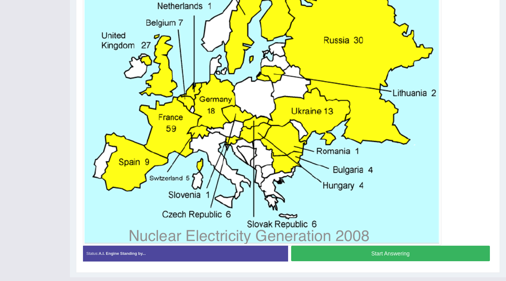
click at [357, 256] on button "Start Answering" at bounding box center [390, 253] width 199 height 16
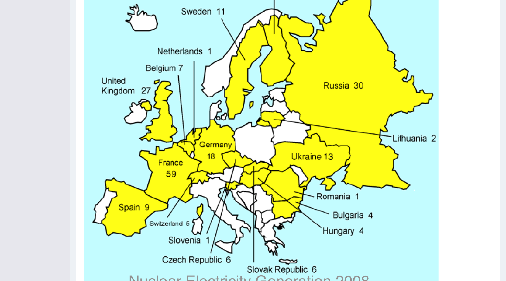
scroll to position [237, 0]
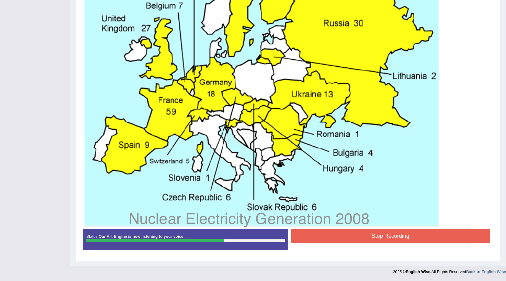
click at [306, 234] on button "Stop Recording" at bounding box center [390, 236] width 199 height 14
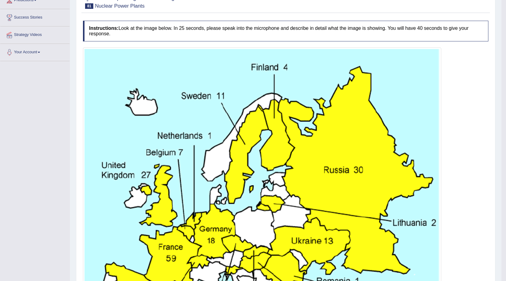
scroll to position [0, 0]
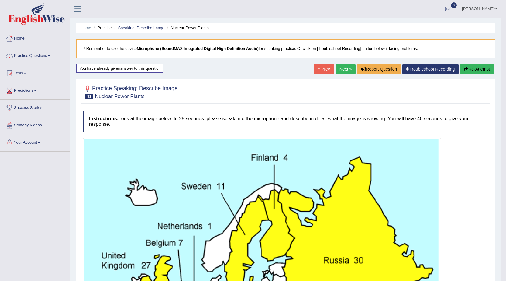
click at [340, 67] on link "Next »" at bounding box center [346, 69] width 20 height 10
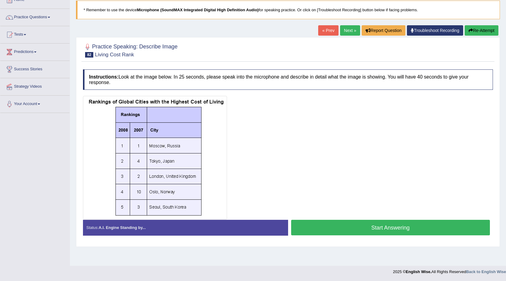
click at [329, 228] on button "Start Answering" at bounding box center [390, 227] width 199 height 16
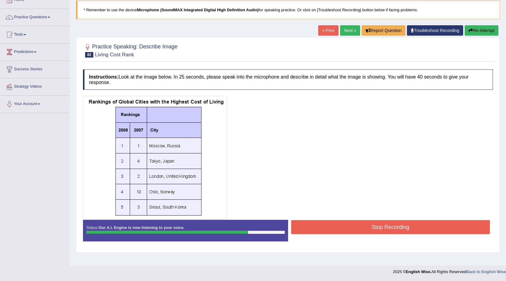
click at [338, 226] on button "Stop Recording" at bounding box center [390, 227] width 199 height 14
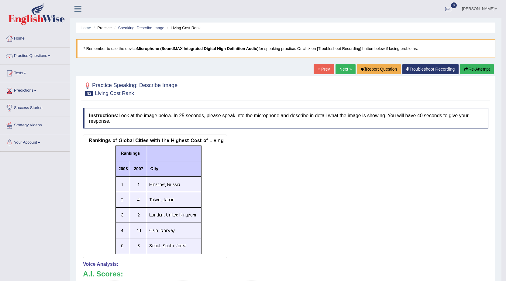
click at [341, 65] on link "Next »" at bounding box center [346, 69] width 20 height 10
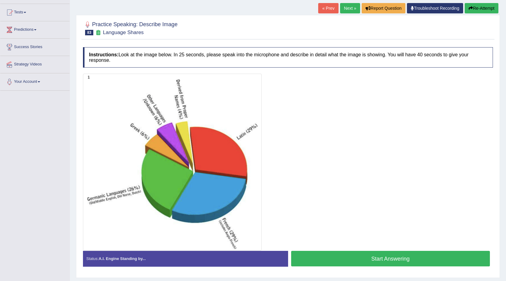
click at [329, 261] on button "Start Answering" at bounding box center [390, 259] width 199 height 16
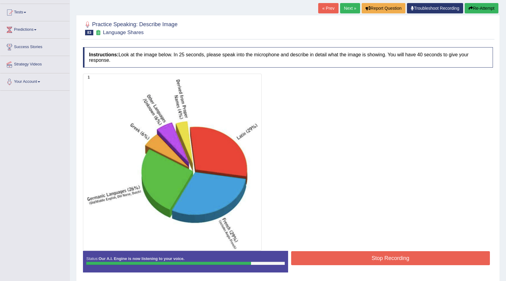
click at [315, 261] on button "Stop Recording" at bounding box center [390, 258] width 199 height 14
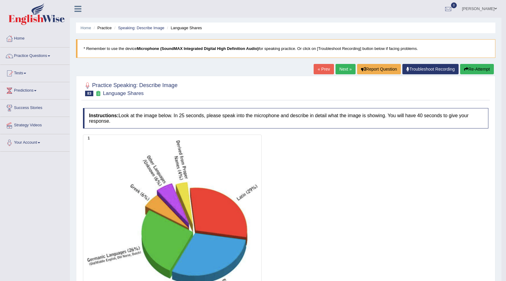
click at [478, 67] on button "Re-Attempt" at bounding box center [477, 69] width 34 height 10
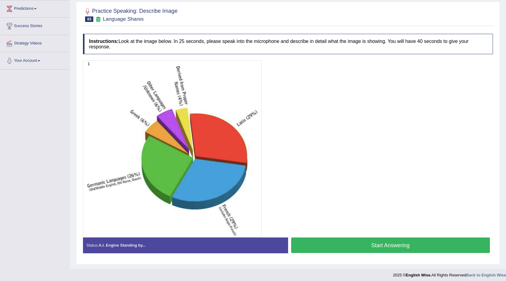
scroll to position [85, 0]
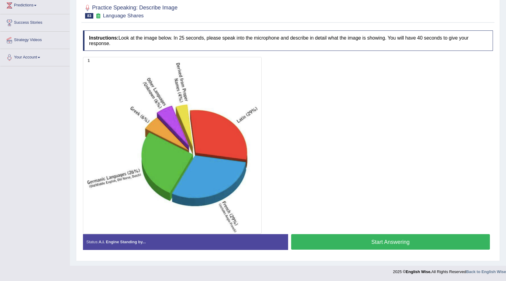
click at [329, 242] on button "Start Answering" at bounding box center [390, 242] width 199 height 16
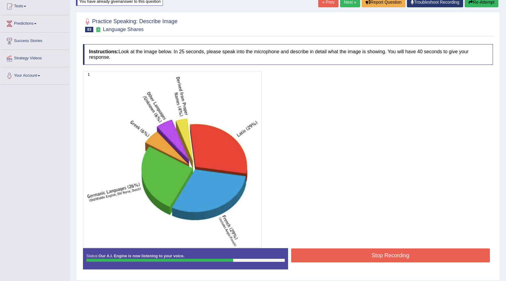
scroll to position [56, 0]
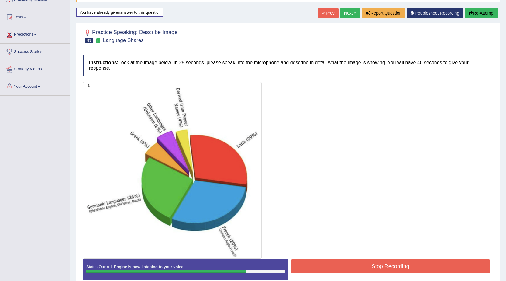
click at [320, 265] on button "Stop Recording" at bounding box center [390, 266] width 199 height 14
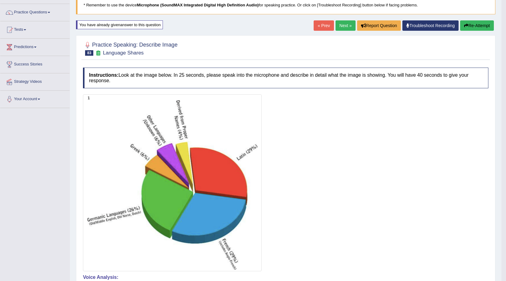
scroll to position [26, 0]
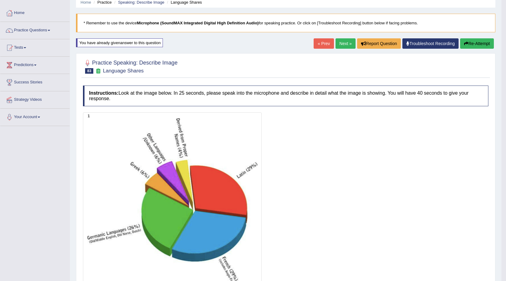
click at [343, 41] on link "Next »" at bounding box center [346, 43] width 20 height 10
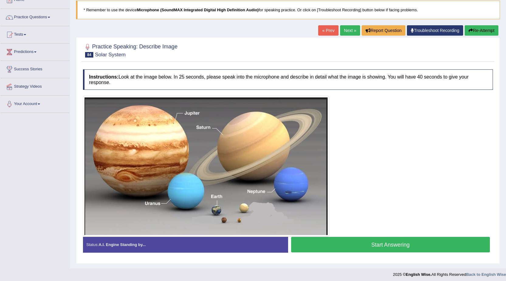
scroll to position [40, 0]
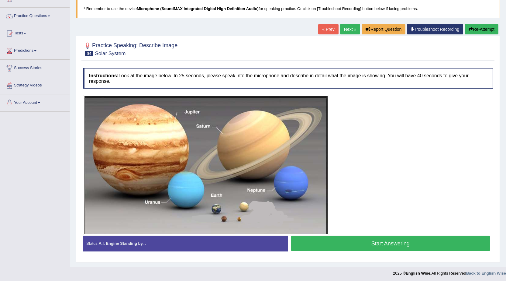
click at [359, 242] on button "Start Answering" at bounding box center [390, 243] width 199 height 16
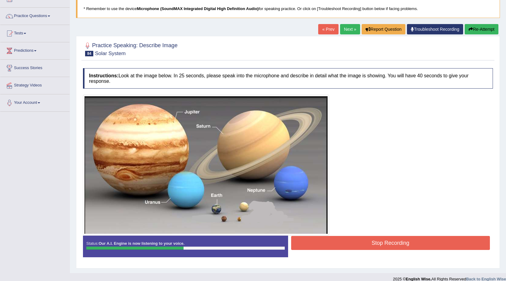
click at [359, 242] on button "Stop Recording" at bounding box center [390, 243] width 199 height 14
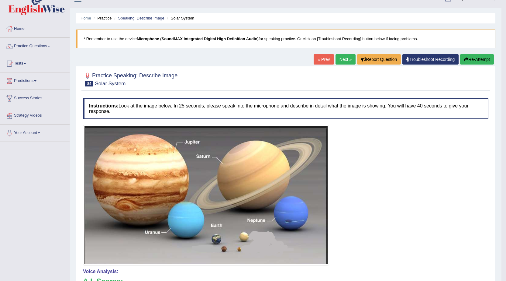
scroll to position [0, 0]
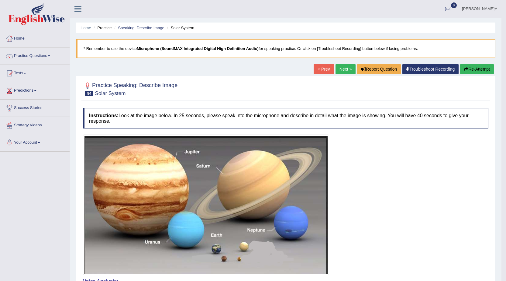
click at [338, 71] on link "Next »" at bounding box center [346, 69] width 20 height 10
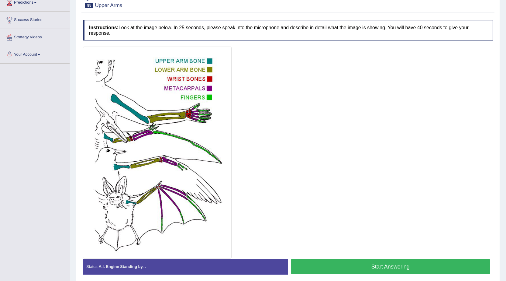
scroll to position [112, 0]
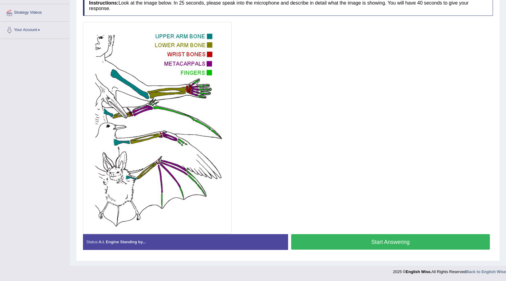
click at [362, 237] on button "Start Answering" at bounding box center [390, 242] width 199 height 16
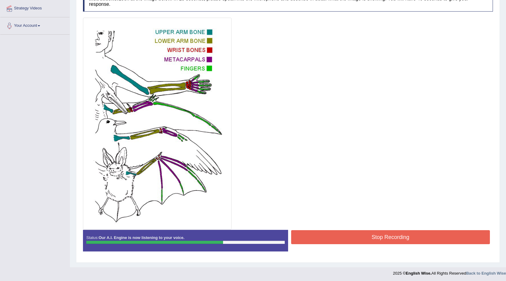
scroll to position [118, 0]
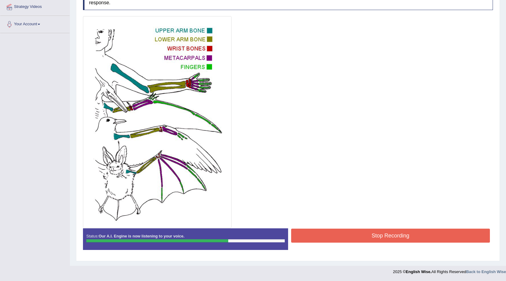
click at [346, 233] on button "Stop Recording" at bounding box center [390, 235] width 199 height 14
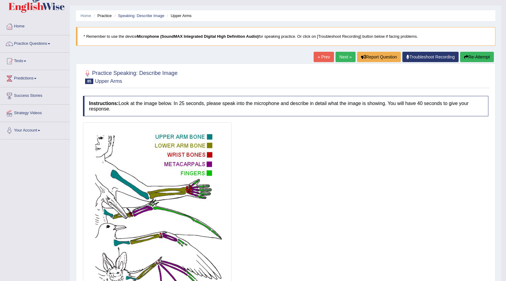
scroll to position [0, 0]
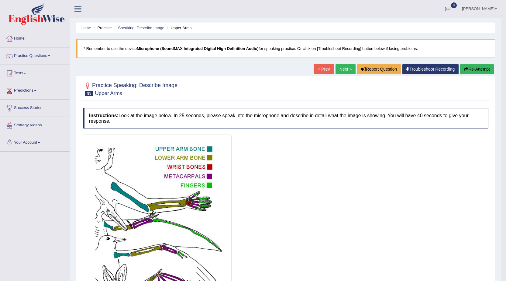
click at [346, 71] on link "Next »" at bounding box center [346, 69] width 20 height 10
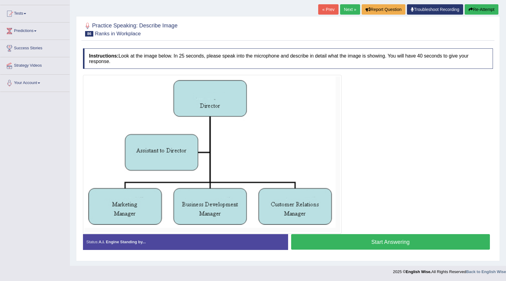
click at [331, 238] on button "Start Answering" at bounding box center [390, 242] width 199 height 16
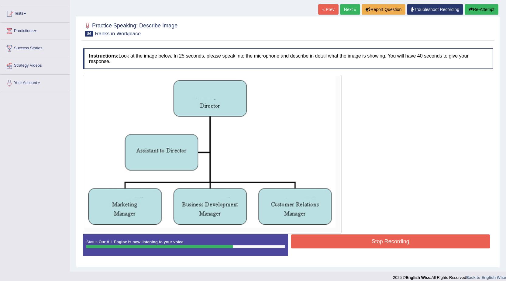
click at [366, 241] on button "Stop Recording" at bounding box center [390, 241] width 199 height 14
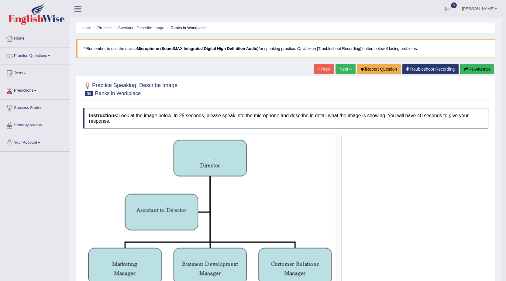
click at [482, 68] on button "Re-Attempt" at bounding box center [477, 69] width 34 height 10
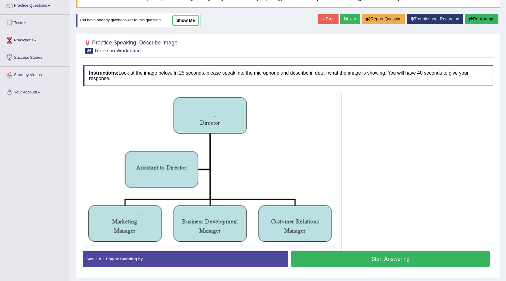
scroll to position [67, 0]
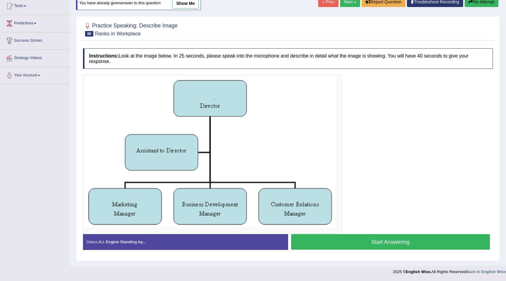
click at [345, 246] on button "Start Answering" at bounding box center [390, 242] width 199 height 16
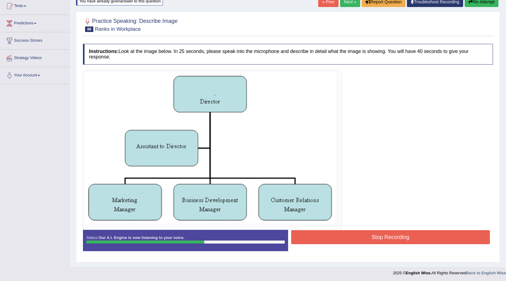
click at [310, 235] on button "Stop Recording" at bounding box center [390, 237] width 199 height 14
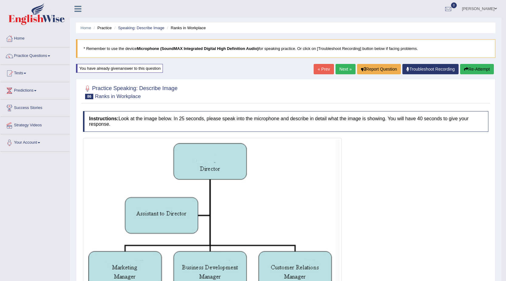
scroll to position [30, 0]
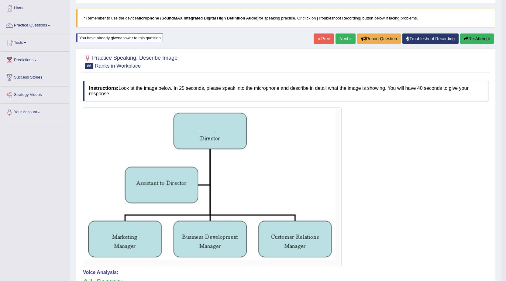
click at [338, 40] on link "Next »" at bounding box center [346, 38] width 20 height 10
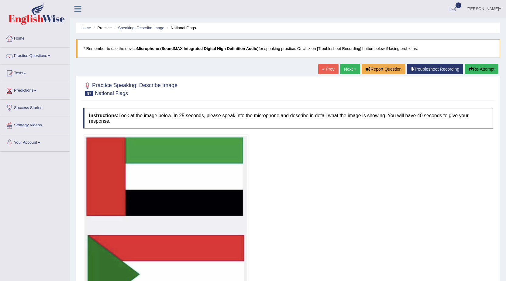
click at [351, 67] on link "Next »" at bounding box center [350, 69] width 20 height 10
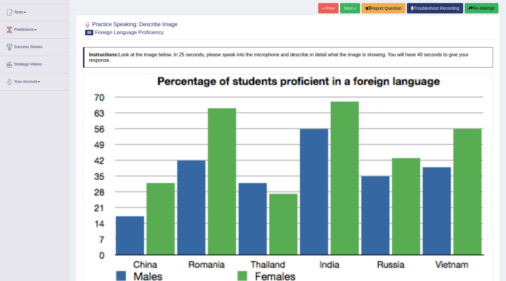
scroll to position [91, 0]
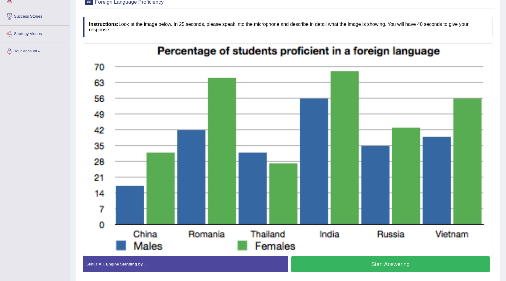
click at [334, 267] on button "Start Answering" at bounding box center [390, 264] width 199 height 16
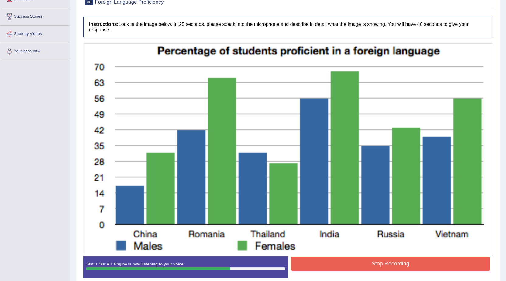
click at [389, 264] on button "Stop Recording" at bounding box center [390, 263] width 199 height 14
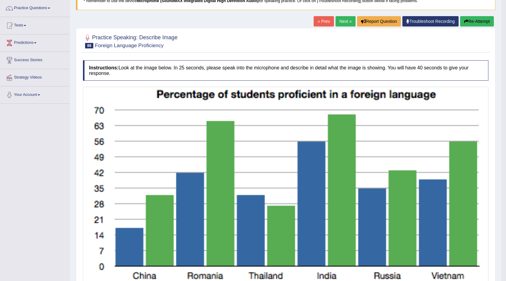
scroll to position [0, 0]
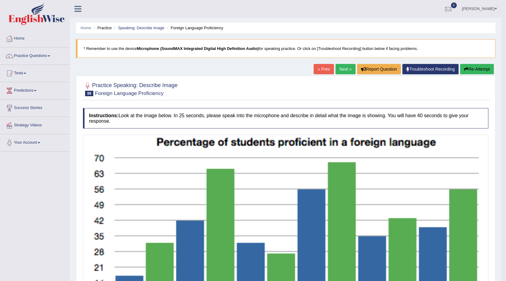
click at [338, 64] on link "Next »" at bounding box center [346, 69] width 20 height 10
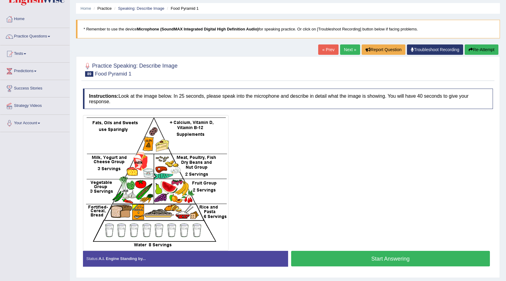
scroll to position [30, 0]
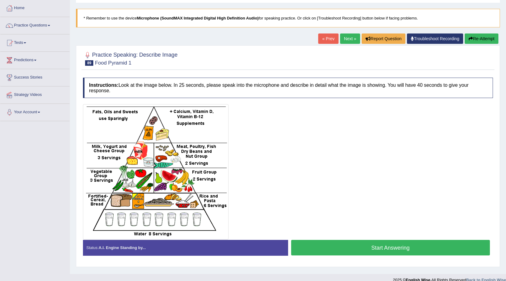
click at [338, 245] on button "Start Answering" at bounding box center [390, 248] width 199 height 16
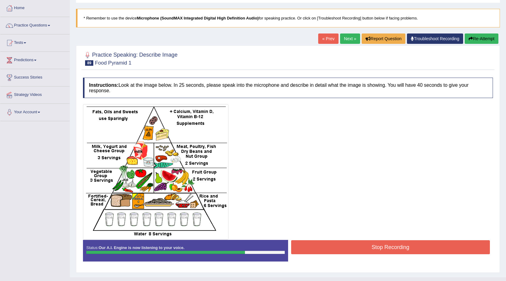
click at [338, 245] on button "Stop Recording" at bounding box center [390, 247] width 199 height 14
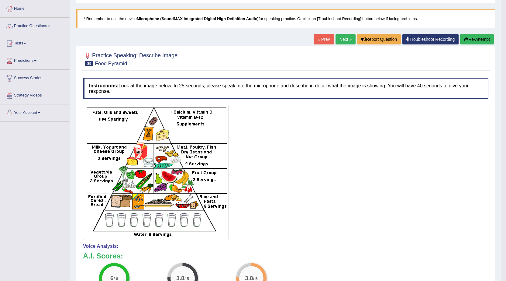
scroll to position [0, 0]
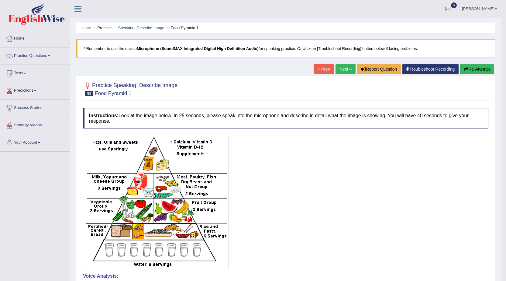
click at [474, 69] on button "Re-Attempt" at bounding box center [477, 69] width 34 height 10
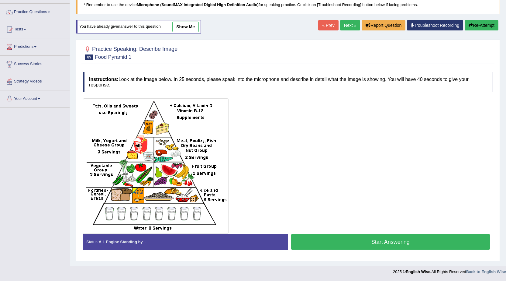
click at [316, 240] on button "Start Answering" at bounding box center [390, 242] width 199 height 16
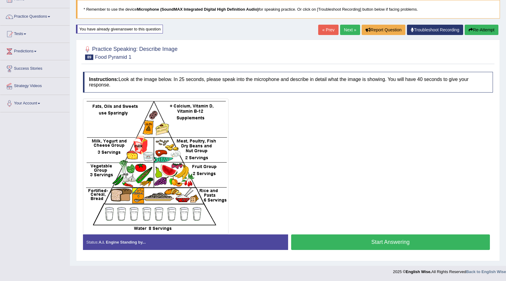
scroll to position [44, 0]
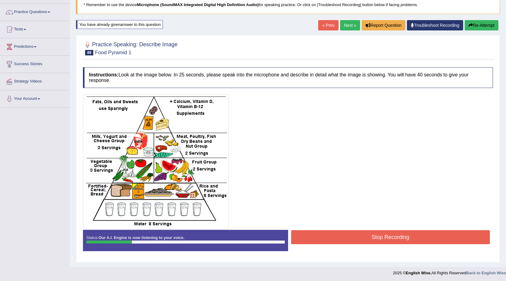
click at [485, 23] on button "Re-Attempt" at bounding box center [482, 25] width 34 height 10
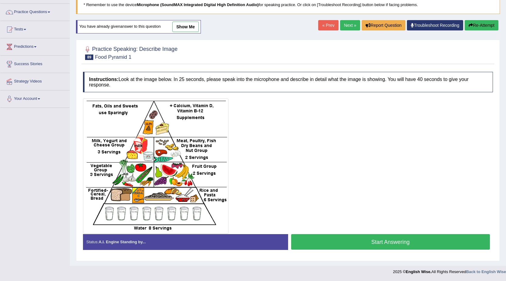
click at [333, 240] on button "Start Answering" at bounding box center [390, 242] width 199 height 16
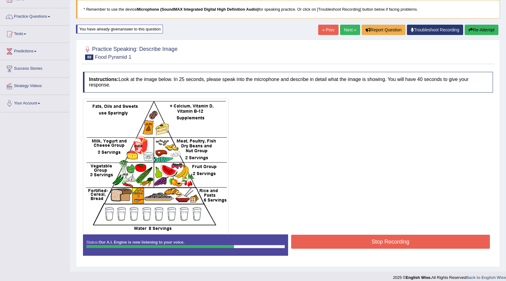
click at [333, 240] on button "Stop Recording" at bounding box center [390, 241] width 199 height 14
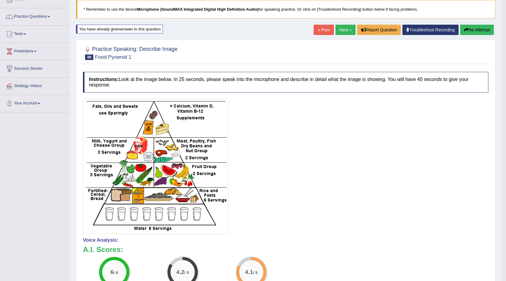
click at [345, 31] on link "Next »" at bounding box center [346, 30] width 20 height 10
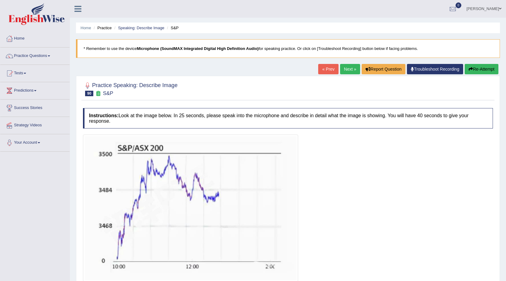
click at [348, 68] on link "Next »" at bounding box center [350, 69] width 20 height 10
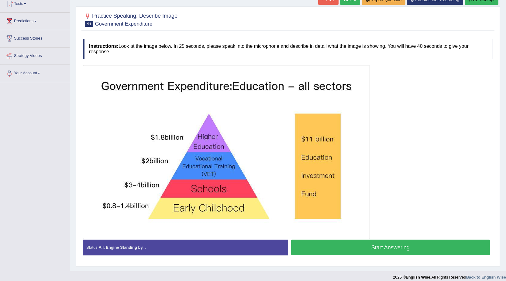
click at [324, 250] on button "Start Answering" at bounding box center [390, 247] width 199 height 16
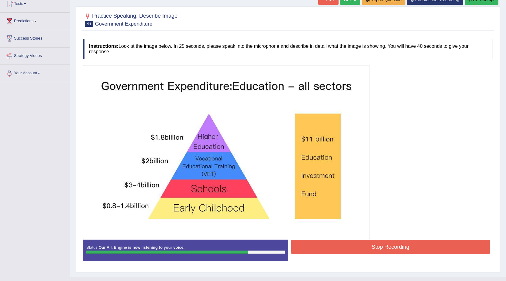
click at [324, 250] on button "Stop Recording" at bounding box center [390, 247] width 199 height 14
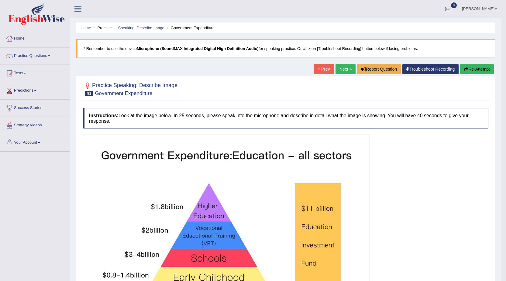
click at [474, 67] on button "Re-Attempt" at bounding box center [477, 69] width 34 height 10
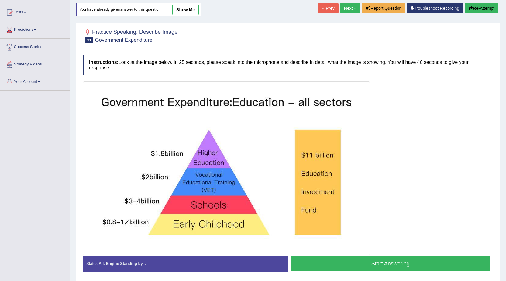
click at [389, 264] on button "Start Answering" at bounding box center [390, 263] width 199 height 16
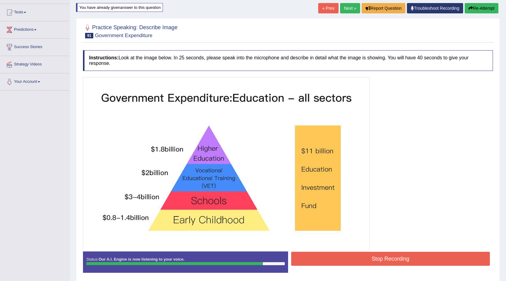
click at [384, 260] on button "Stop Recording" at bounding box center [390, 258] width 199 height 14
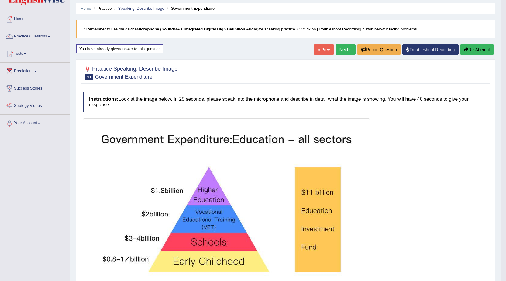
scroll to position [30, 0]
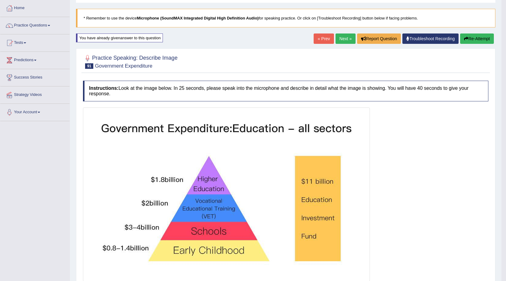
click at [474, 37] on button "Re-Attempt" at bounding box center [477, 38] width 34 height 10
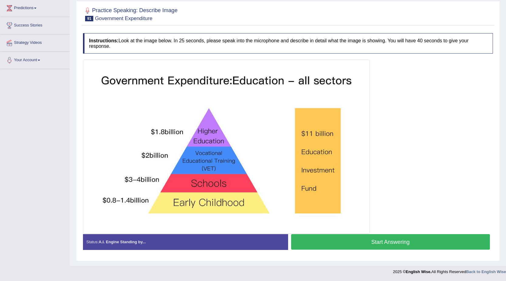
click at [364, 245] on button "Start Answering" at bounding box center [390, 242] width 199 height 16
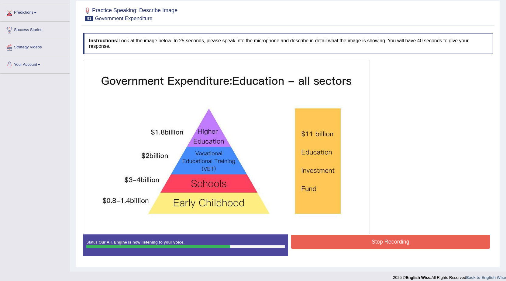
click at [364, 245] on button "Stop Recording" at bounding box center [390, 241] width 199 height 14
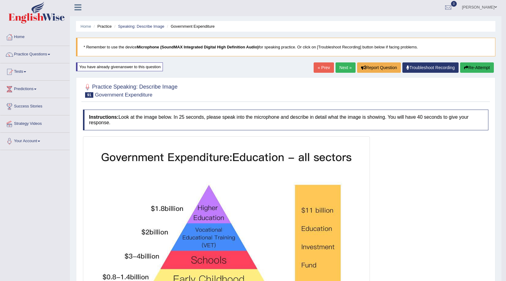
scroll to position [0, 0]
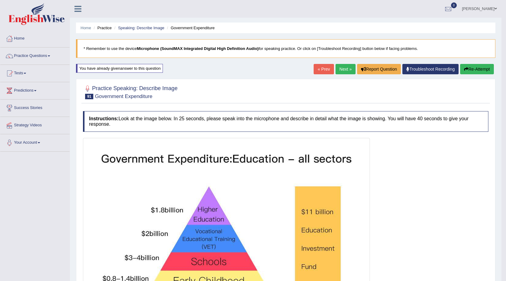
click at [343, 68] on link "Next »" at bounding box center [346, 69] width 20 height 10
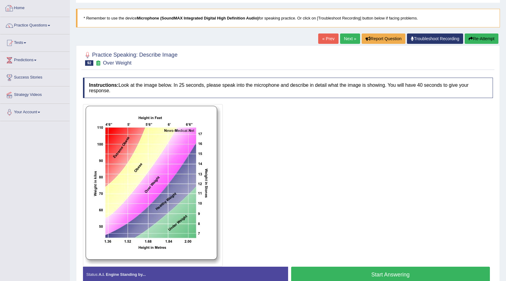
click at [17, 10] on link "Home" at bounding box center [34, 7] width 69 height 15
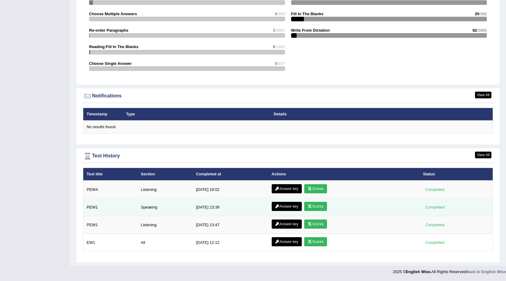
click at [291, 206] on link "Answer key" at bounding box center [287, 206] width 30 height 9
